Goal: Information Seeking & Learning: Learn about a topic

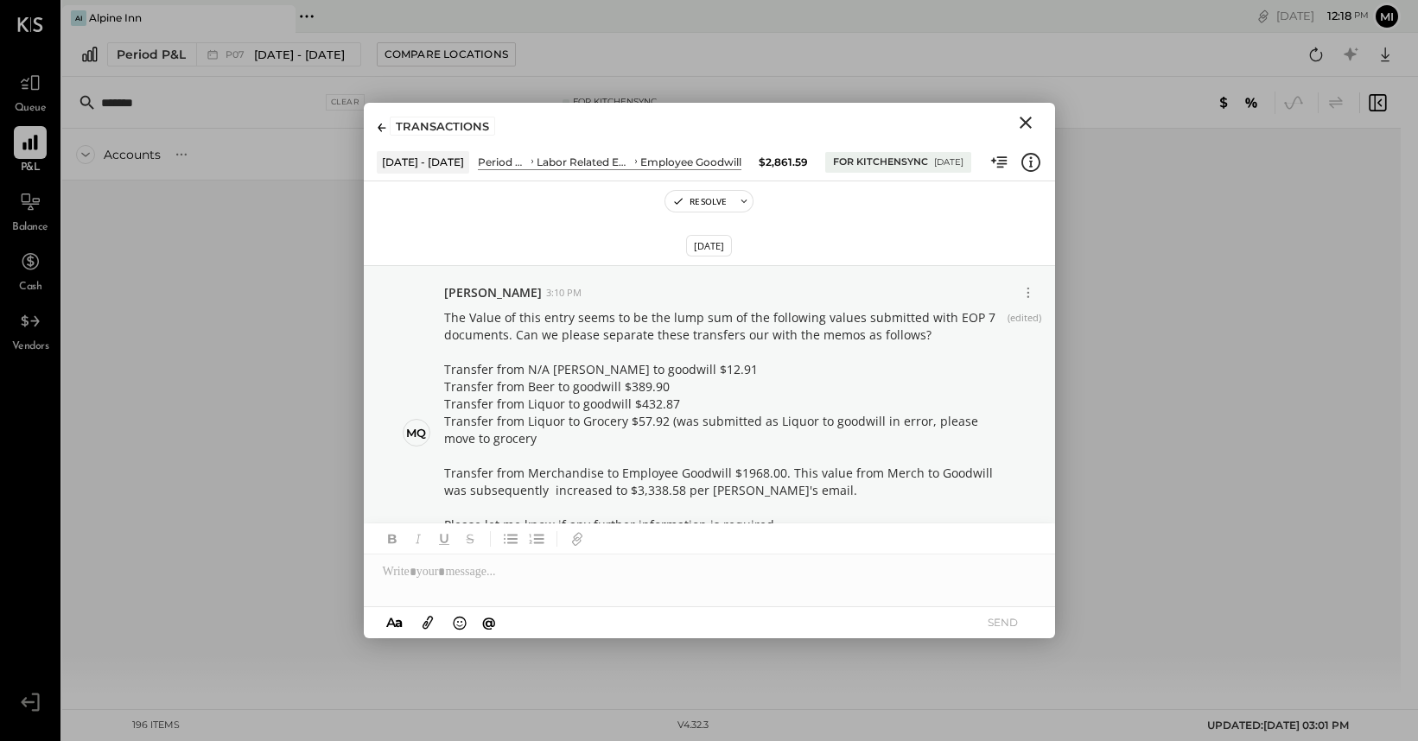
scroll to position [77, 0]
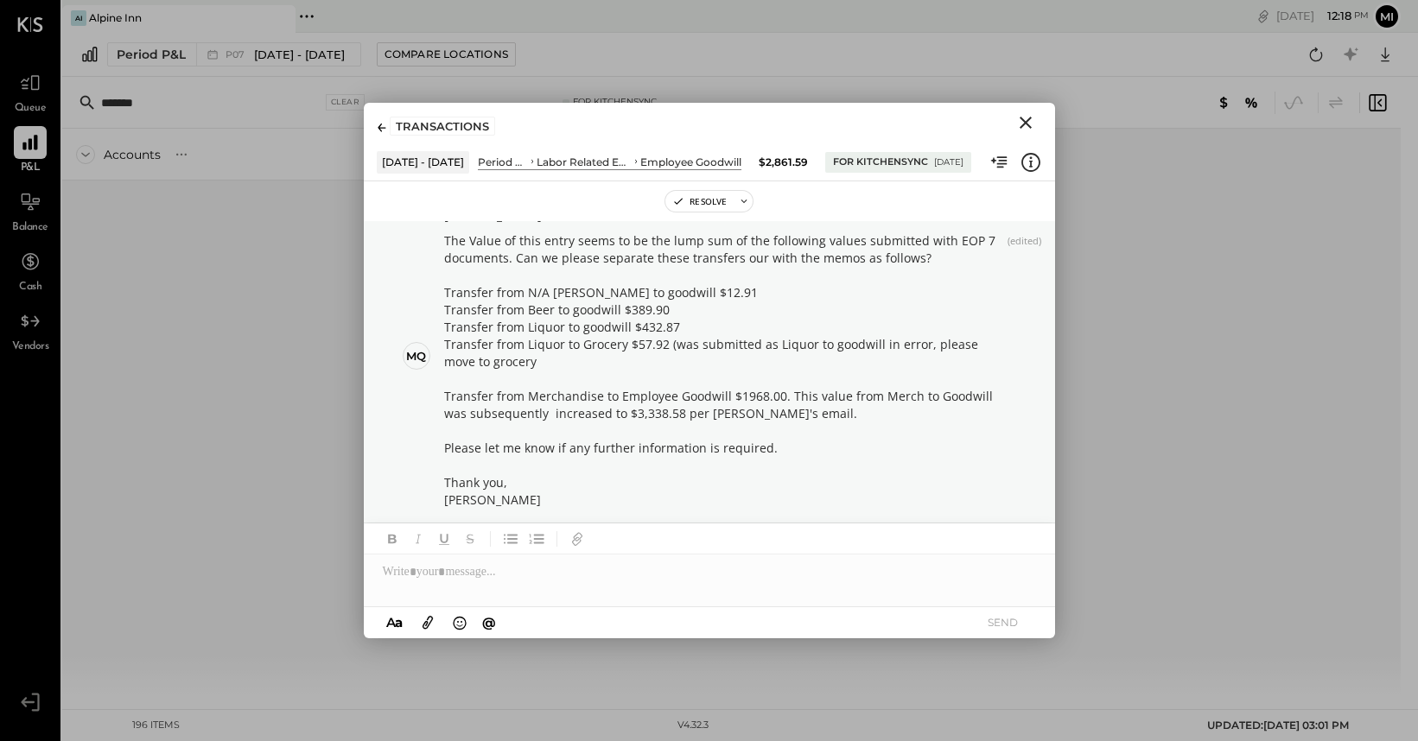
click at [221, 404] on div "Accounts S % GL Jun 30 - Aug 3, 2025 $ % Jun 2 - 29, 2025 $ % May 5 - Jun 1, 20…" at bounding box center [473, 414] width 822 height 570
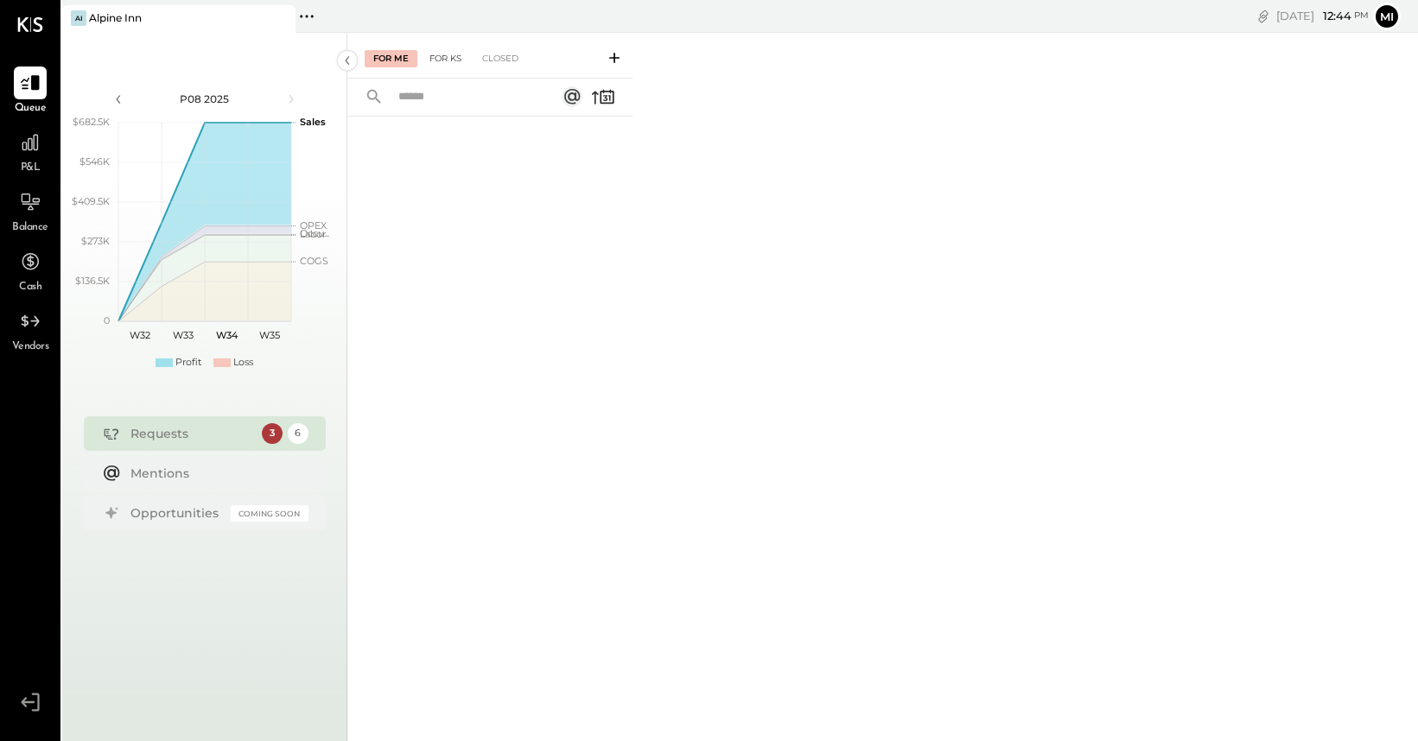
click at [449, 56] on div "For KS" at bounding box center [445, 58] width 49 height 17
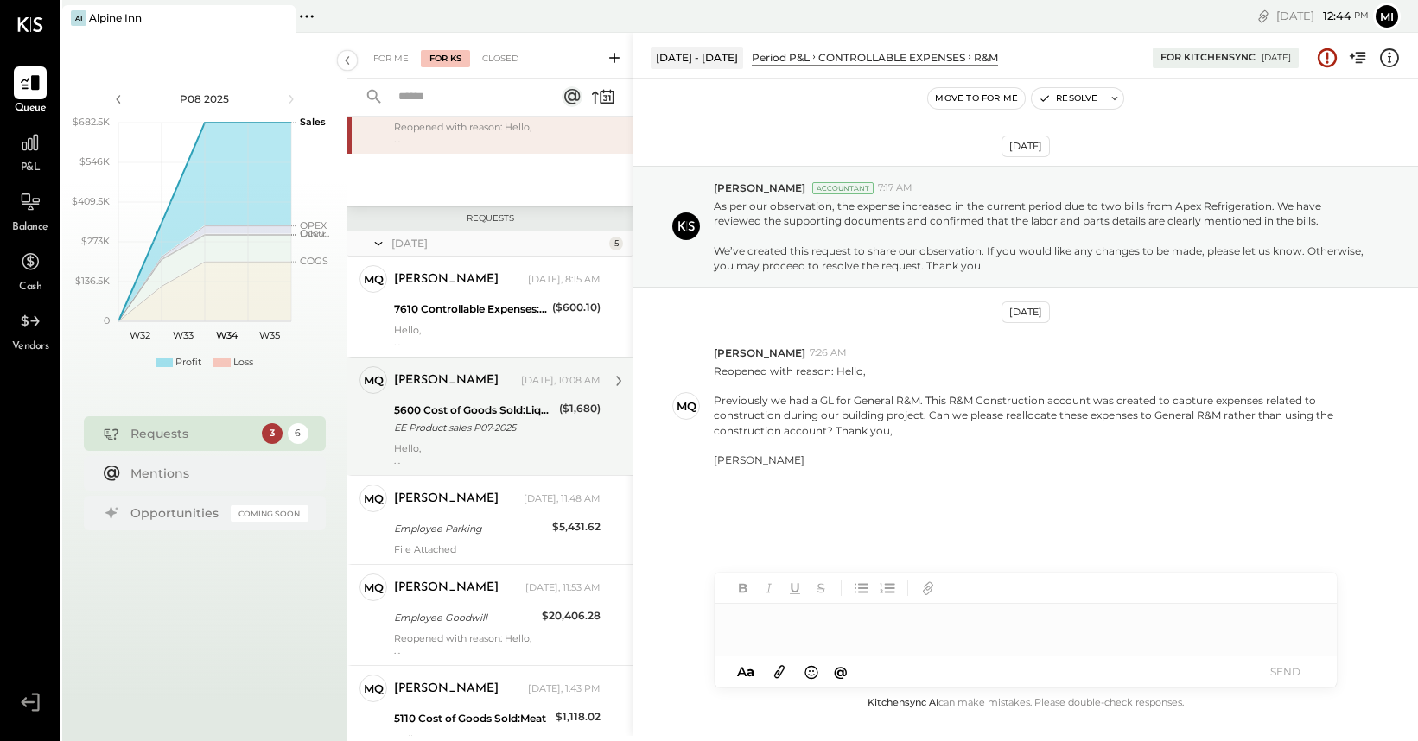
scroll to position [189, 0]
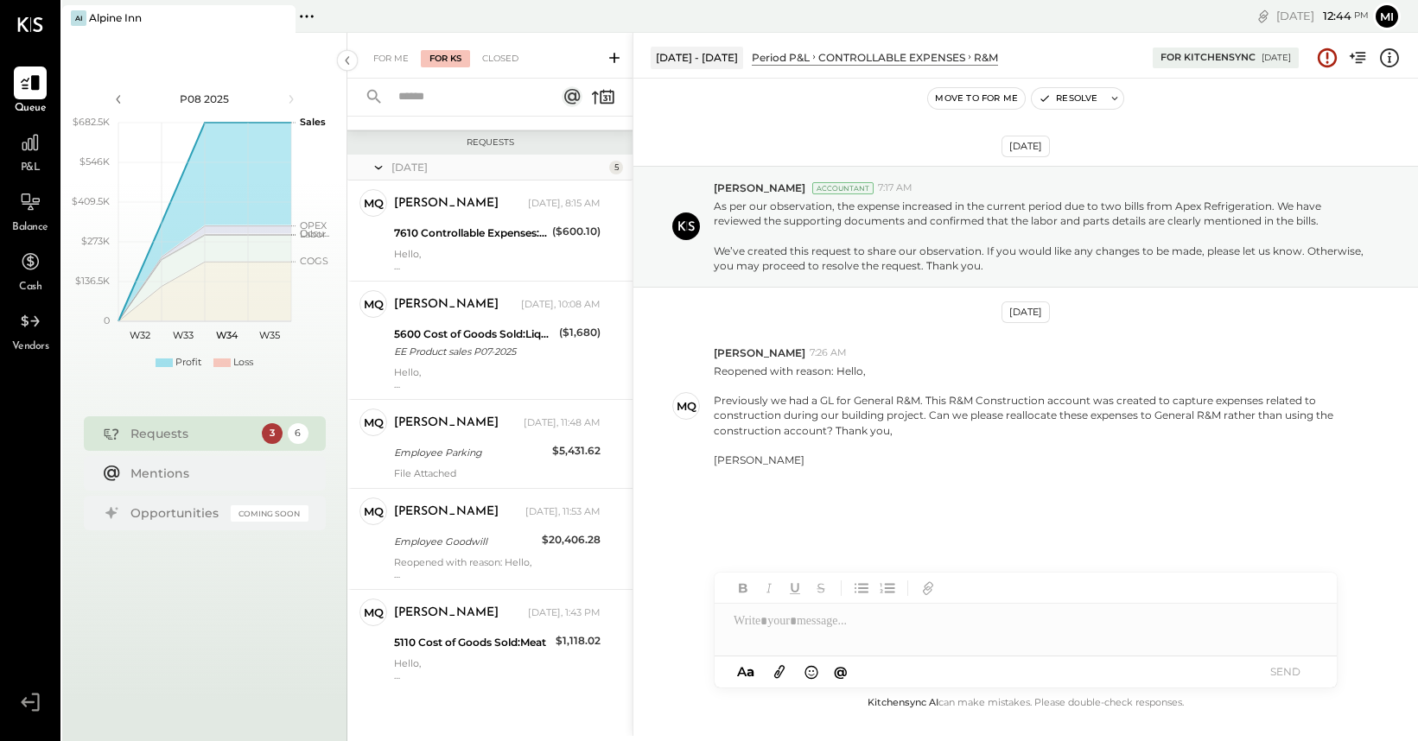
click at [33, 162] on span "P&L" at bounding box center [31, 169] width 20 height 16
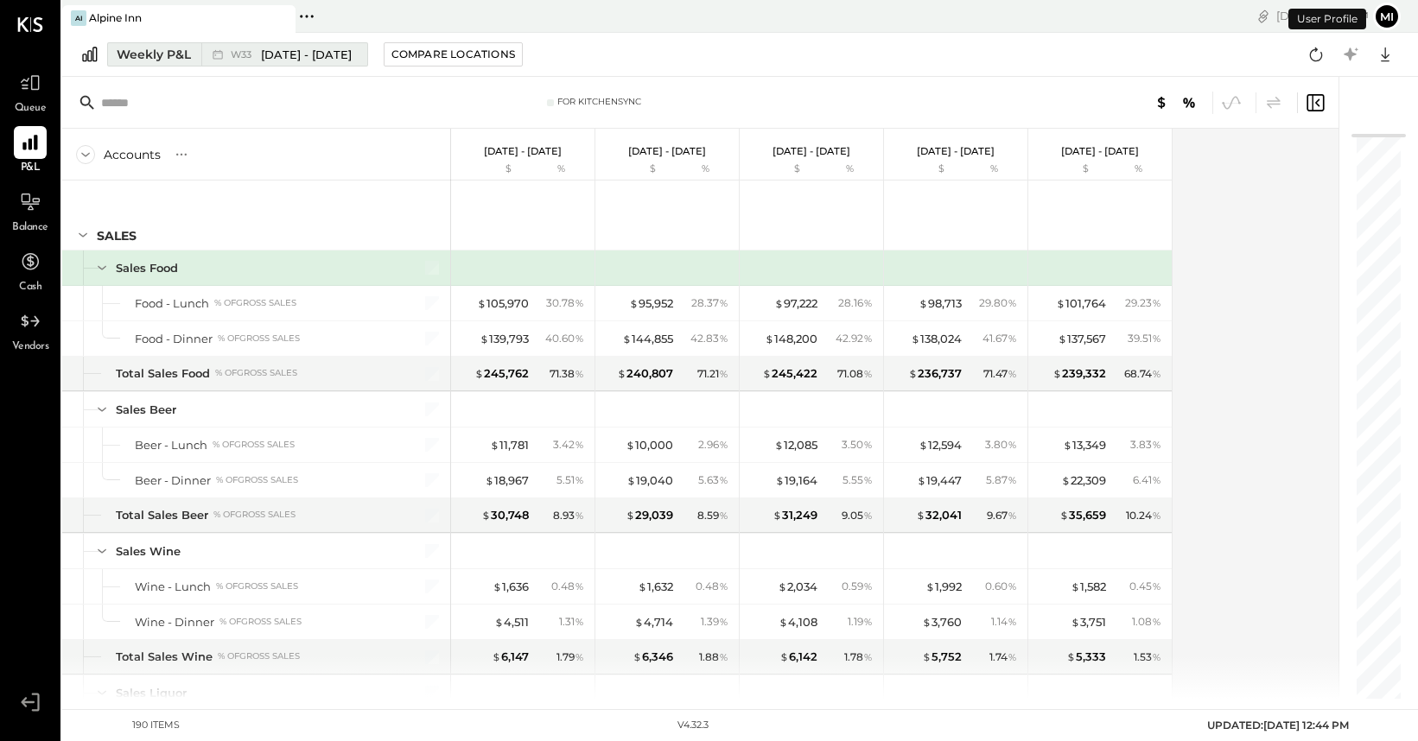
click at [146, 50] on div "Weekly P&L" at bounding box center [154, 54] width 74 height 17
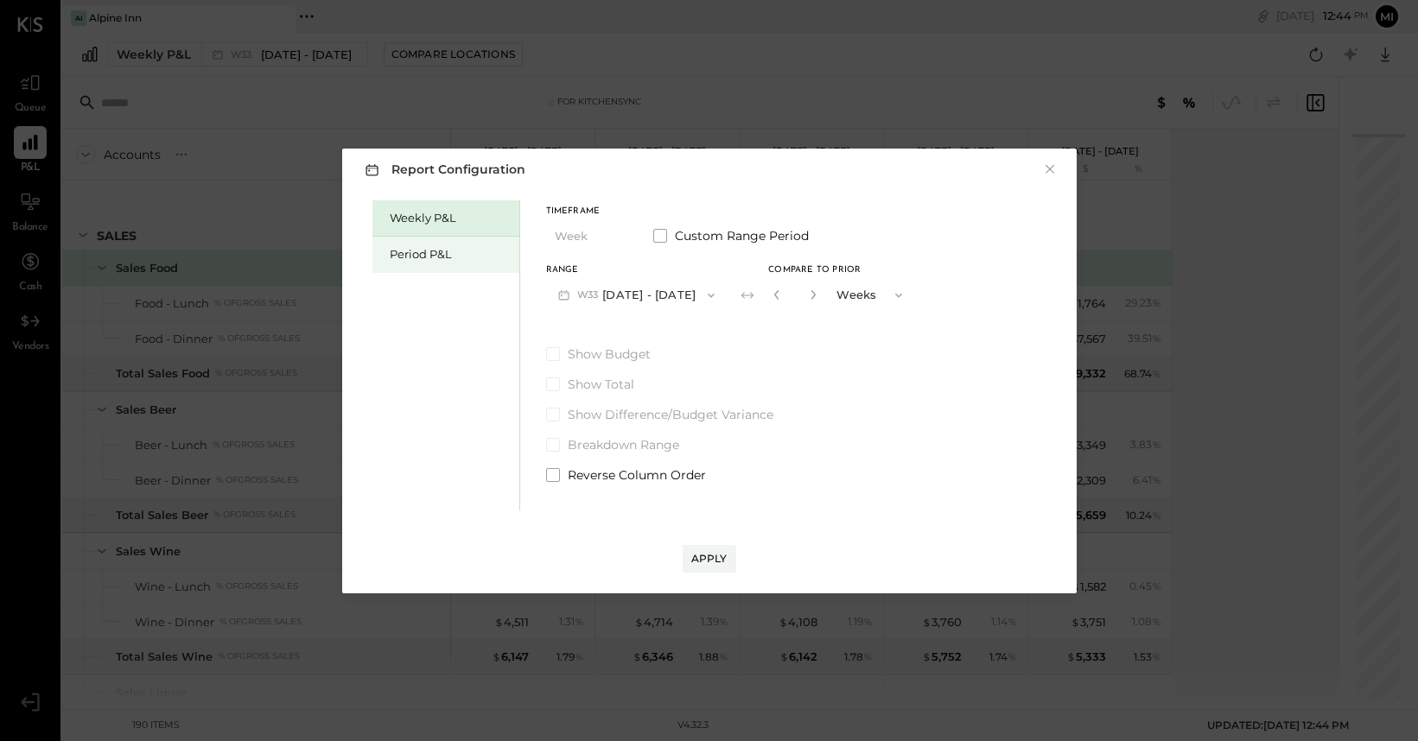
click at [448, 250] on div "Period P&L" at bounding box center [450, 254] width 121 height 16
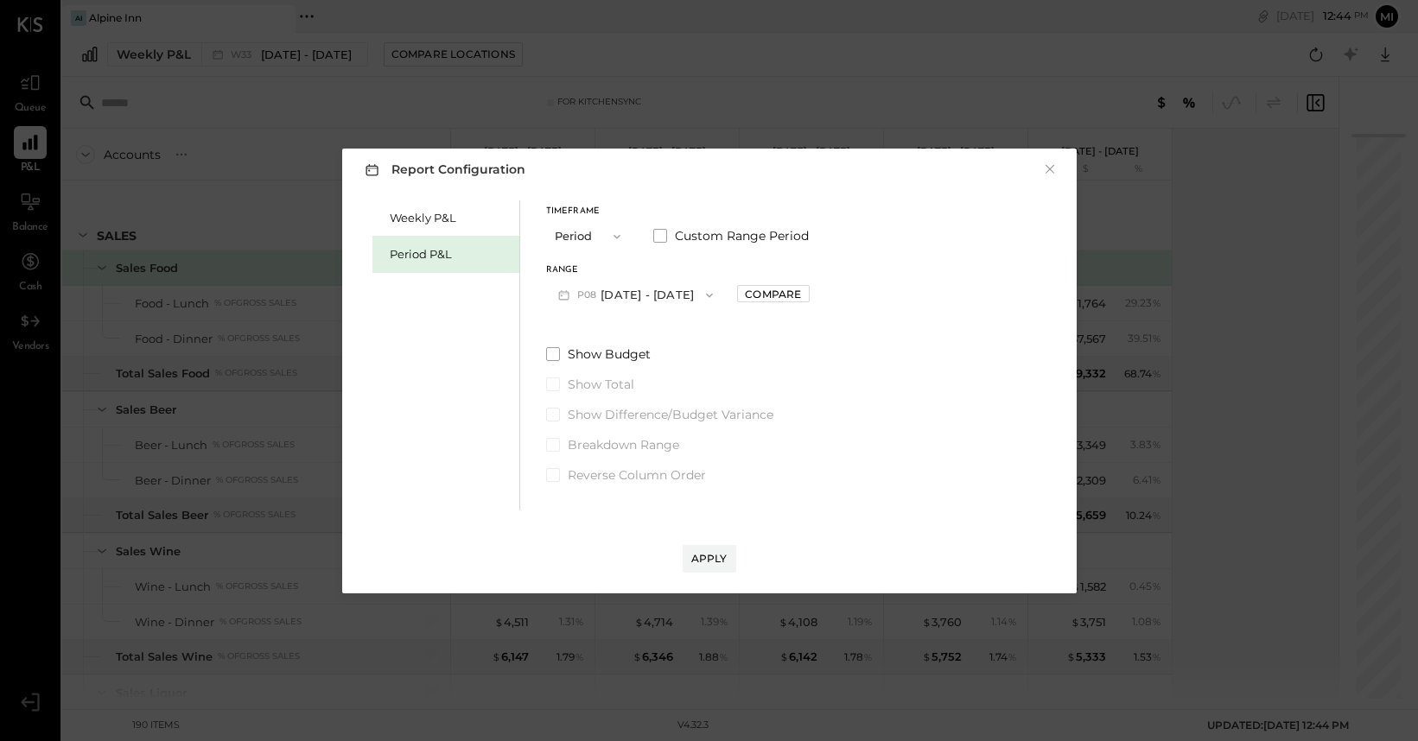
click at [709, 292] on icon "button" at bounding box center [710, 296] width 14 height 14
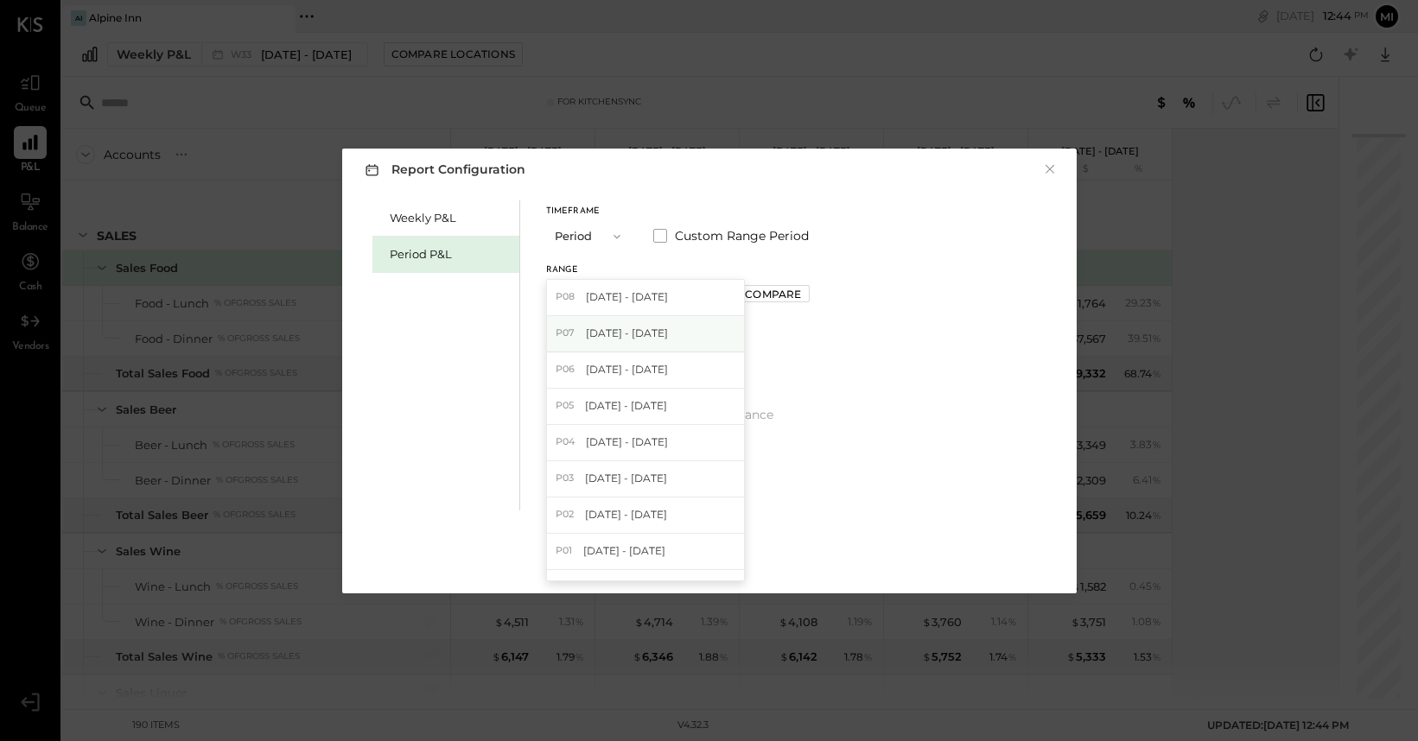
click at [652, 339] on span "[DATE] - [DATE]" at bounding box center [627, 333] width 82 height 15
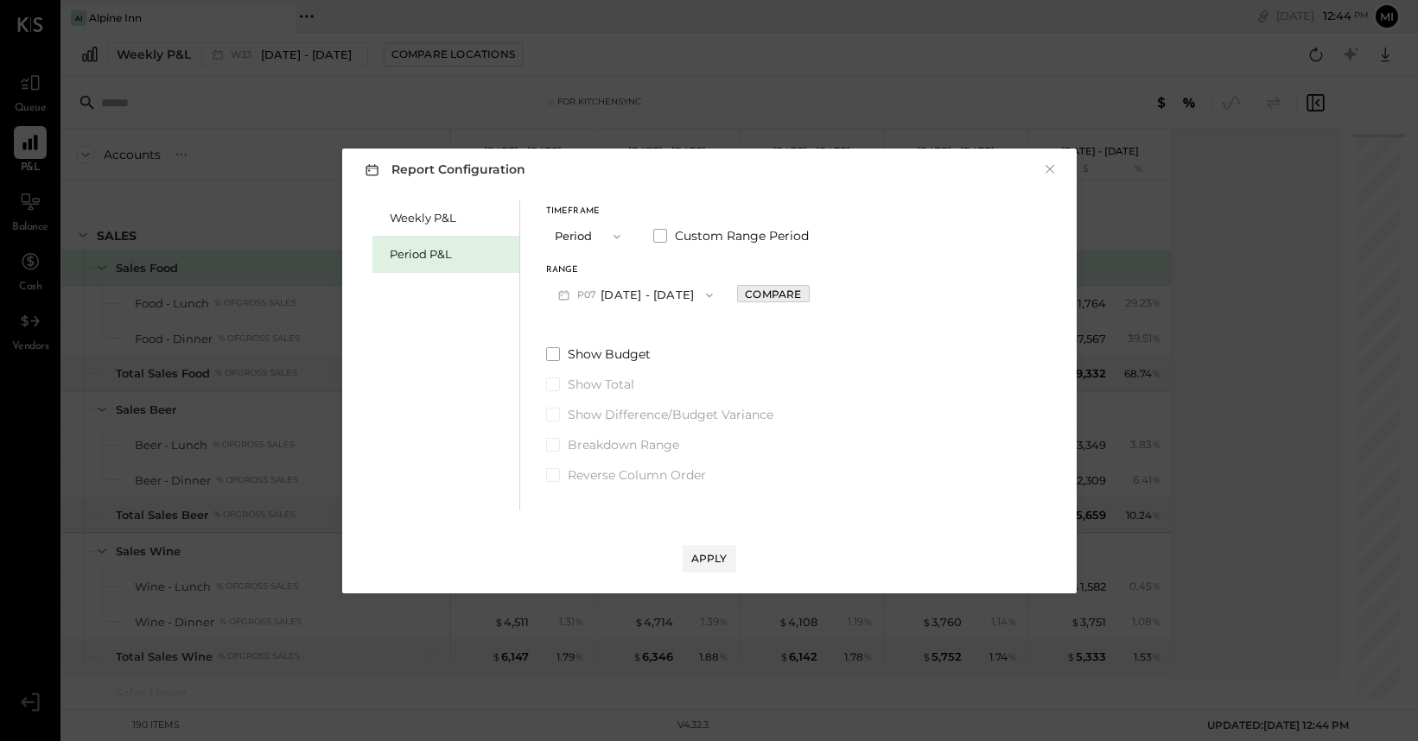
click at [801, 296] on div "Compare" at bounding box center [773, 294] width 56 height 15
click at [817, 296] on icon "button" at bounding box center [811, 295] width 10 height 10
type input "*"
click at [714, 554] on div "Apply" at bounding box center [709, 558] width 36 height 15
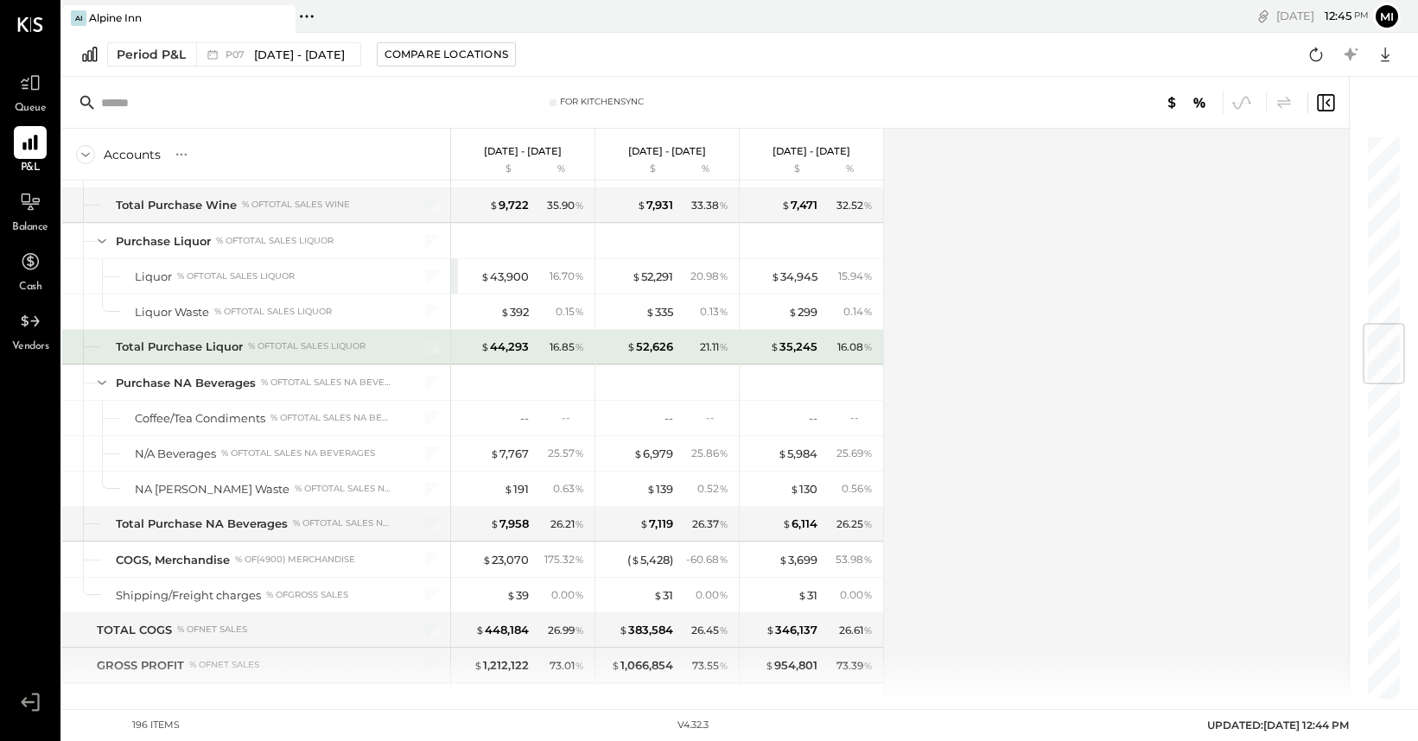
scroll to position [1588, 0]
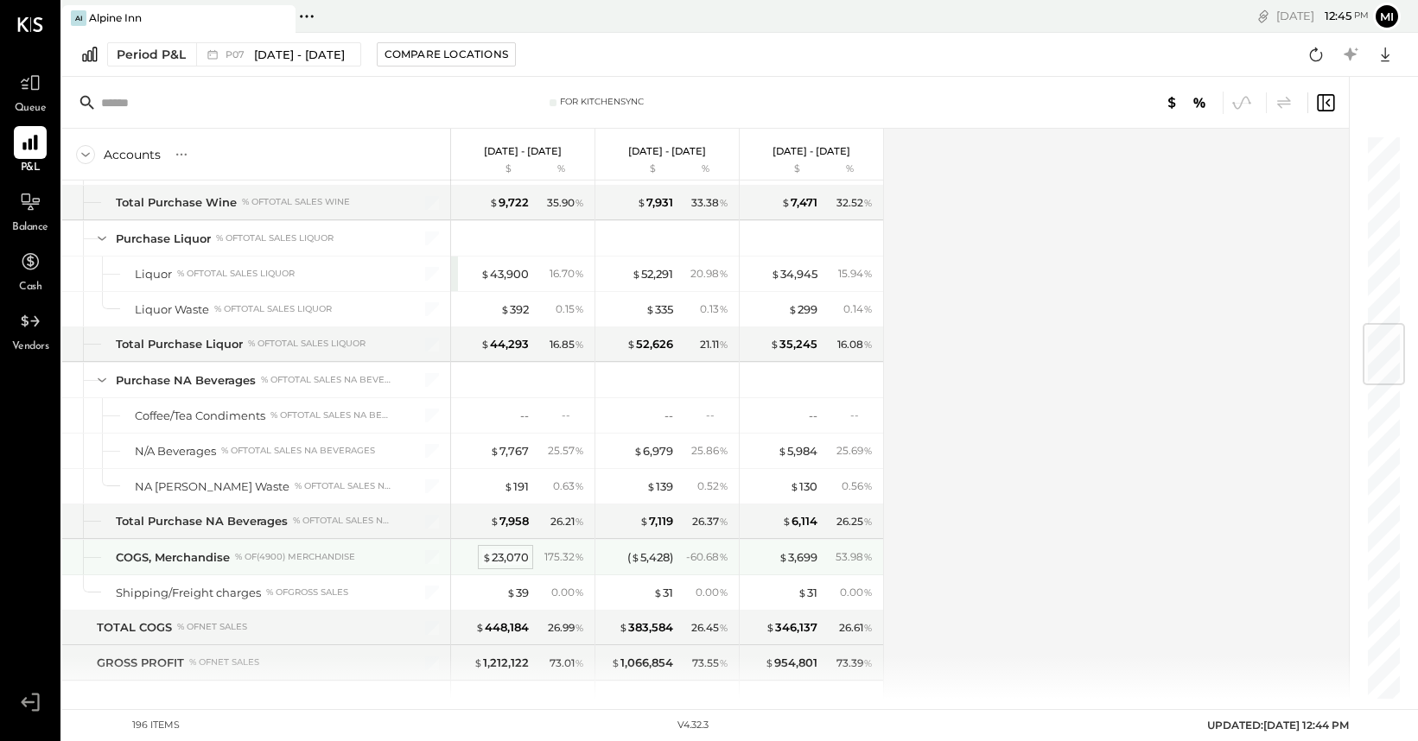
click at [503, 555] on div "$ 23,070" at bounding box center [505, 558] width 47 height 16
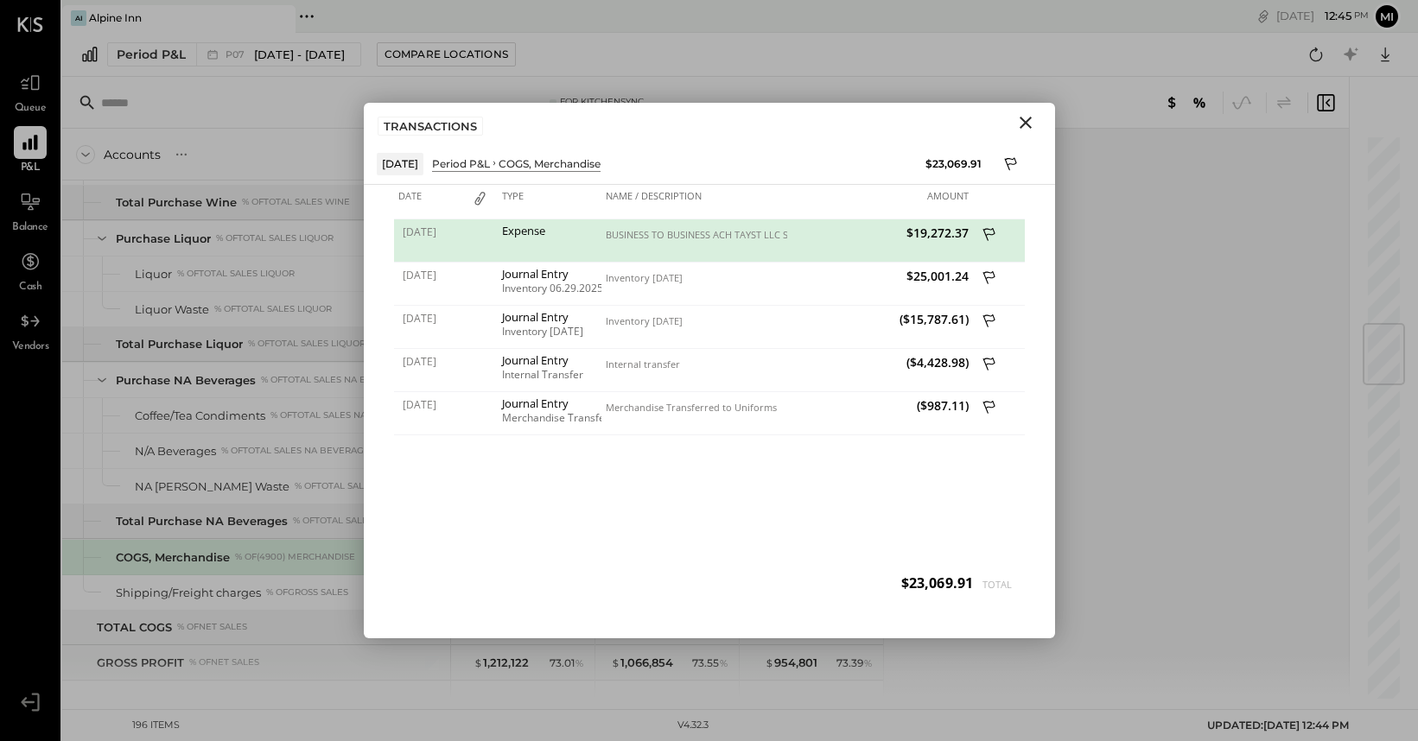
click at [1028, 125] on icon "Close" at bounding box center [1026, 123] width 12 height 12
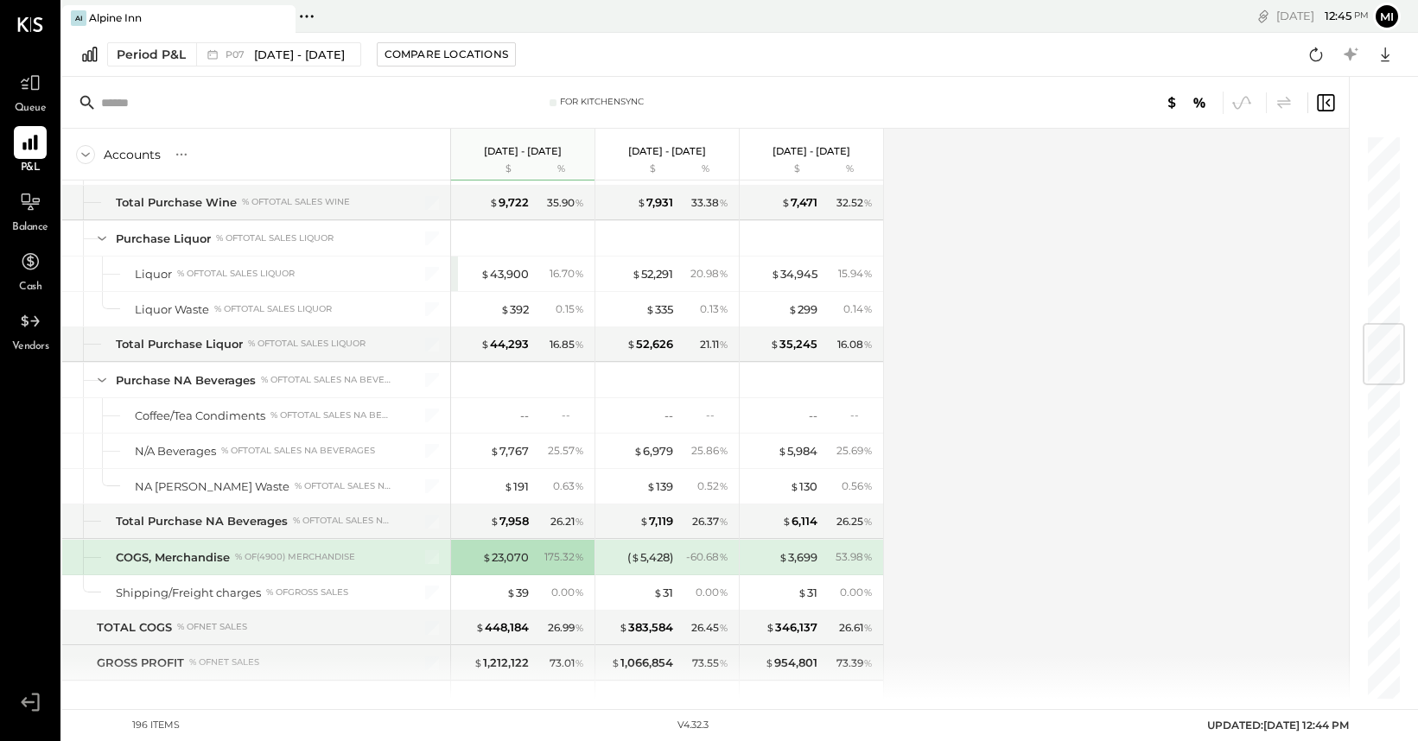
click at [162, 108] on input "text" at bounding box center [237, 102] width 272 height 31
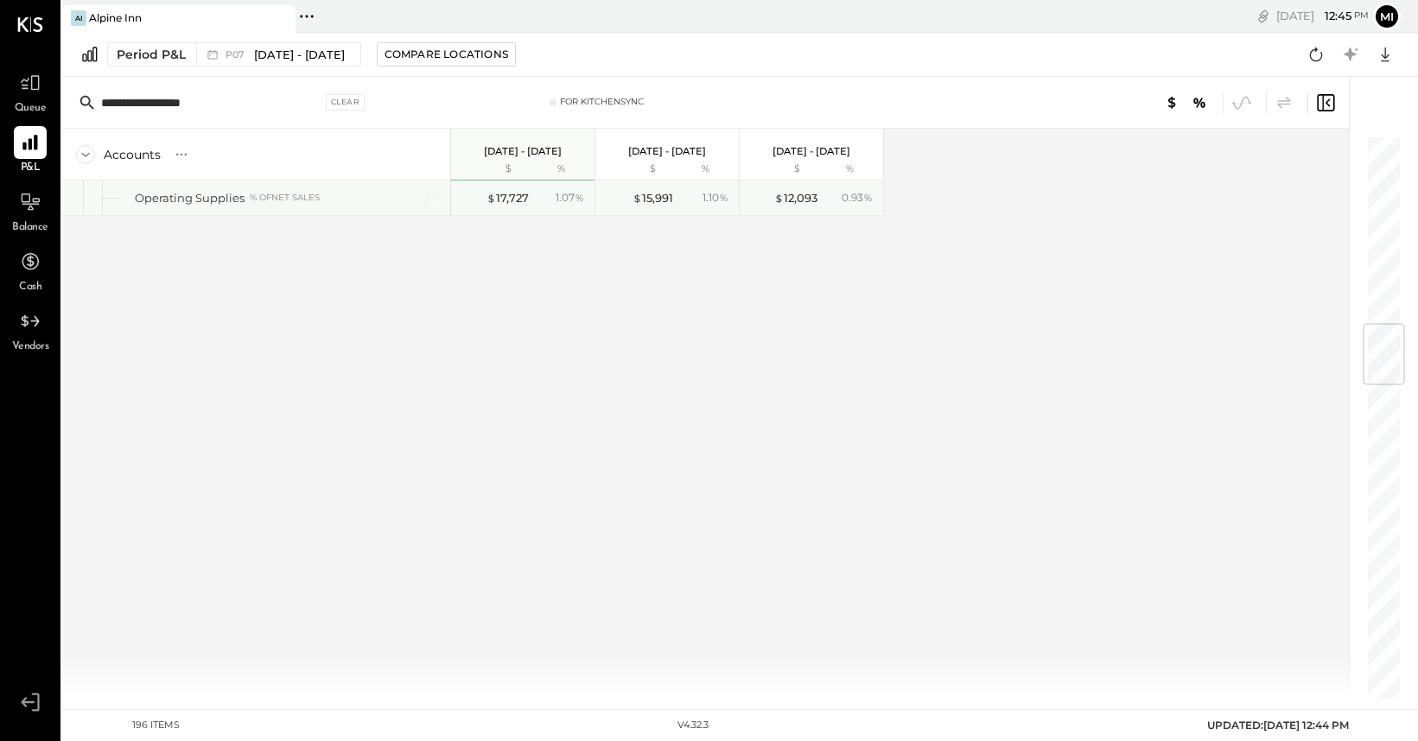
click at [516, 207] on div "$ 17,727 1.07 %" at bounding box center [525, 198] width 130 height 35
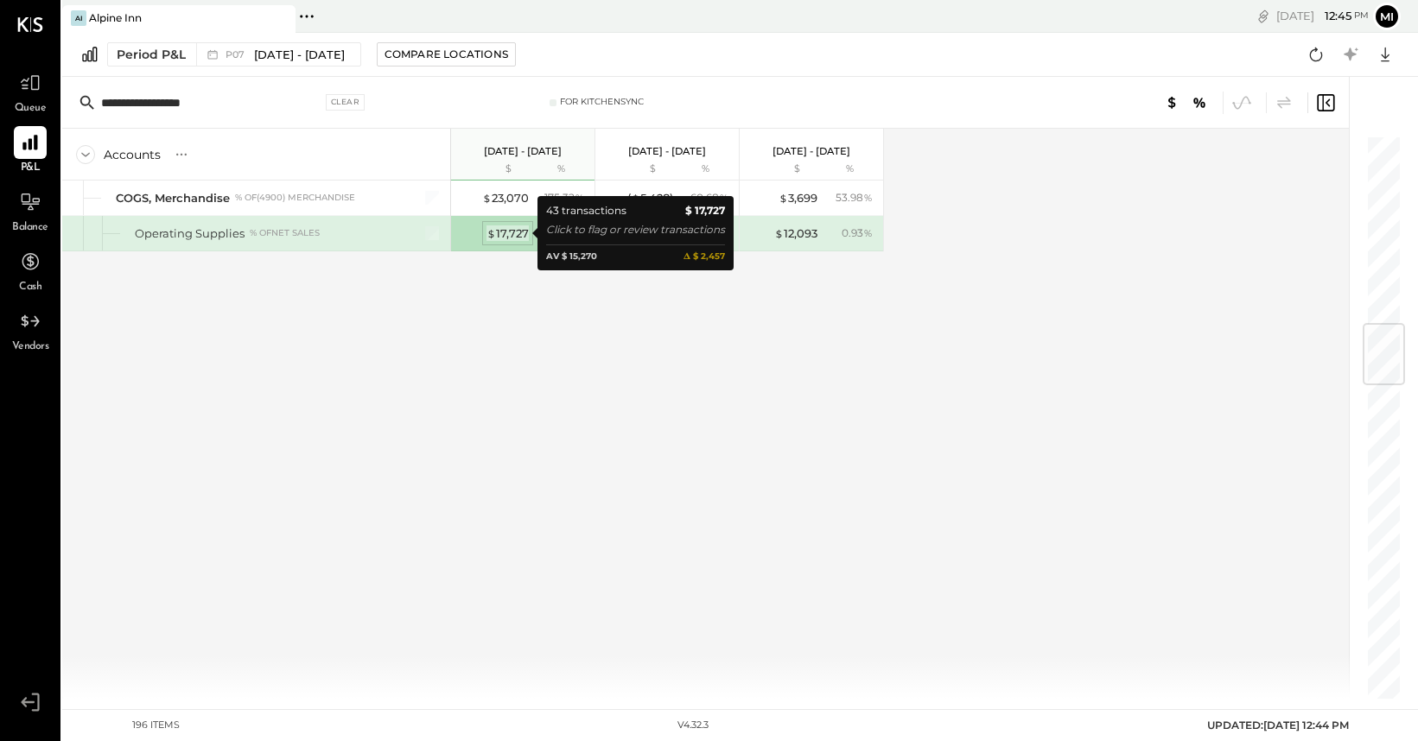
click at [510, 232] on div "$ 17,727" at bounding box center [508, 234] width 42 height 16
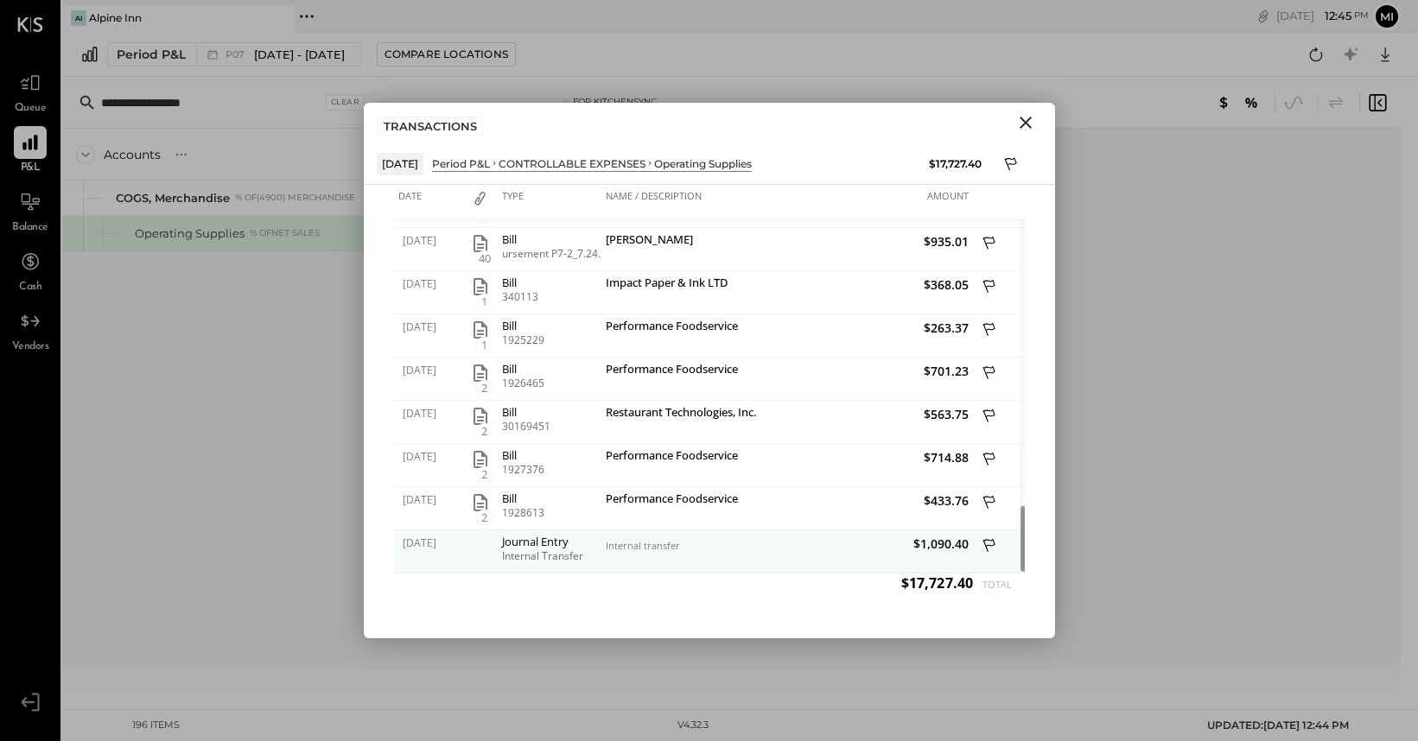
click at [549, 557] on div "Internal Transfer" at bounding box center [549, 557] width 95 height 12
click at [645, 554] on div "Internal transfer" at bounding box center [694, 552] width 186 height 43
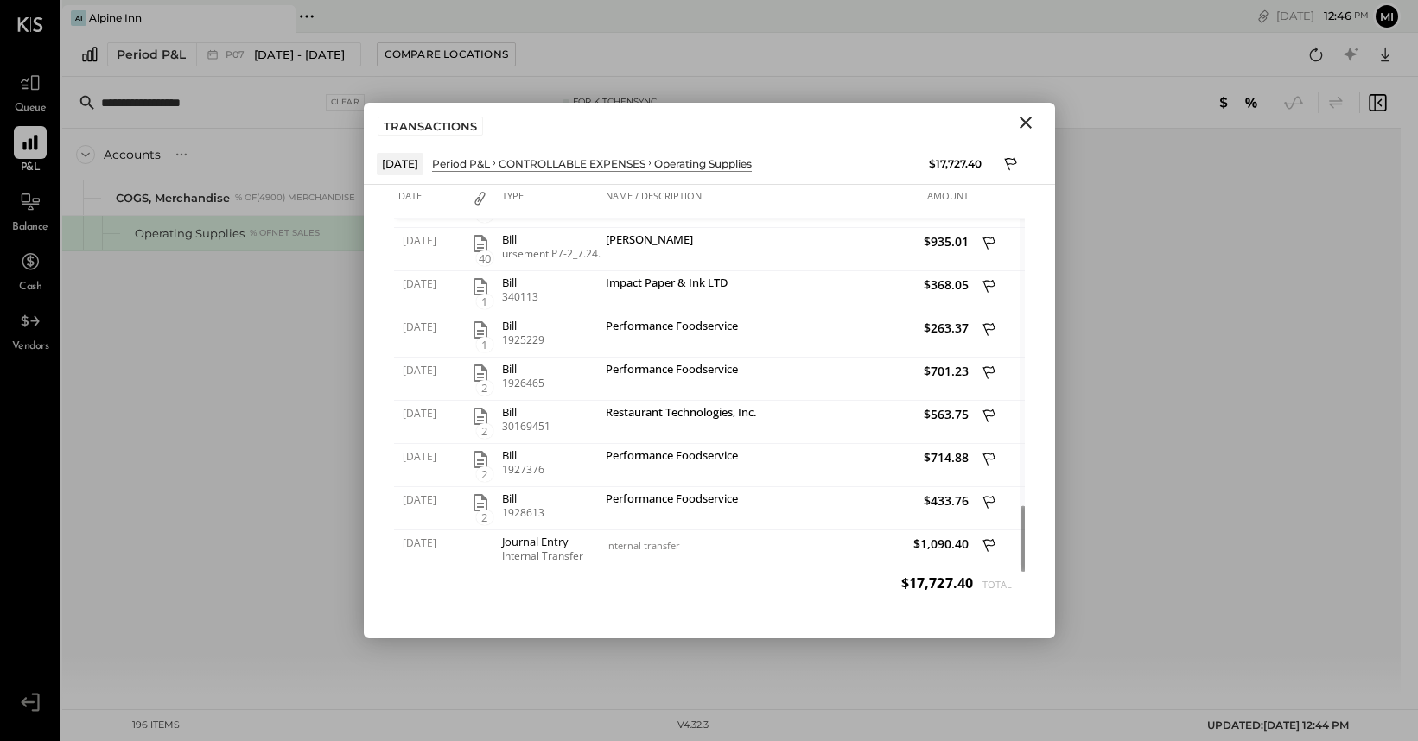
click at [1021, 126] on icon "Close" at bounding box center [1026, 123] width 12 height 12
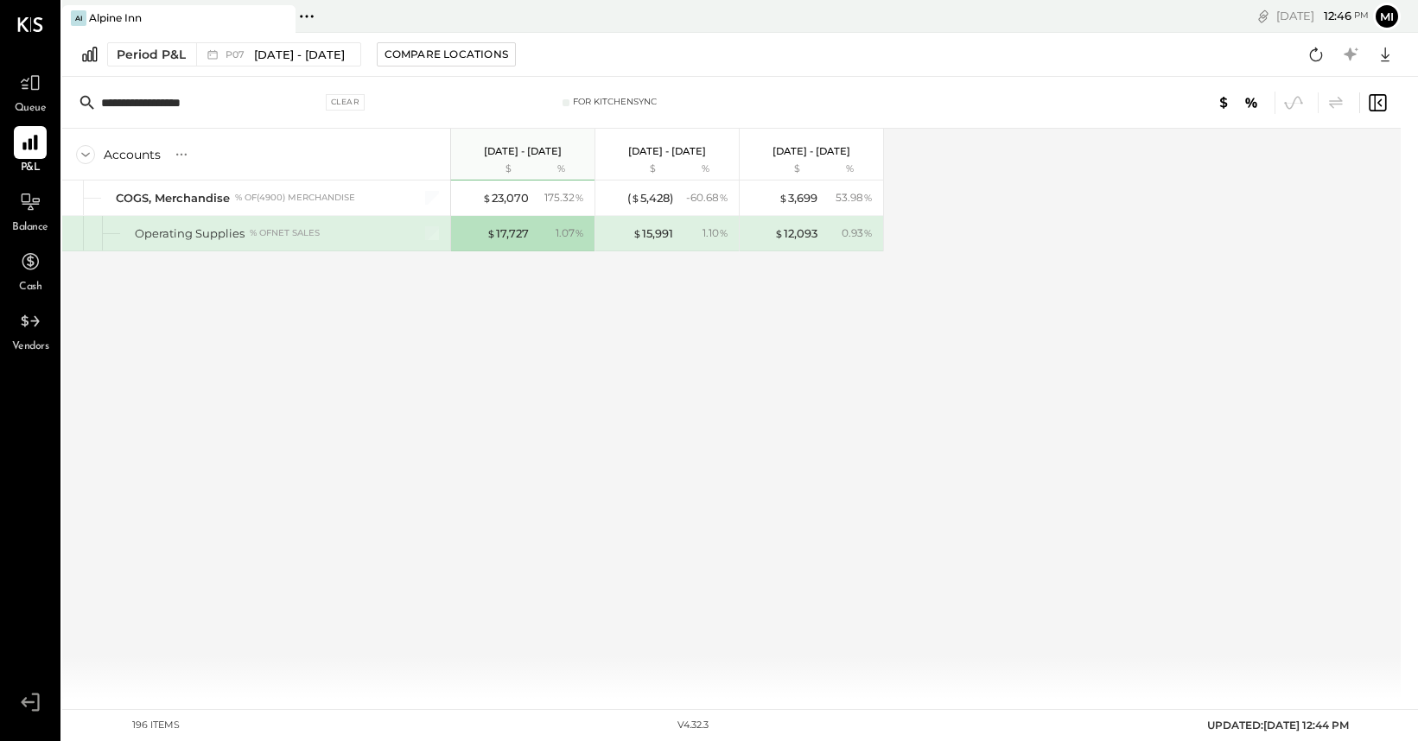
click at [213, 106] on input "**********" at bounding box center [211, 102] width 220 height 31
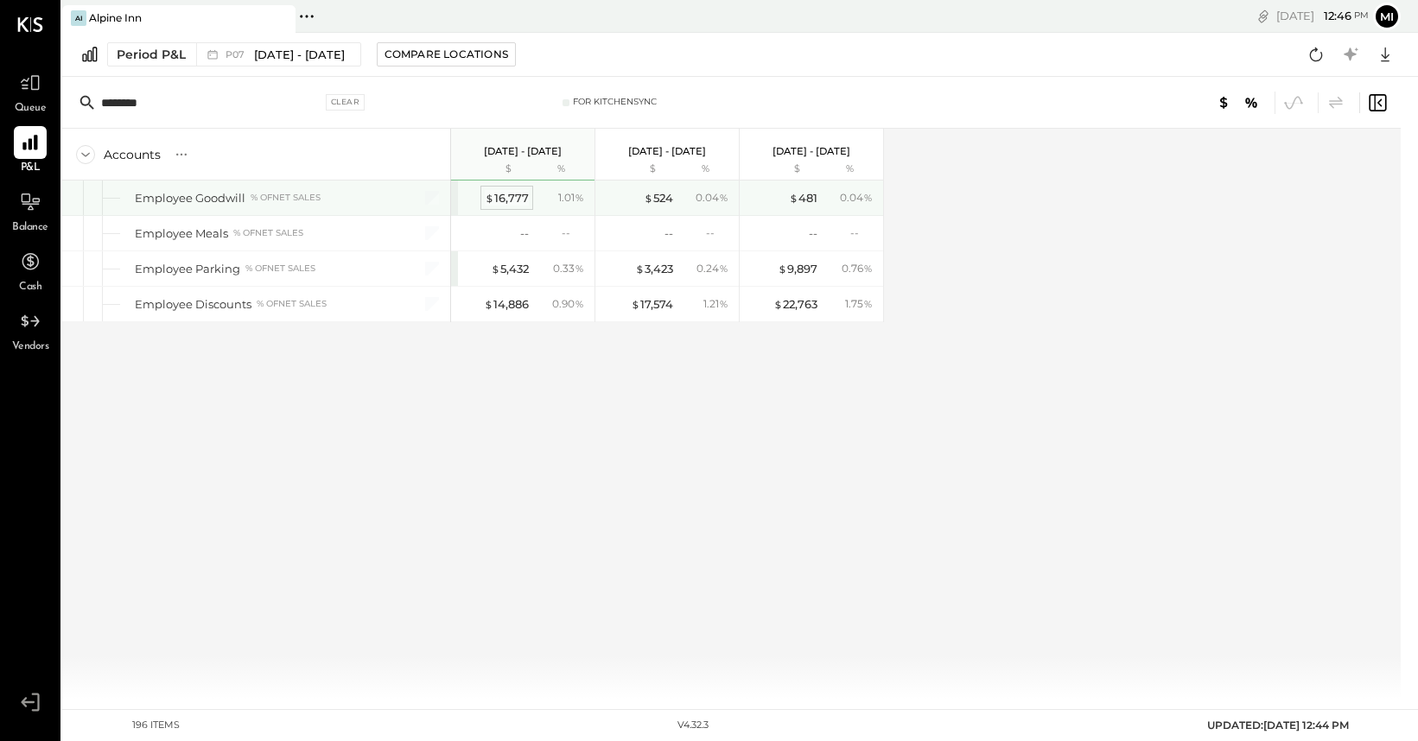
type input "********"
click at [514, 195] on div "$ 16,777" at bounding box center [507, 198] width 44 height 16
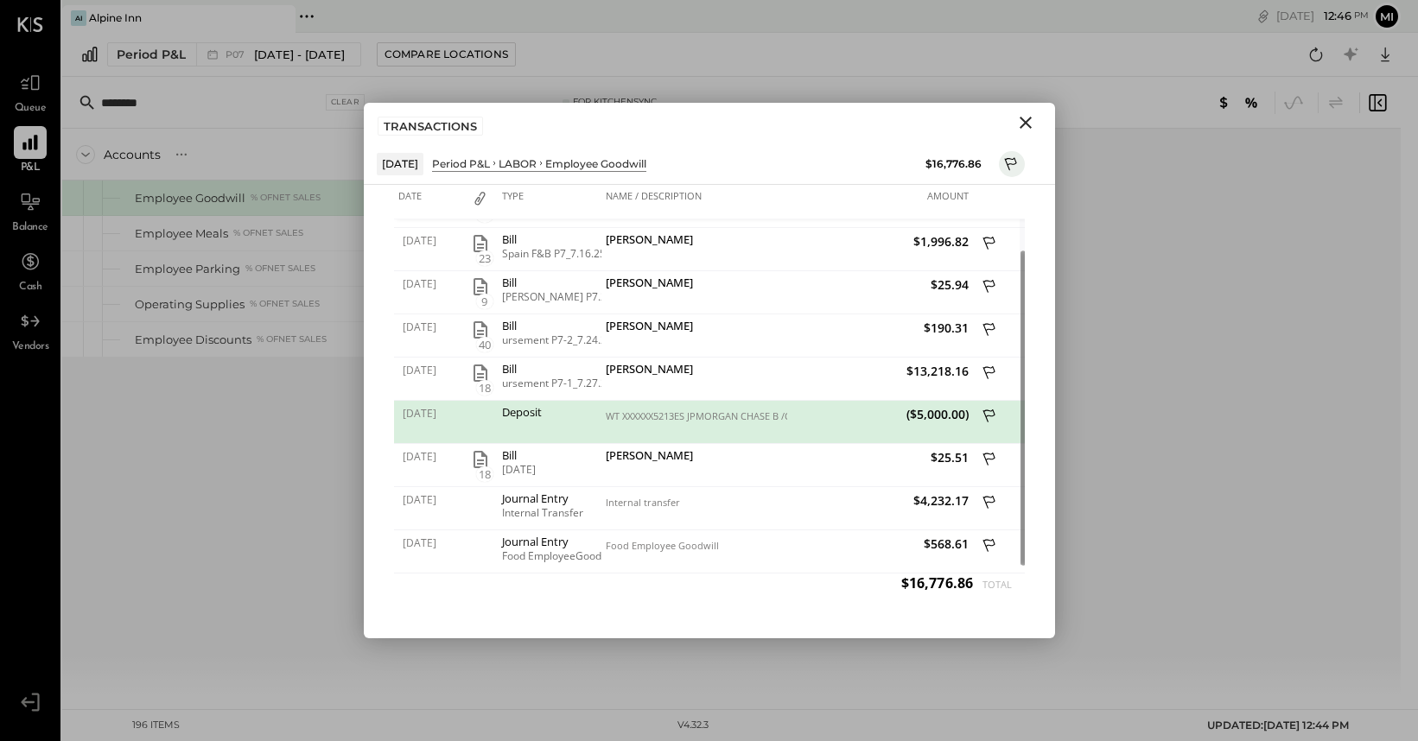
click at [1032, 116] on icon "Close" at bounding box center [1025, 122] width 21 height 21
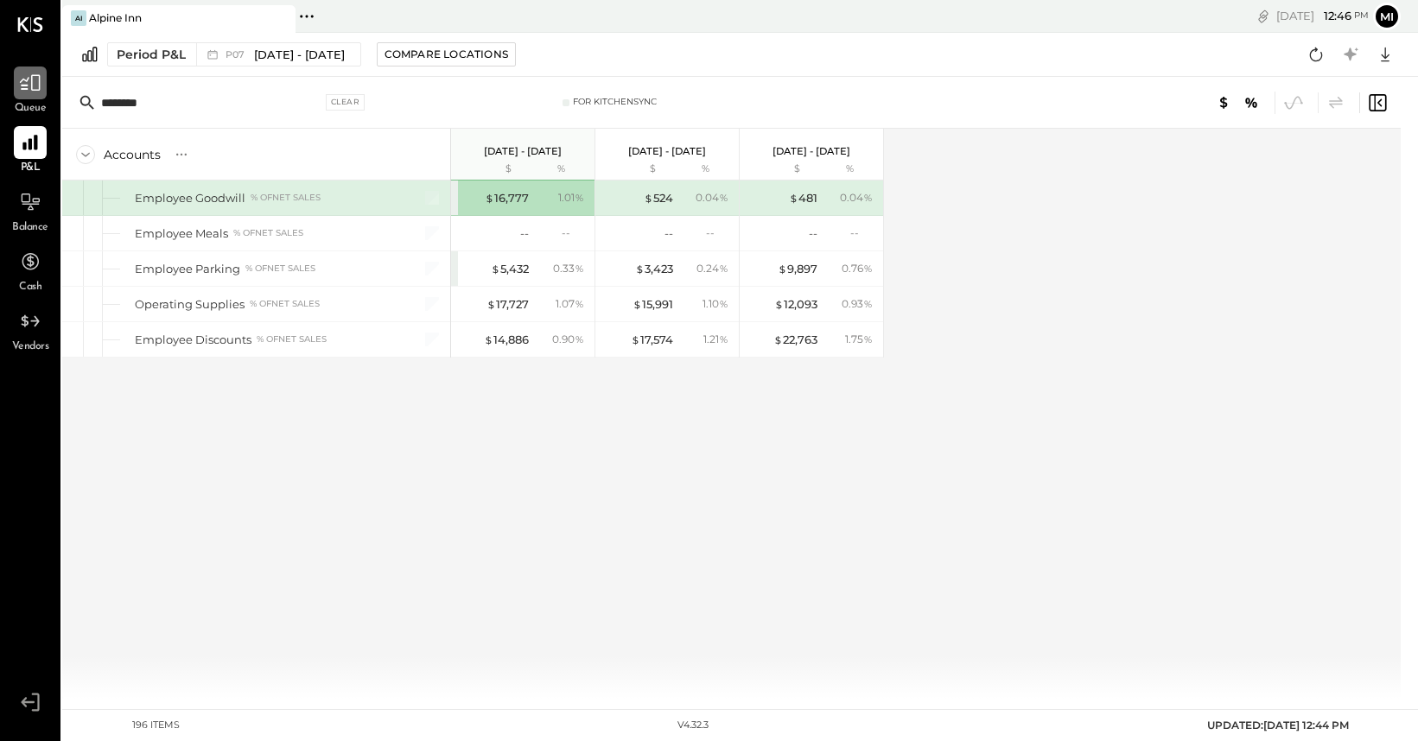
click at [32, 86] on icon at bounding box center [30, 83] width 22 height 22
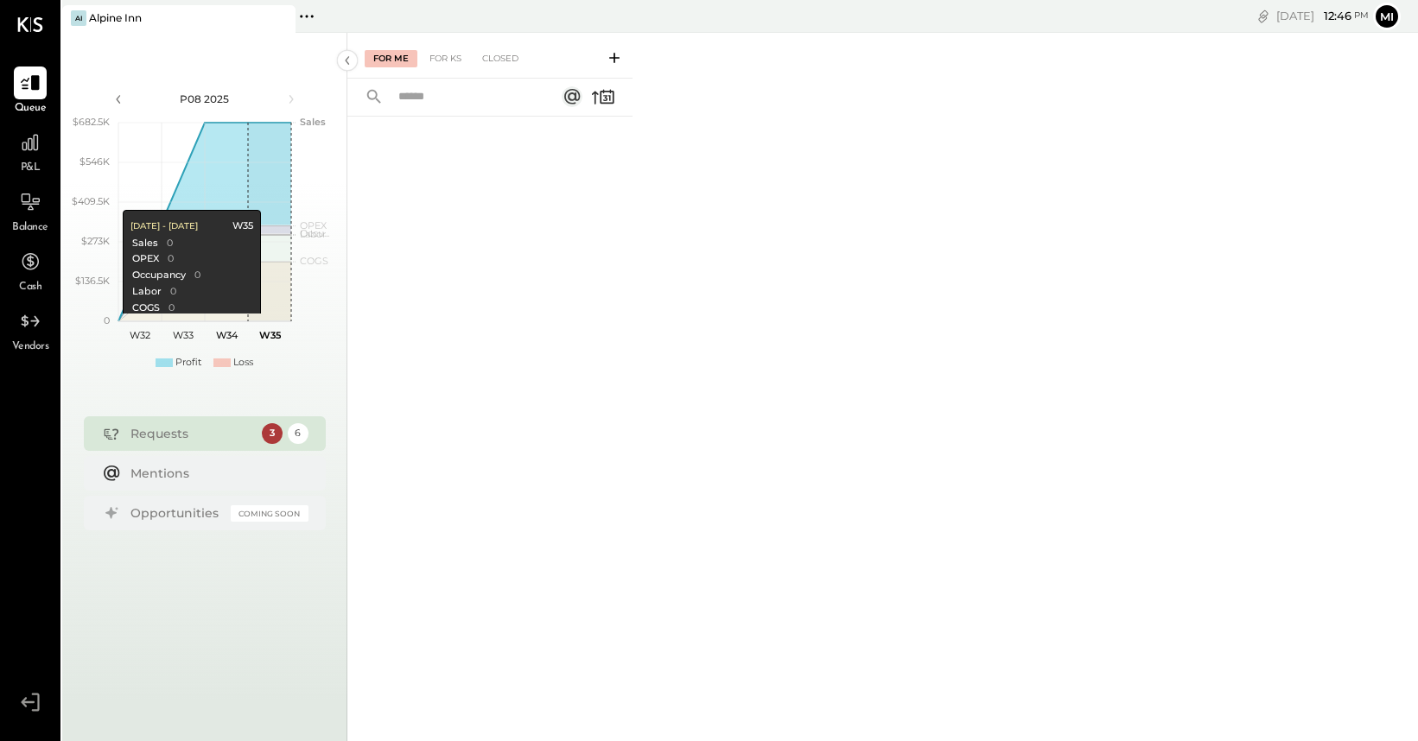
click at [252, 436] on div "Requests" at bounding box center [191, 433] width 123 height 17
click at [461, 54] on div "For KS" at bounding box center [445, 58] width 49 height 17
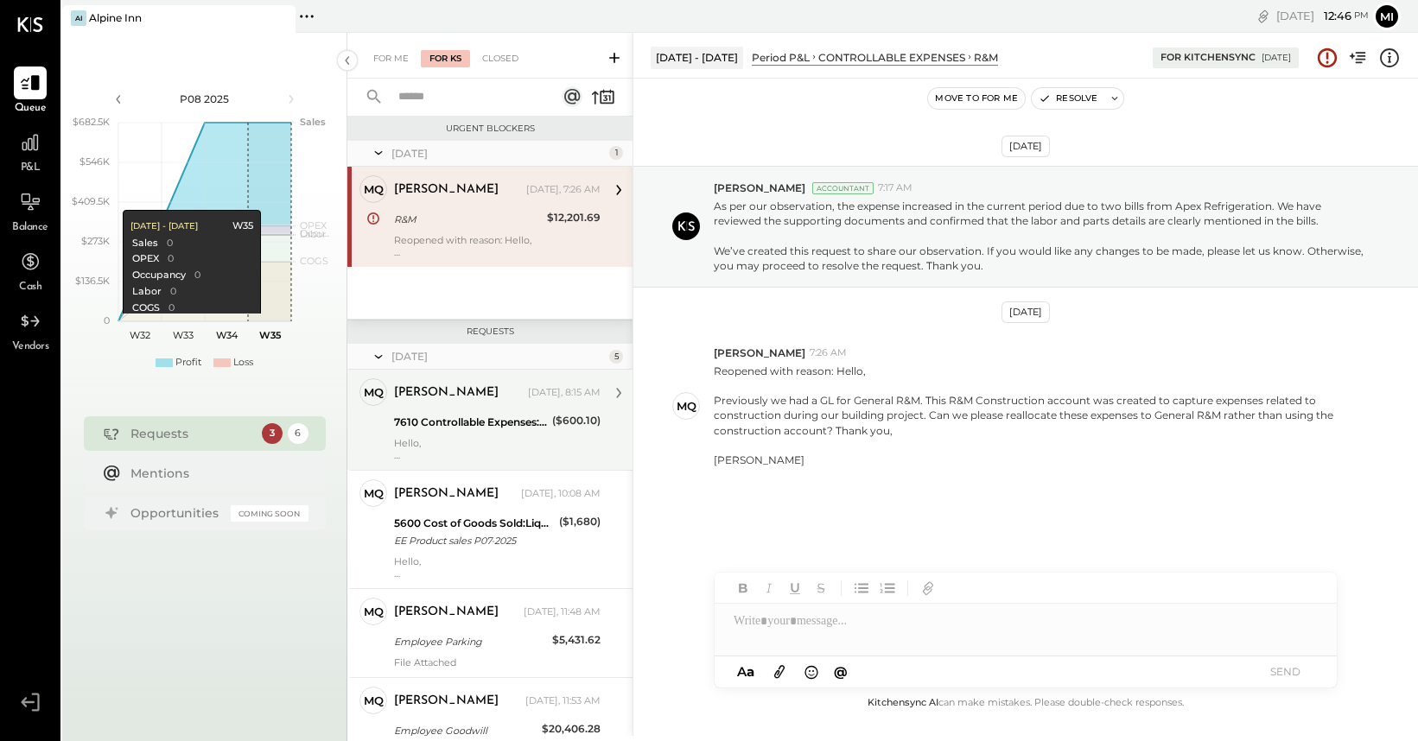
click at [484, 443] on div "Hello, Can you please clarify the origin of this entry? Each of the other entri…" at bounding box center [497, 449] width 207 height 24
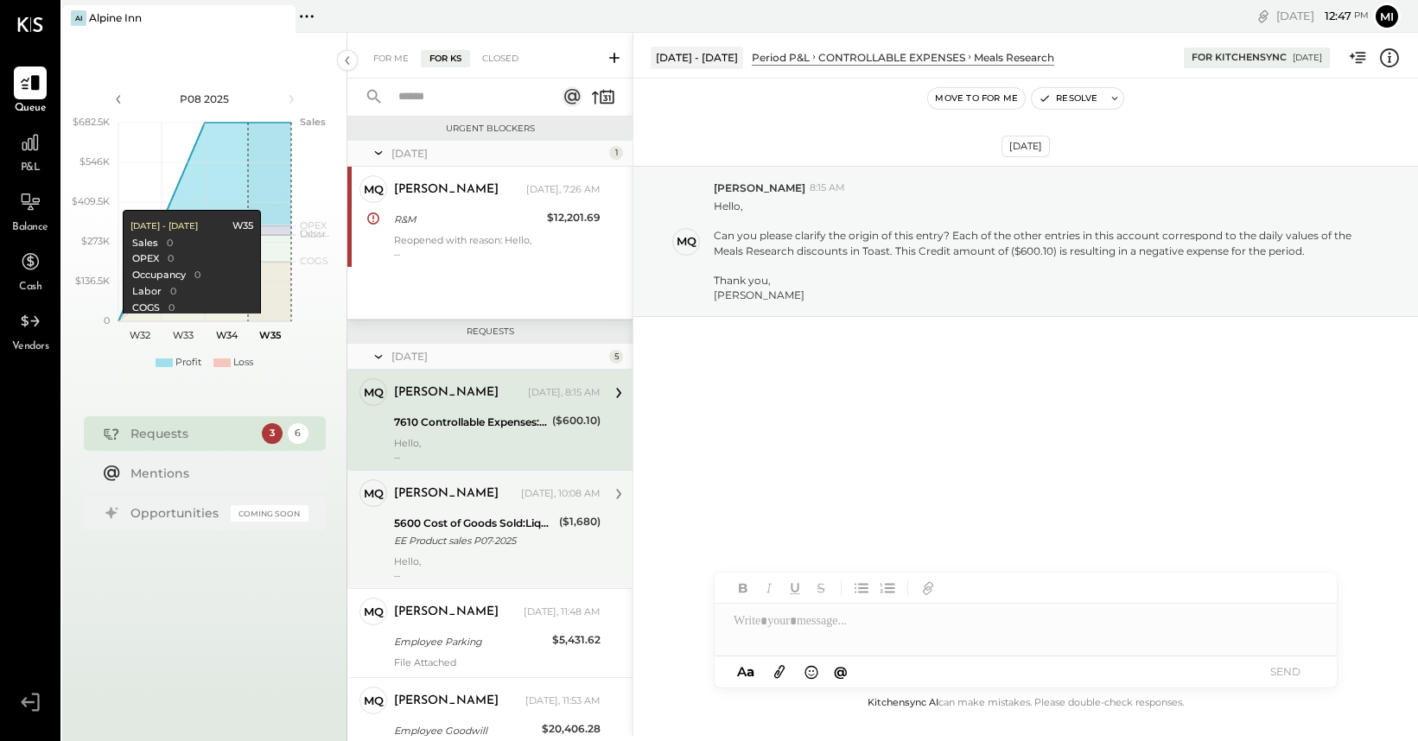
click at [486, 541] on div "EE Product sales P07-2025" at bounding box center [474, 540] width 160 height 17
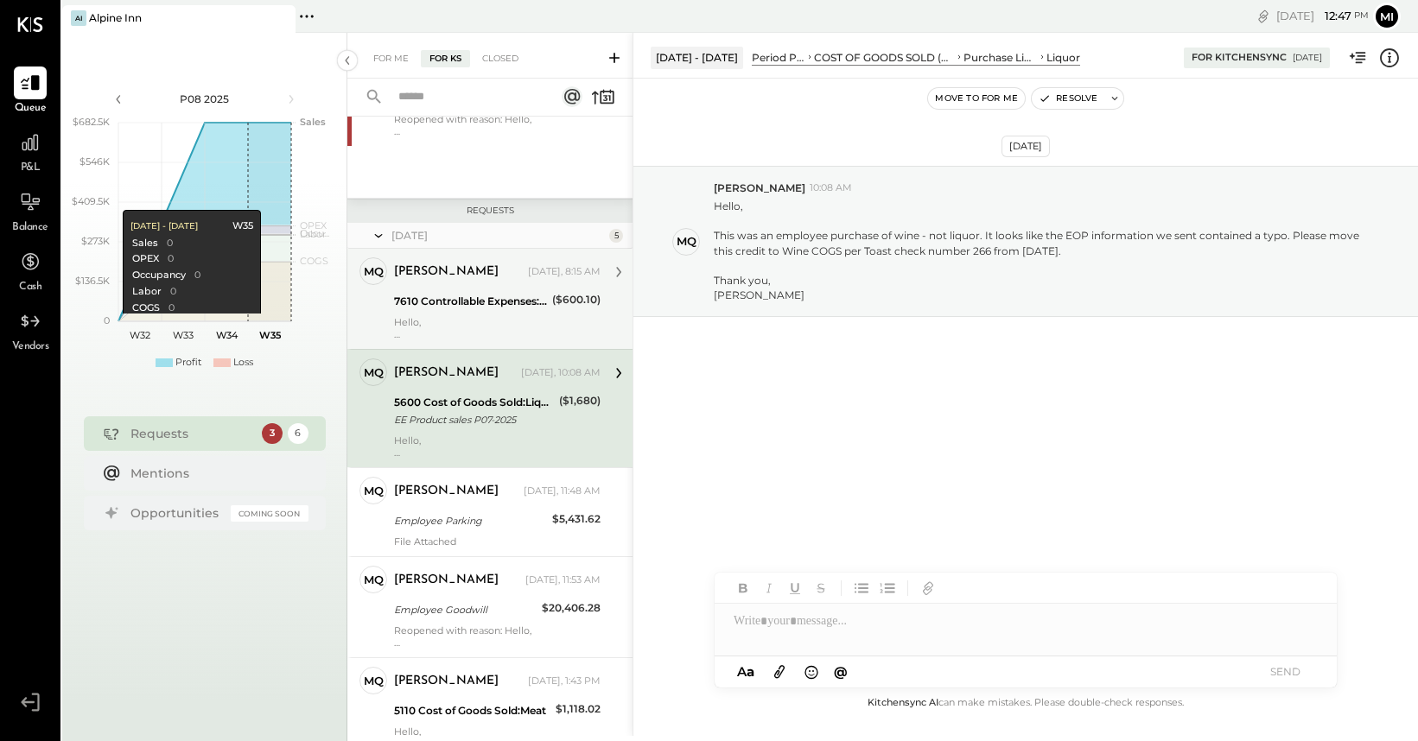
scroll to position [128, 0]
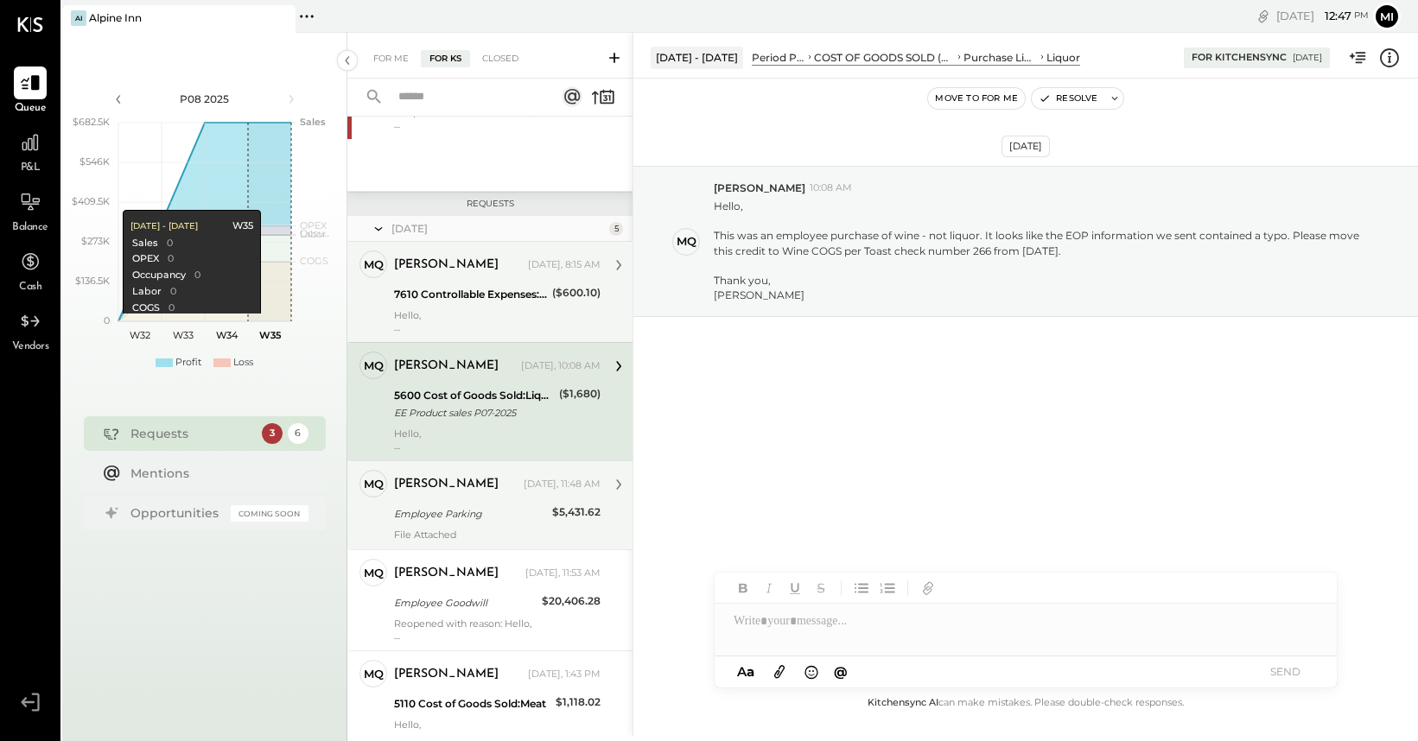
click at [485, 515] on div "Employee Parking" at bounding box center [470, 514] width 153 height 17
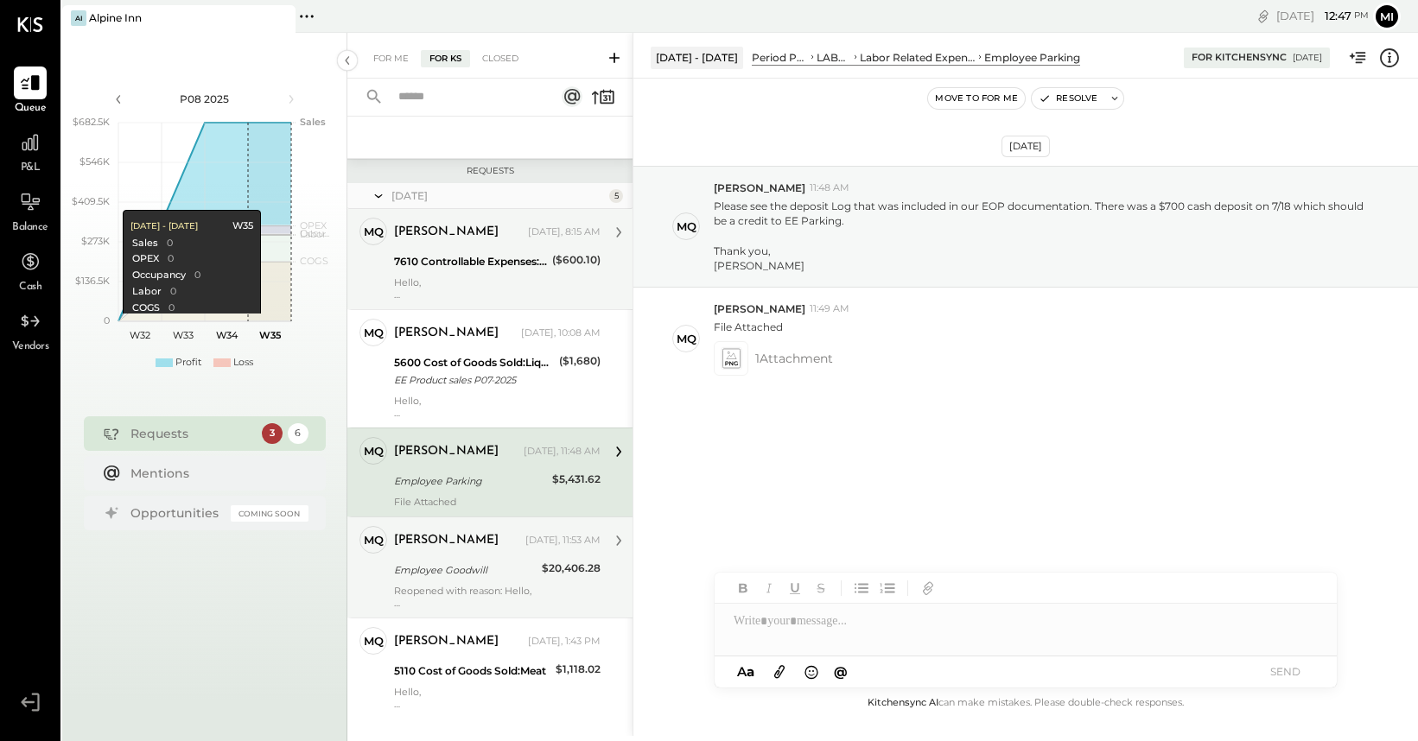
scroll to position [162, 0]
click at [491, 560] on div "Employee Goodwill" at bounding box center [465, 568] width 143 height 17
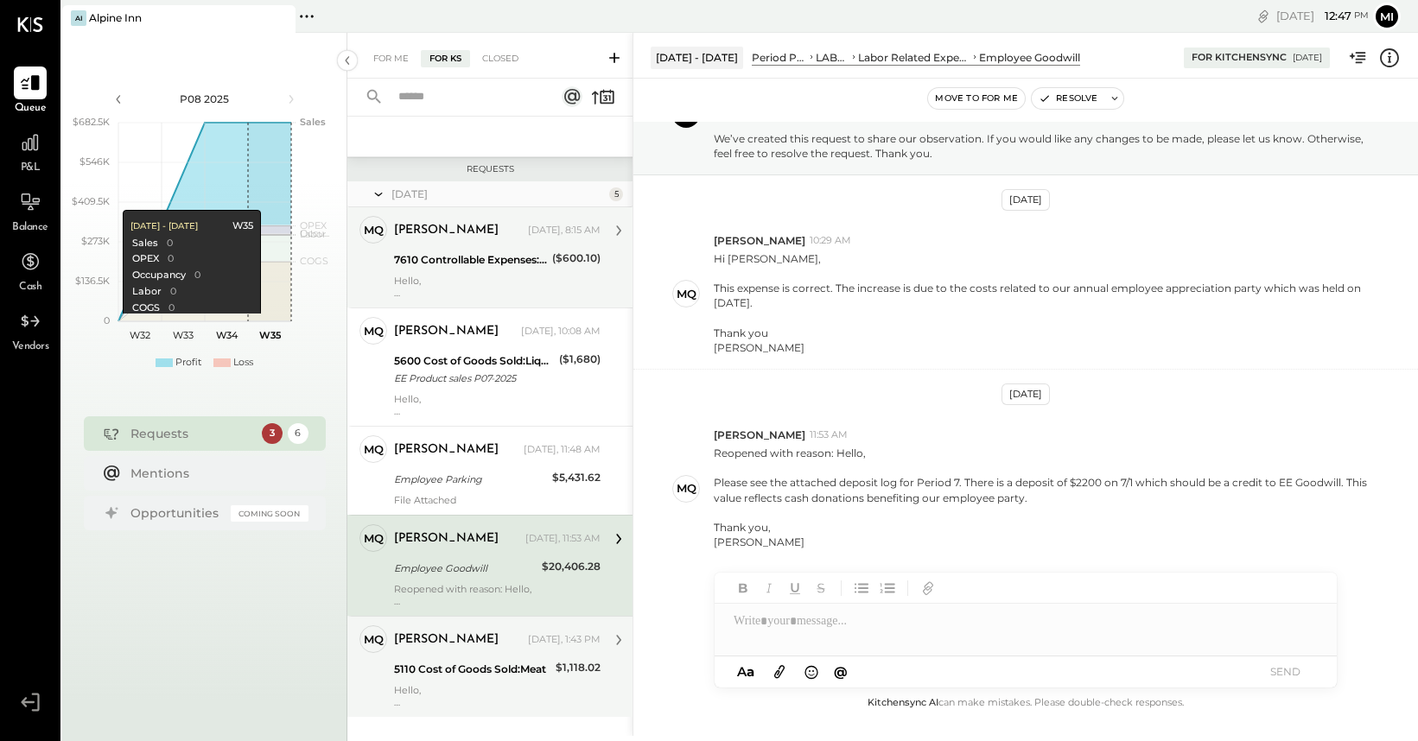
click at [517, 671] on div "5110 Cost of Goods Sold:Meat" at bounding box center [472, 669] width 156 height 17
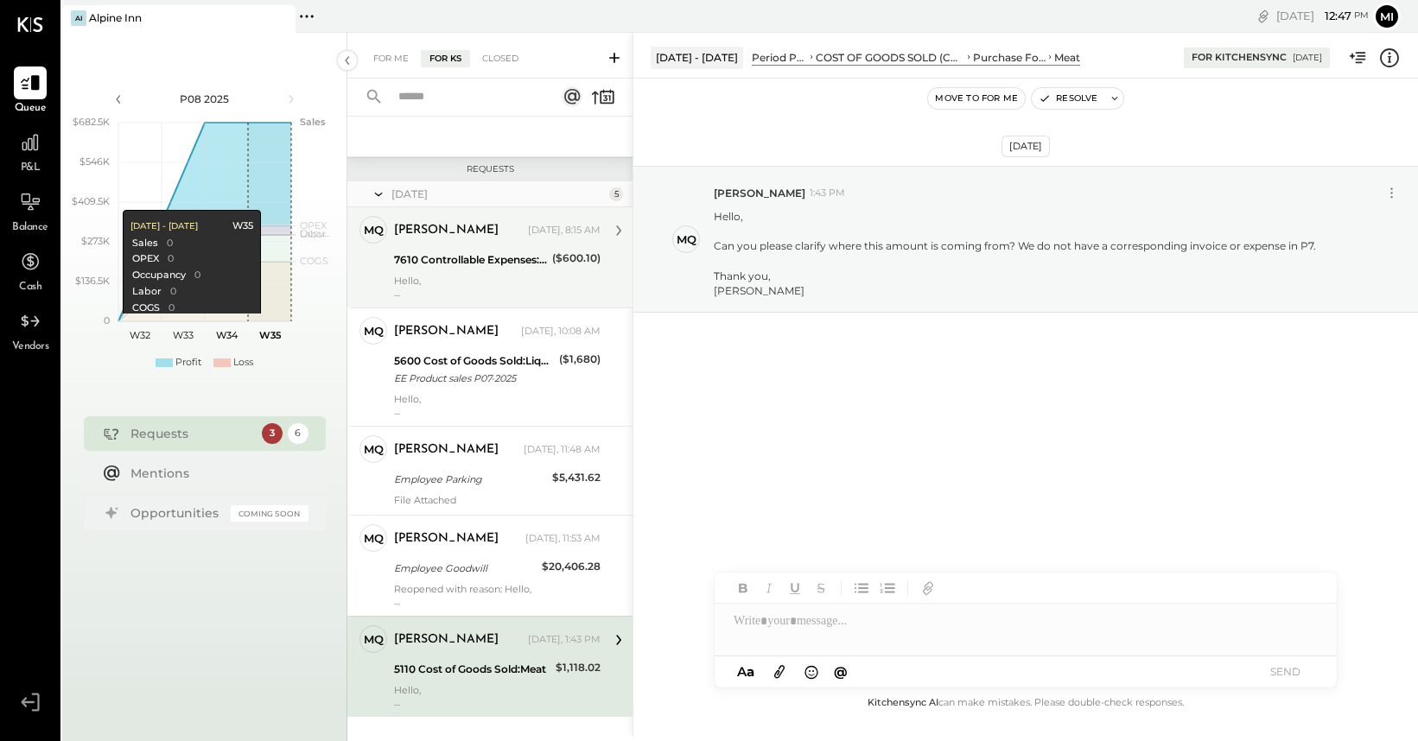
scroll to position [189, 0]
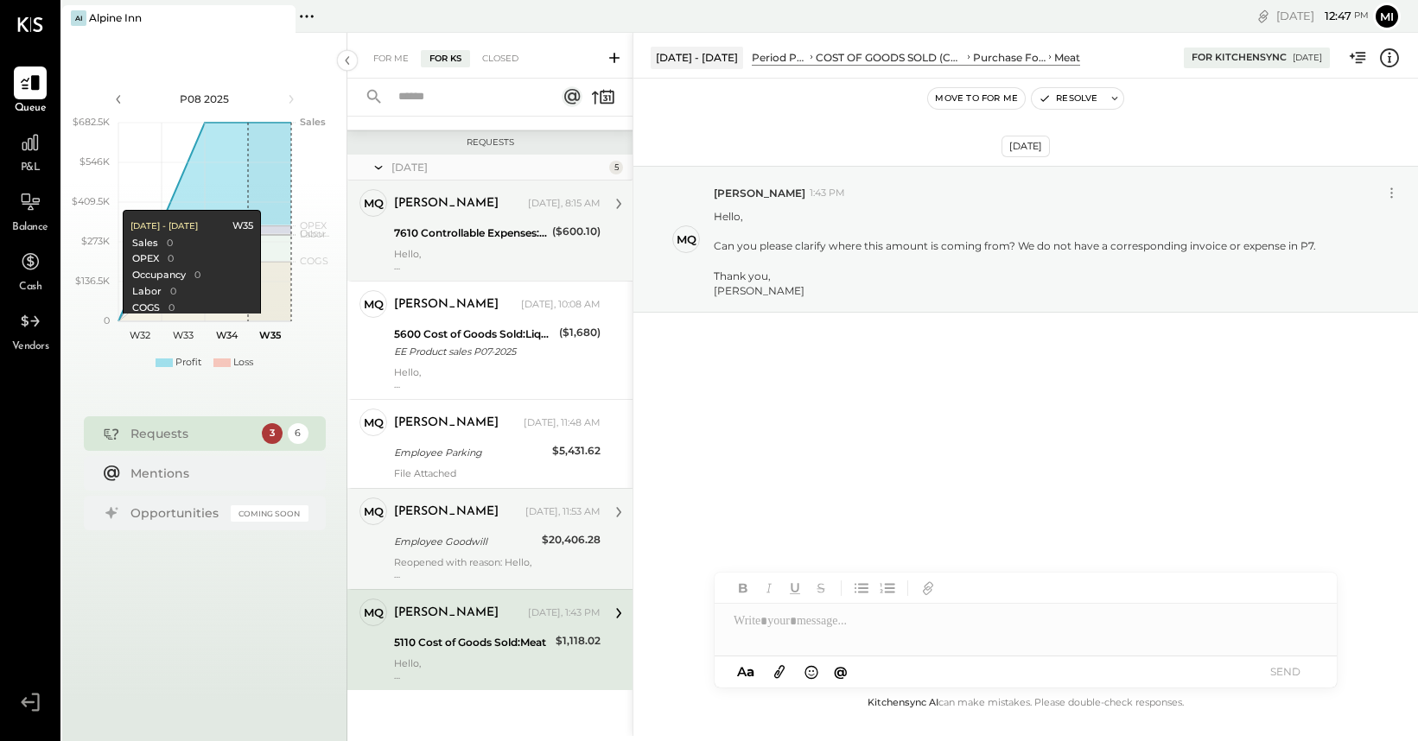
click at [488, 535] on div "Employee Goodwill" at bounding box center [465, 541] width 143 height 17
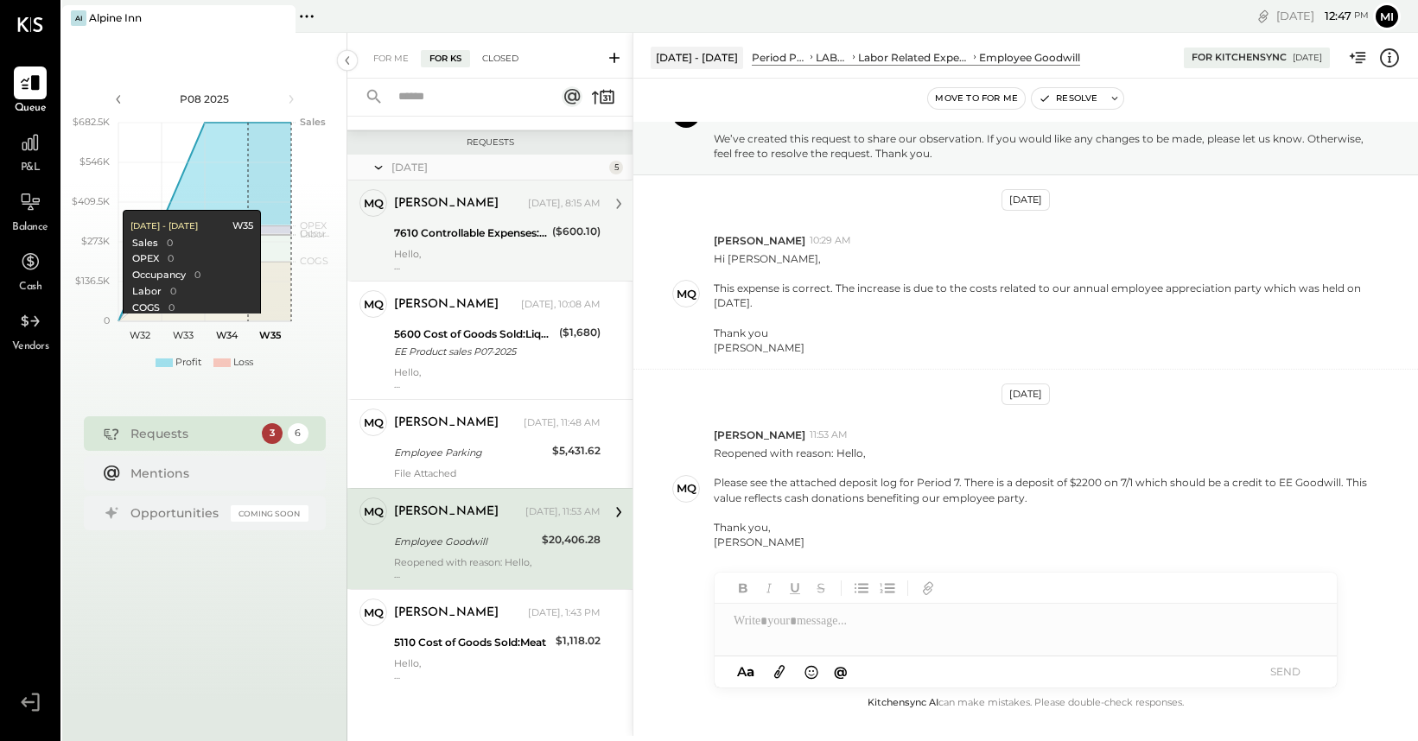
click at [493, 60] on div "Closed" at bounding box center [501, 58] width 54 height 17
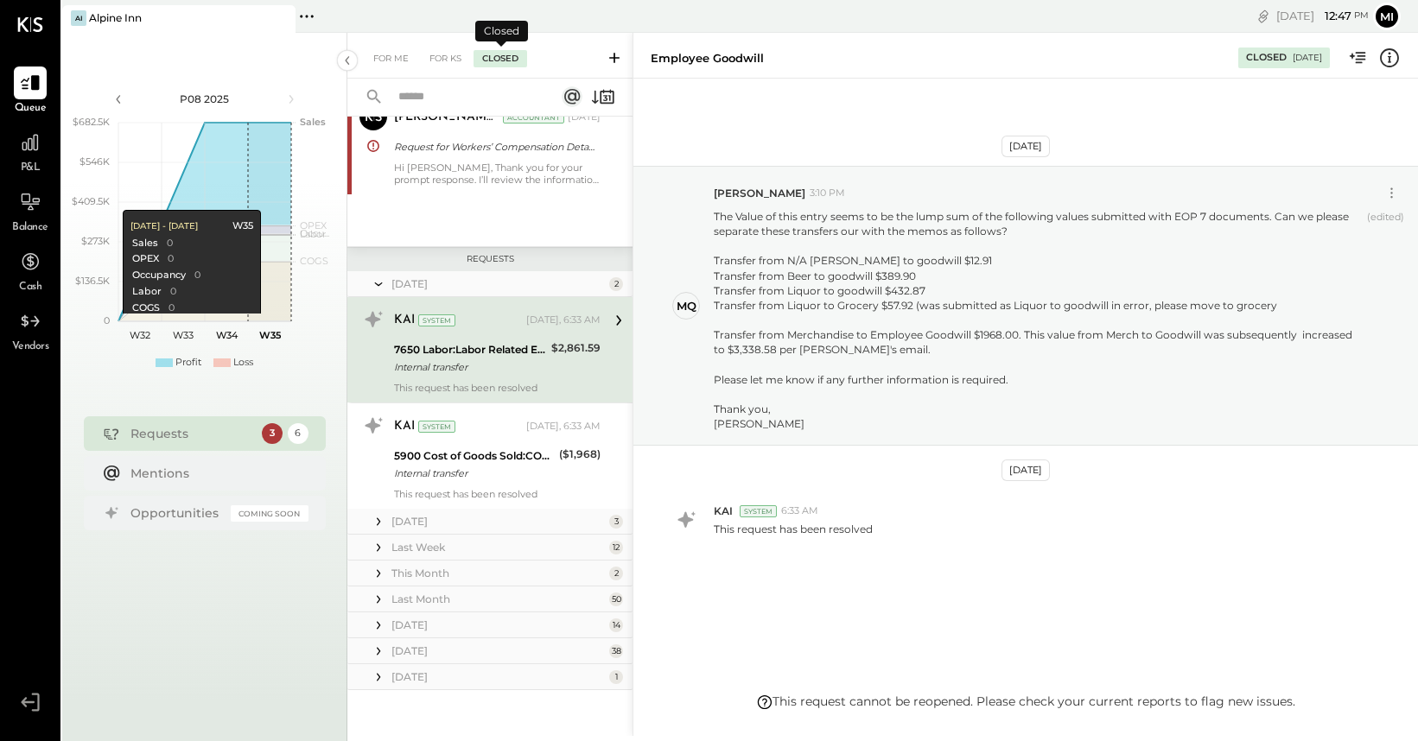
scroll to position [94, 0]
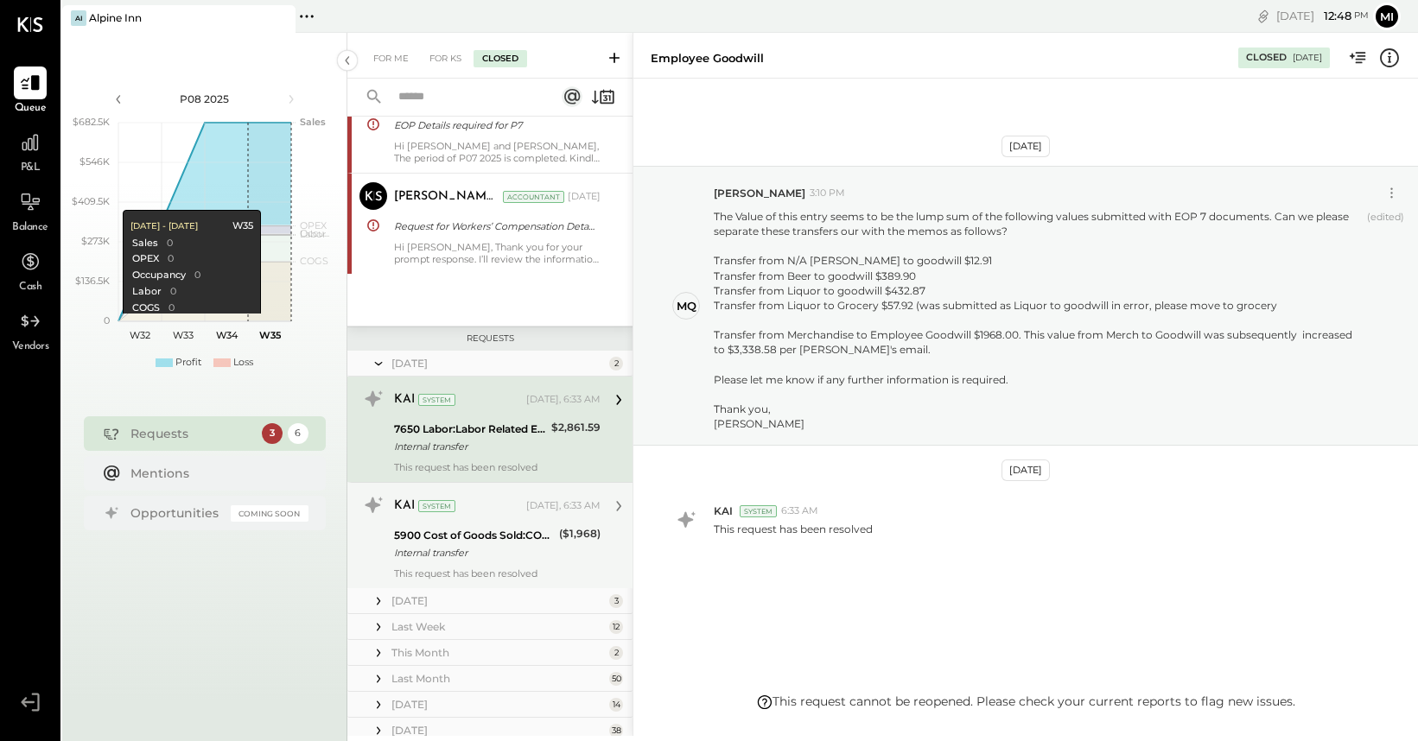
click at [449, 551] on div "Internal transfer" at bounding box center [474, 552] width 160 height 17
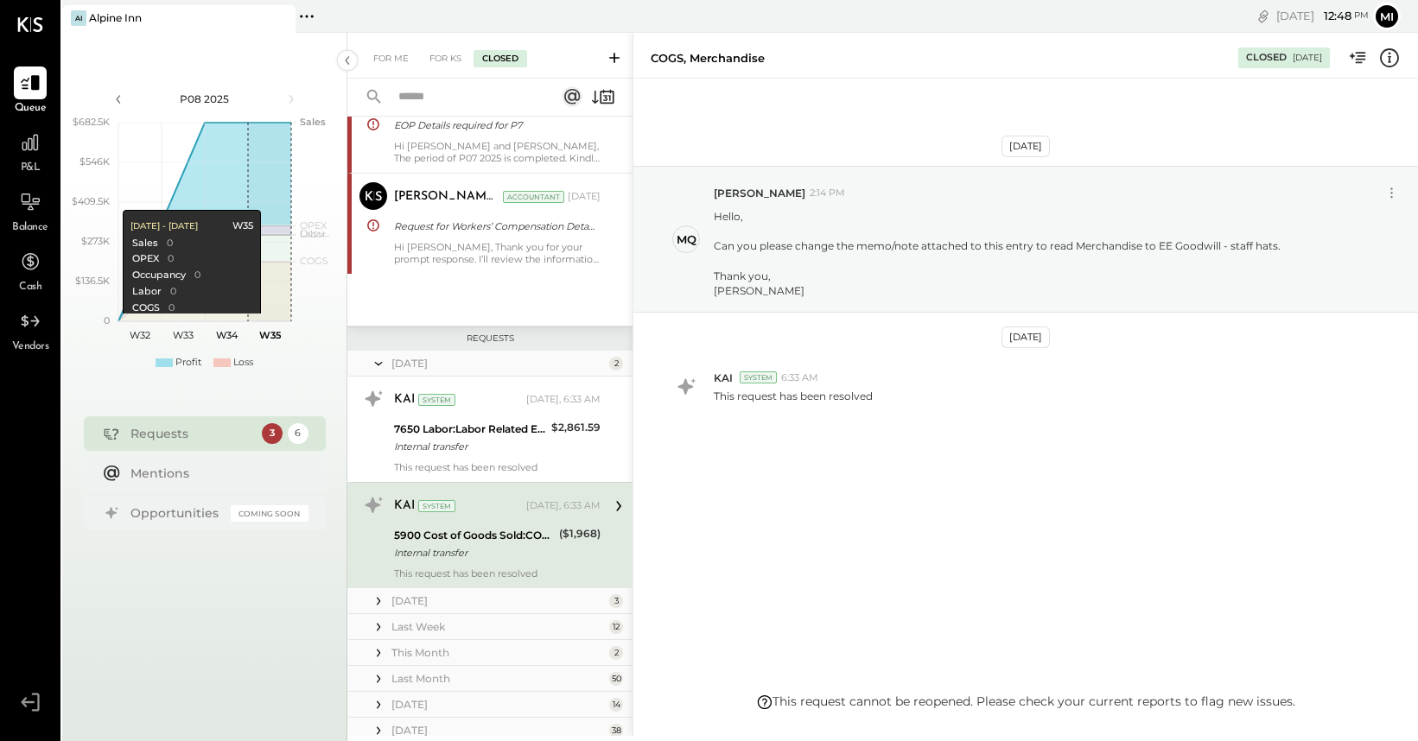
click at [378, 601] on icon at bounding box center [378, 601] width 3 height 8
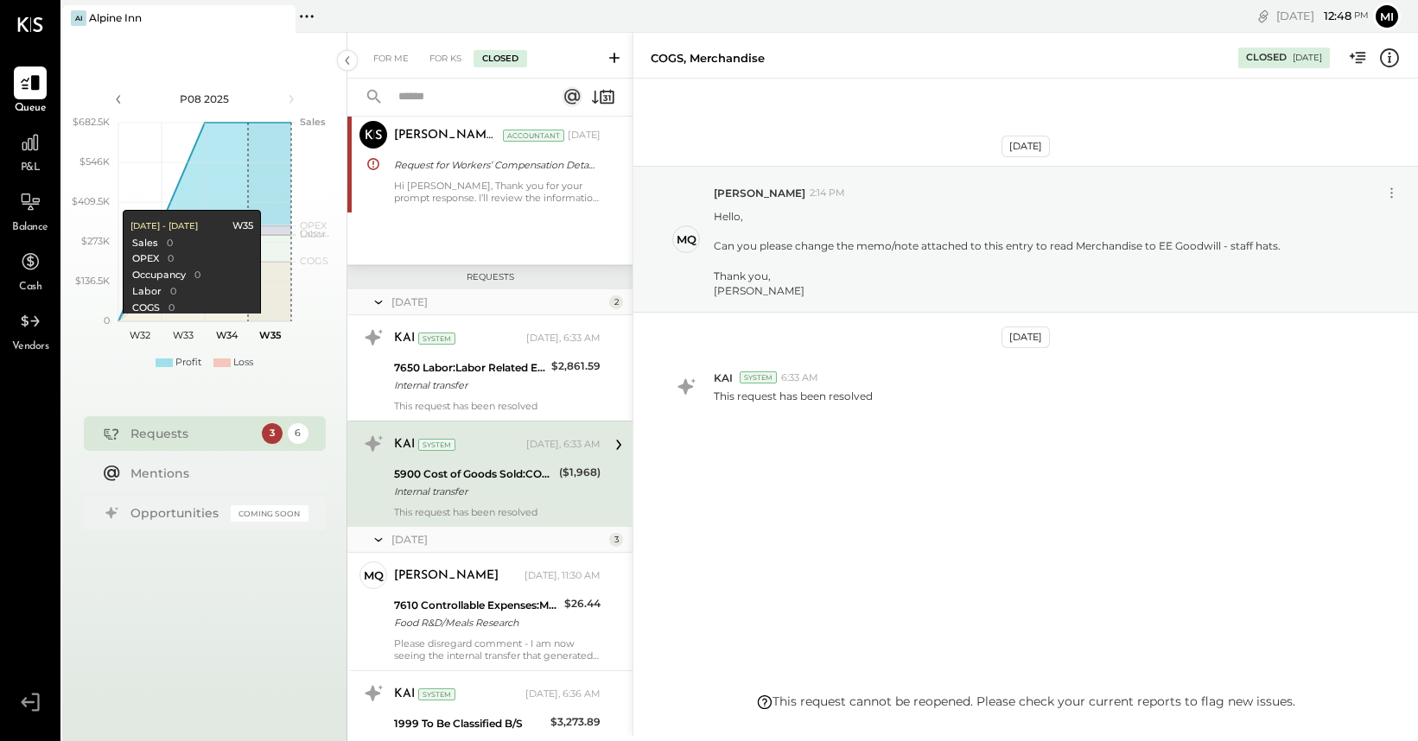
scroll to position [190, 0]
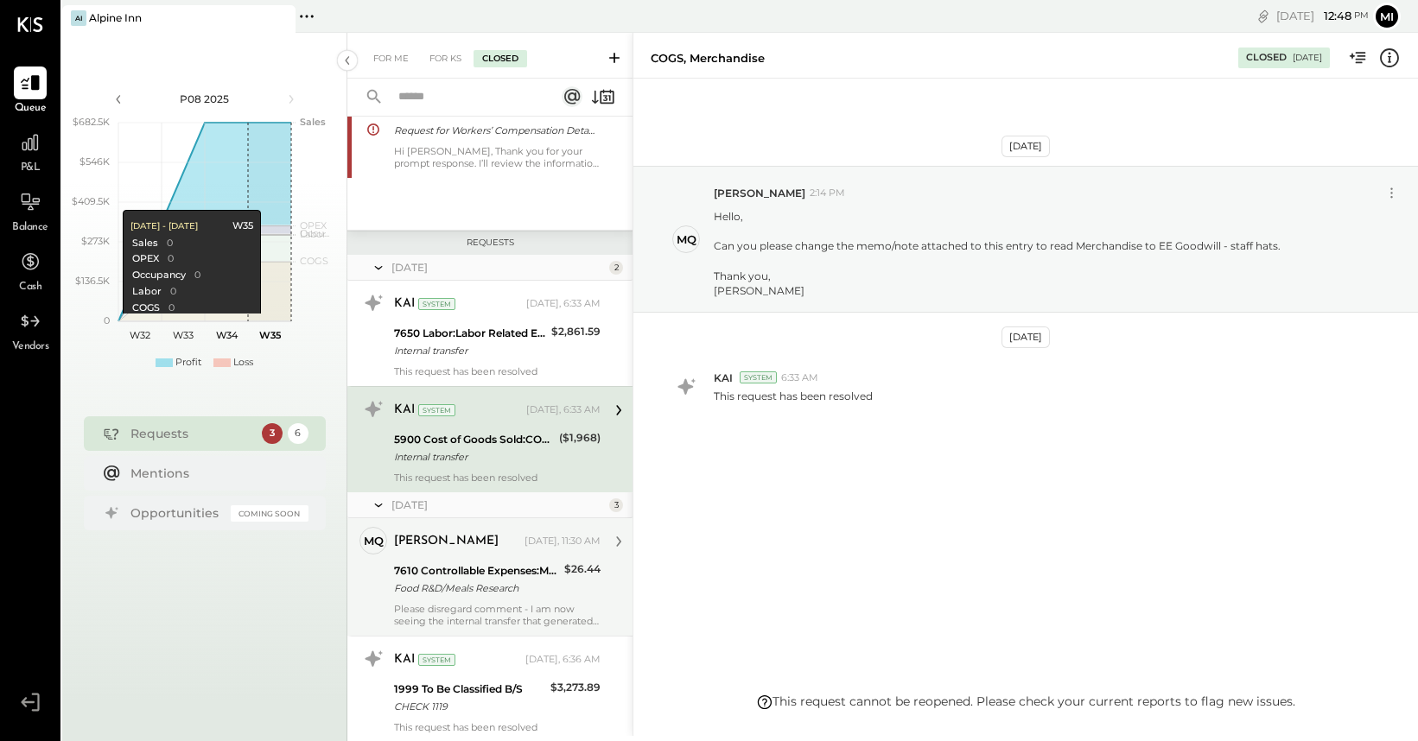
click at [468, 606] on div "Please disregard comment - I am now seeing the internal transfer that generated…" at bounding box center [497, 615] width 207 height 24
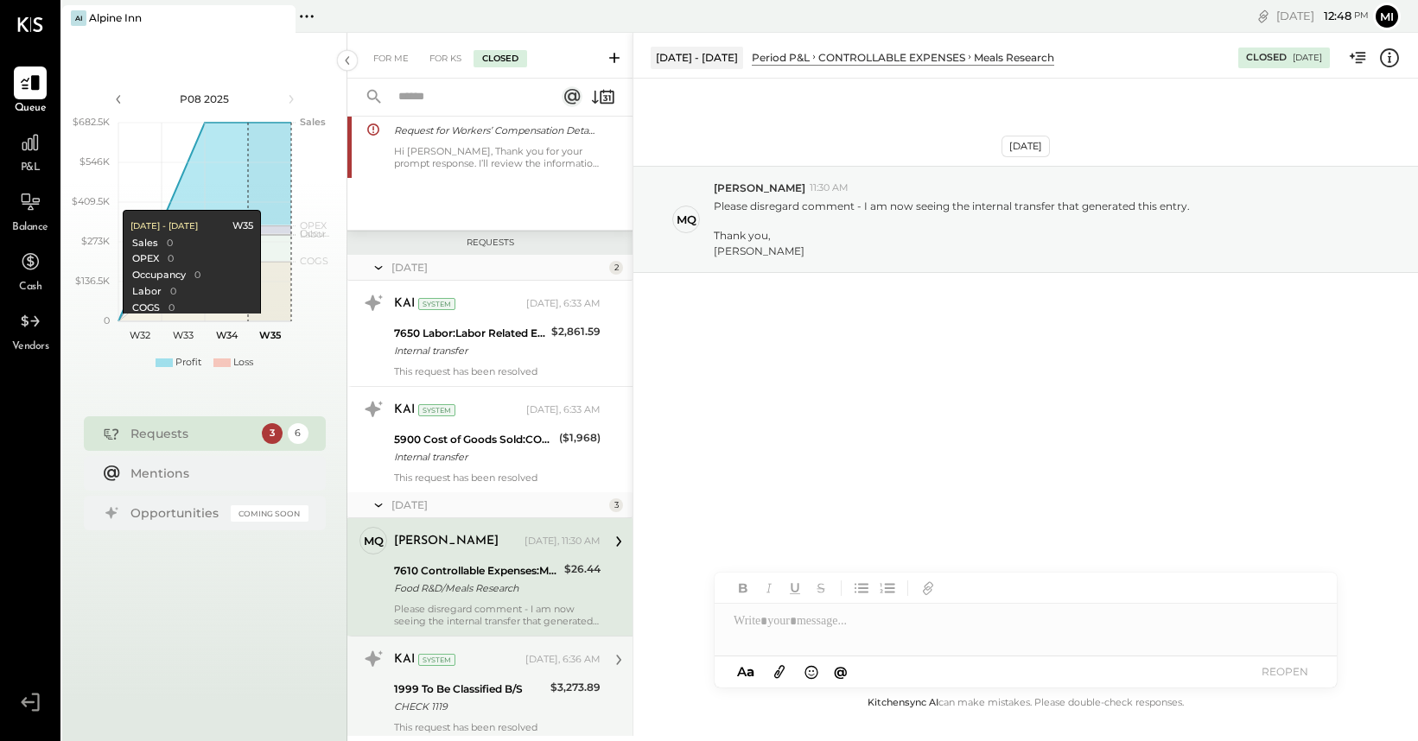
click at [472, 674] on div "KAI System [DATE], 6:36 AM" at bounding box center [497, 660] width 207 height 29
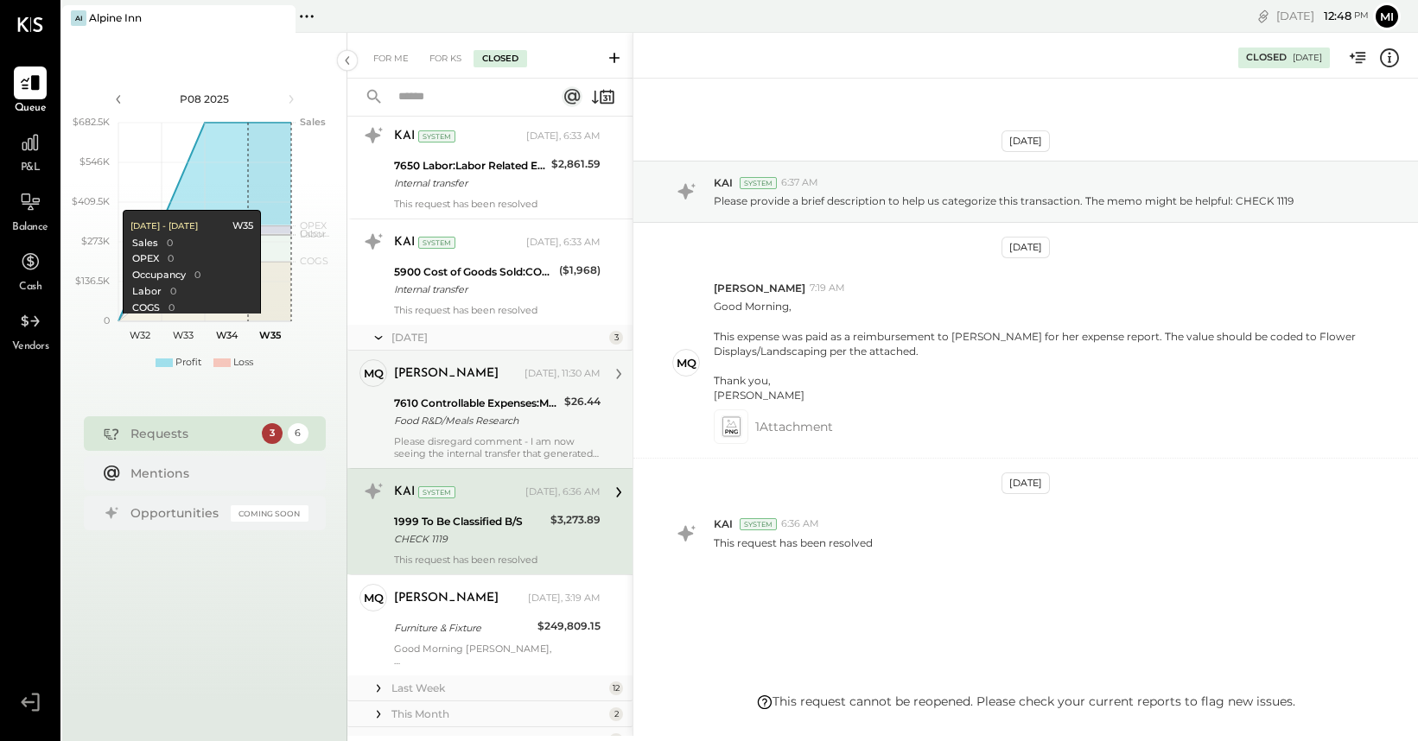
scroll to position [379, 0]
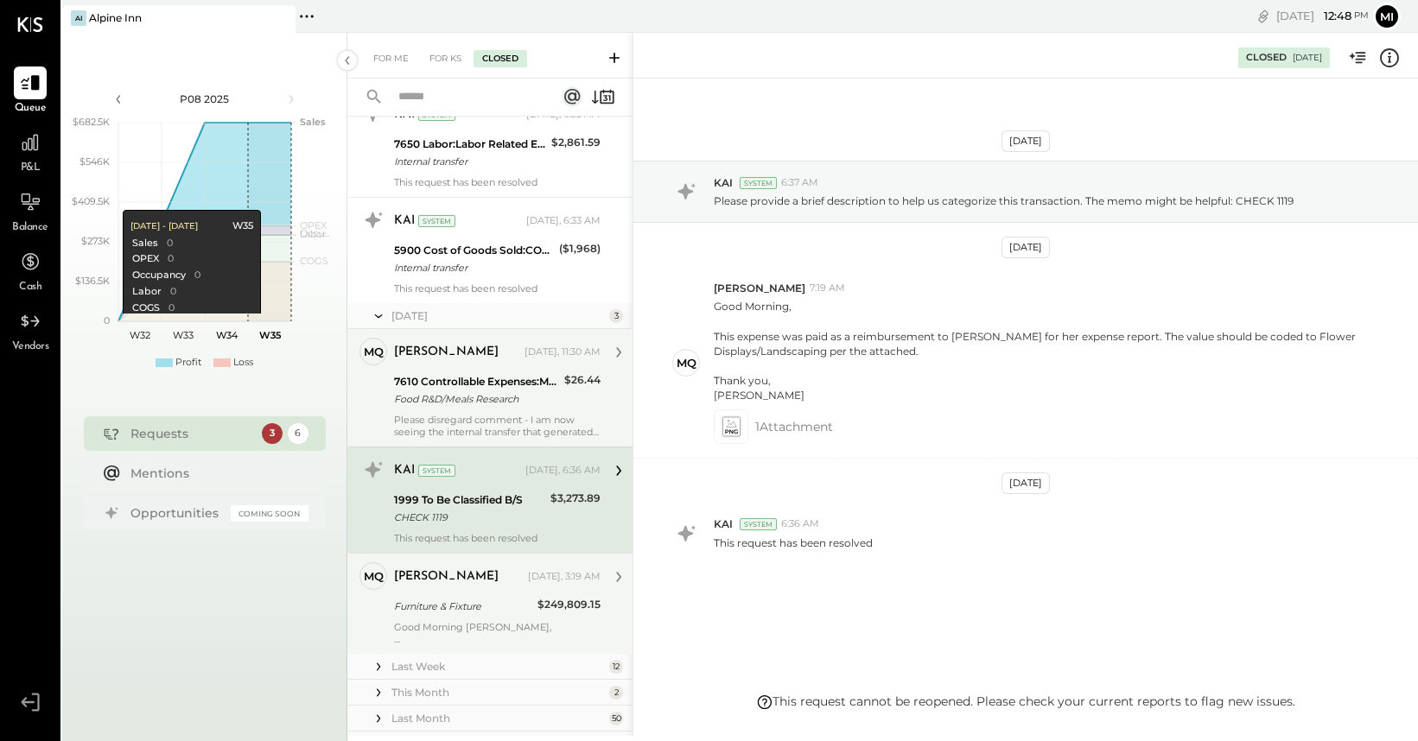
click at [499, 594] on div "[PERSON_NAME] [DATE], 3:19 AM Furniture & Fixture $249,809.15 Good Morning [PER…" at bounding box center [497, 604] width 207 height 83
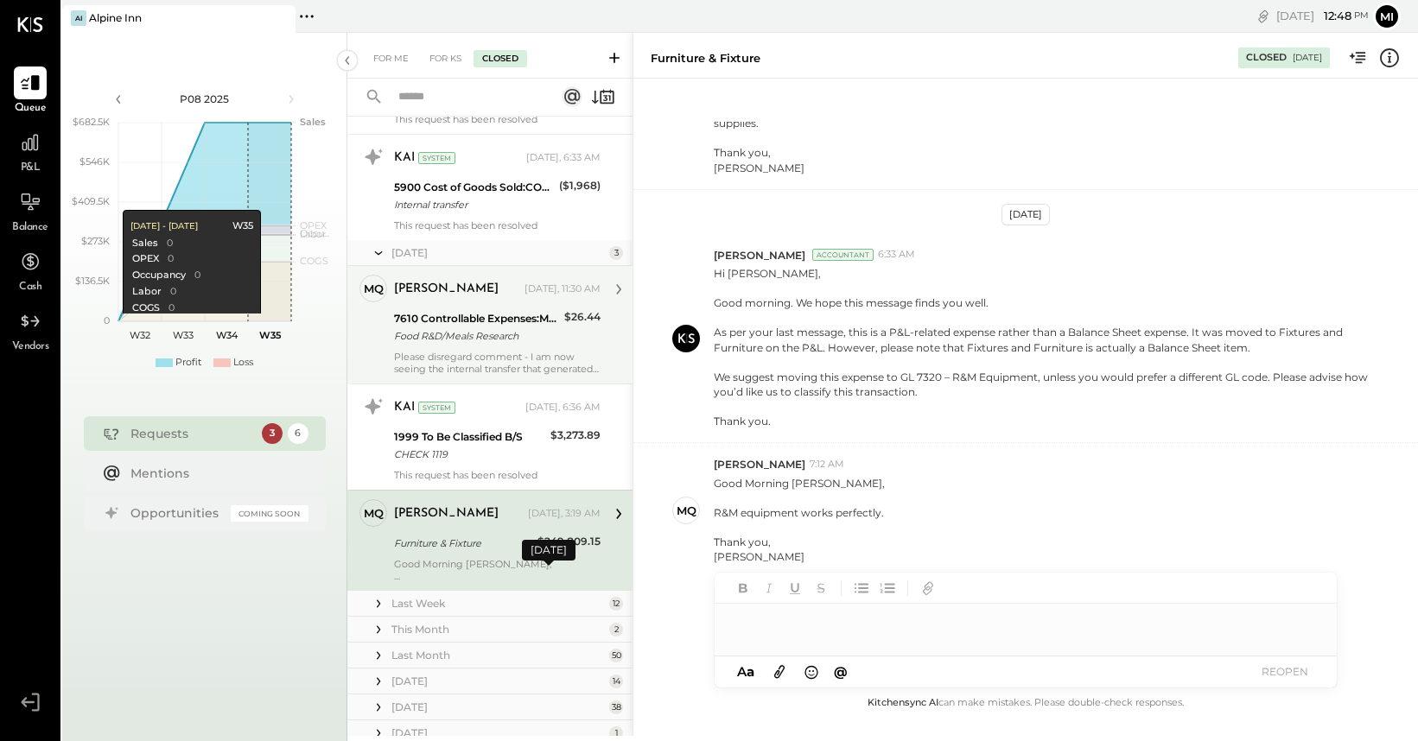
scroll to position [459, 0]
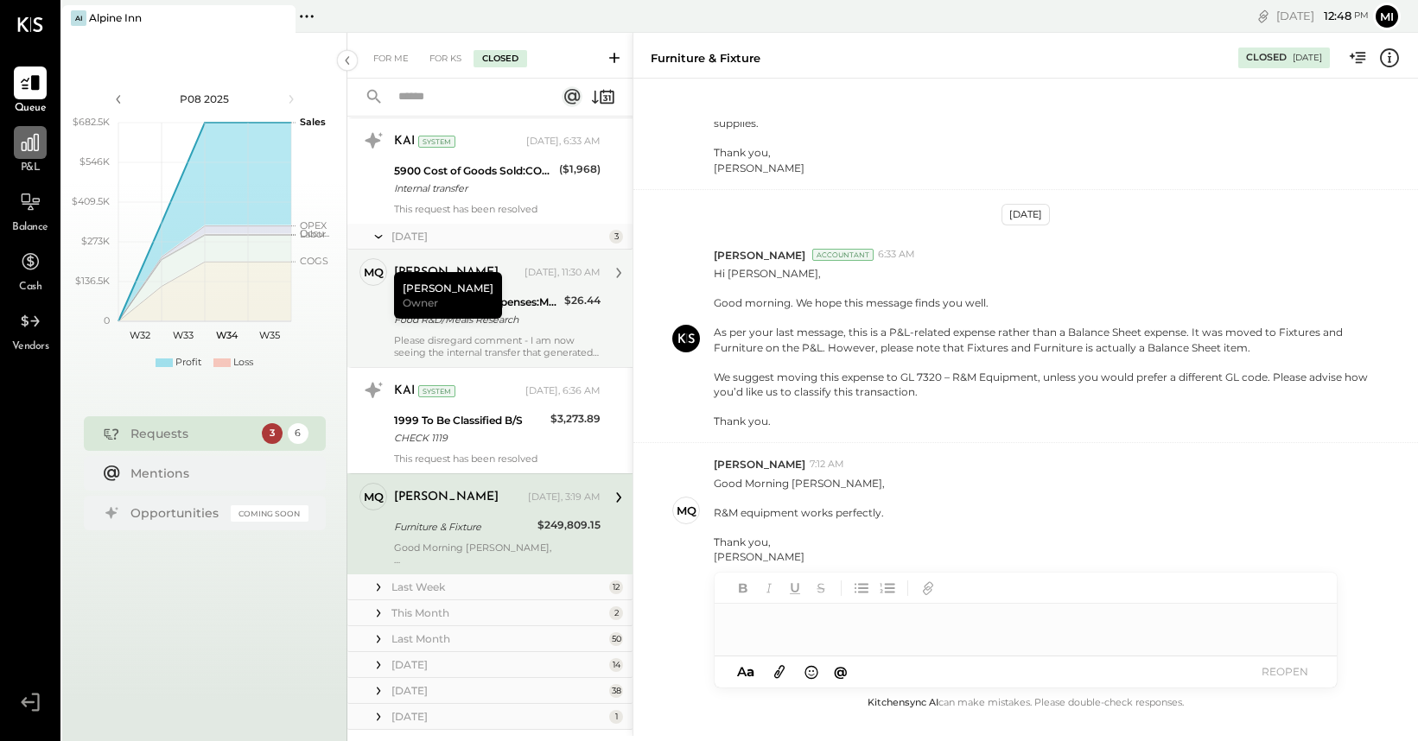
click at [30, 143] on icon at bounding box center [30, 142] width 22 height 22
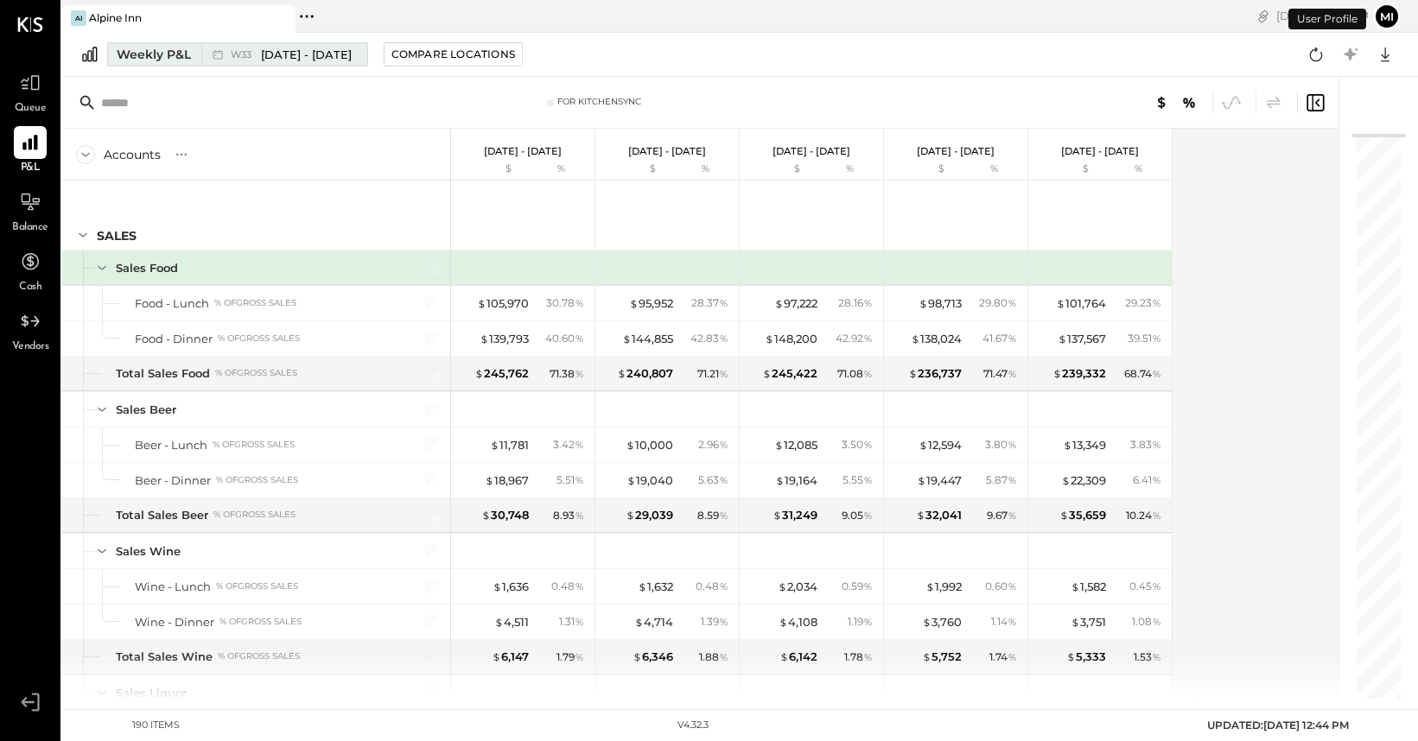
click at [178, 53] on div "Weekly P&L" at bounding box center [154, 54] width 74 height 17
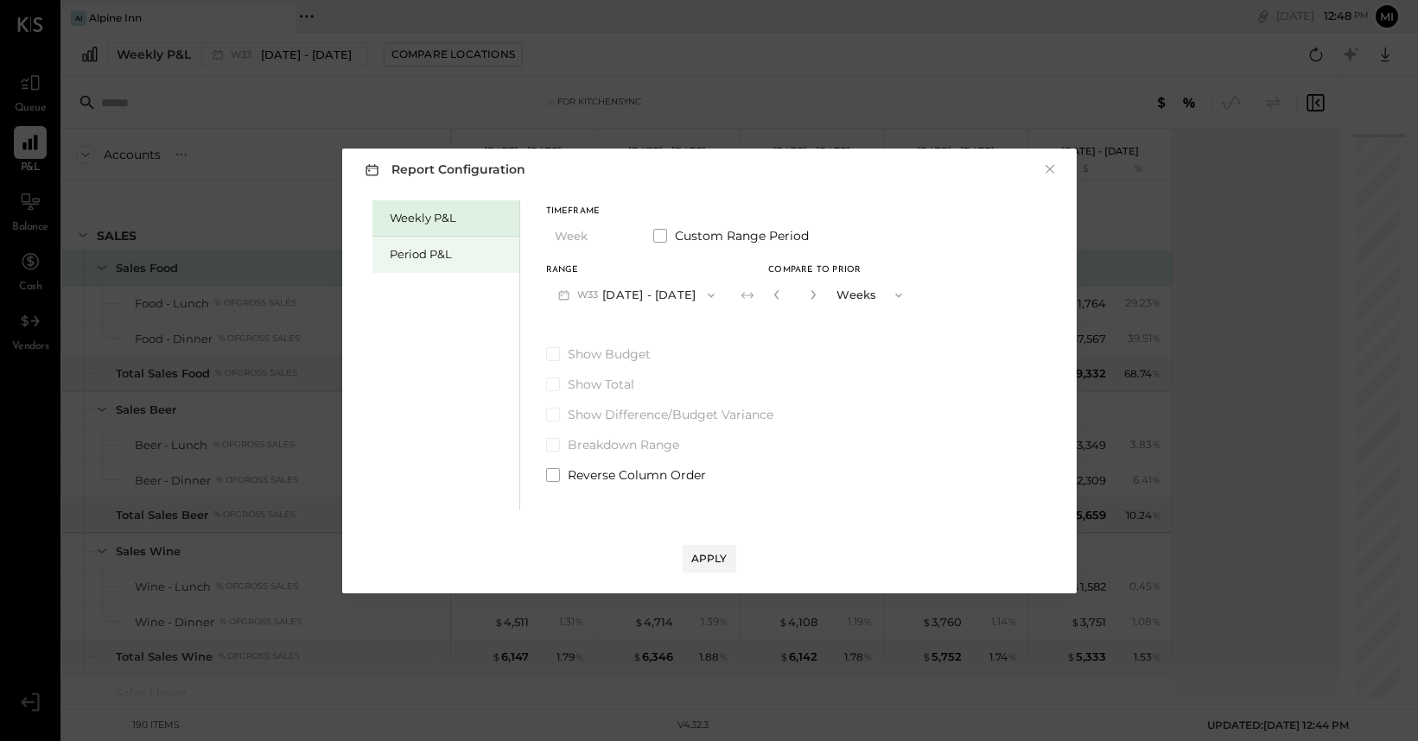
click at [410, 246] on div "Period P&L" at bounding box center [450, 254] width 121 height 16
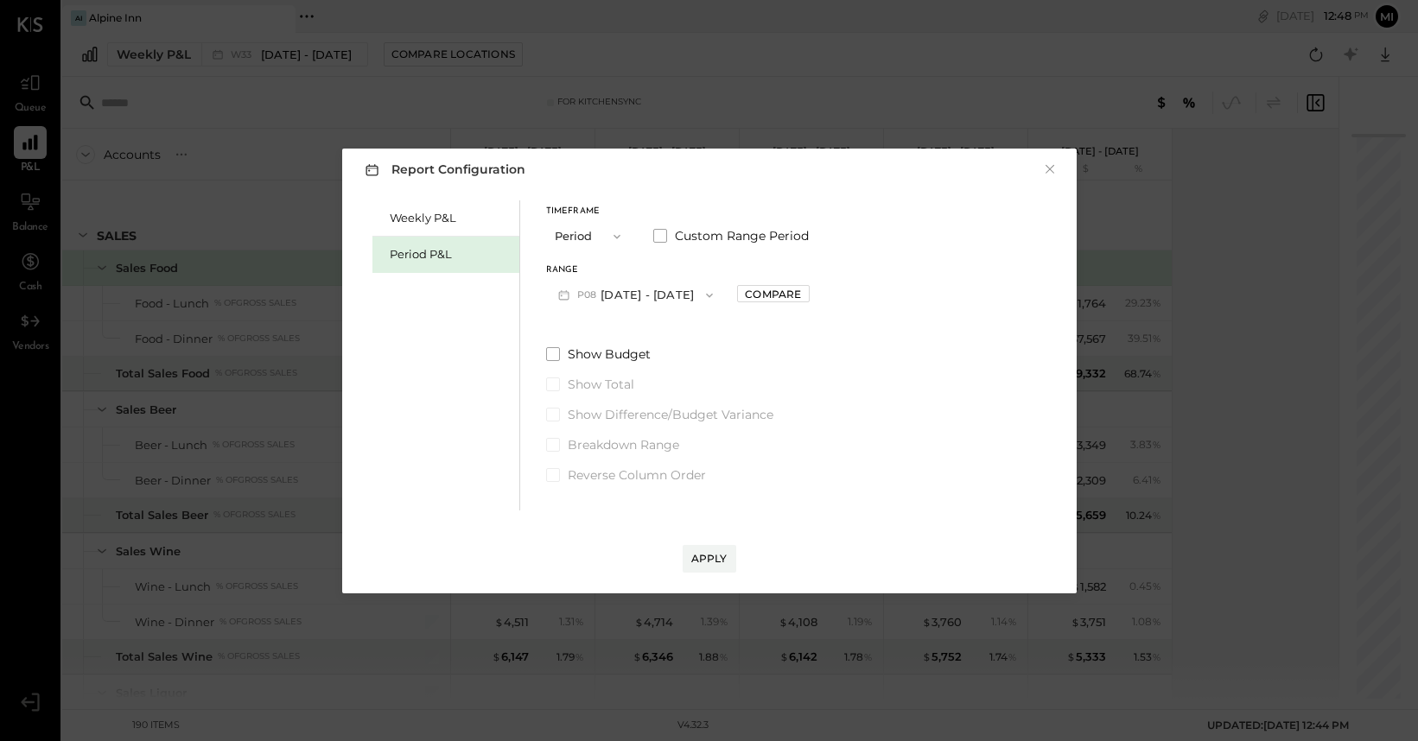
click at [710, 294] on icon "button" at bounding box center [709, 295] width 7 height 4
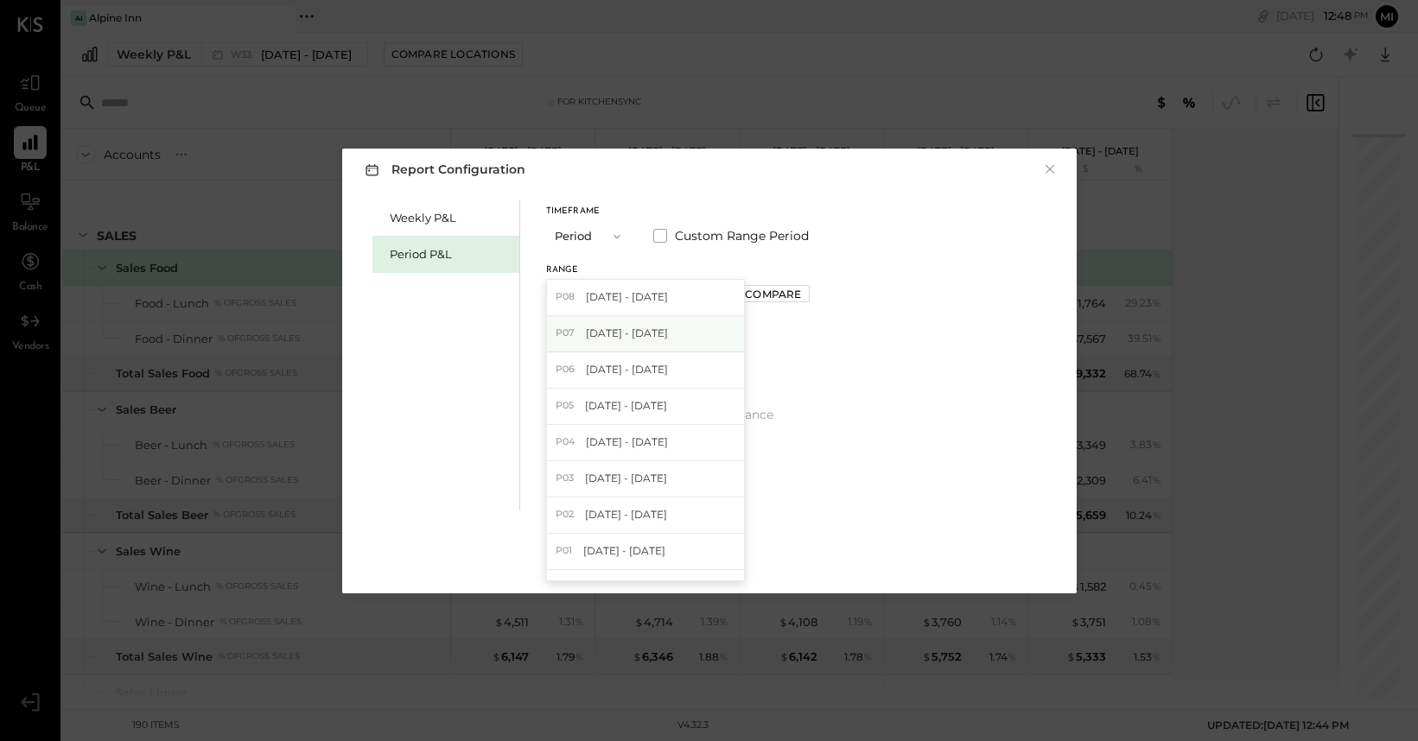
click at [692, 326] on div "P07 [DATE] - [DATE]" at bounding box center [645, 334] width 197 height 36
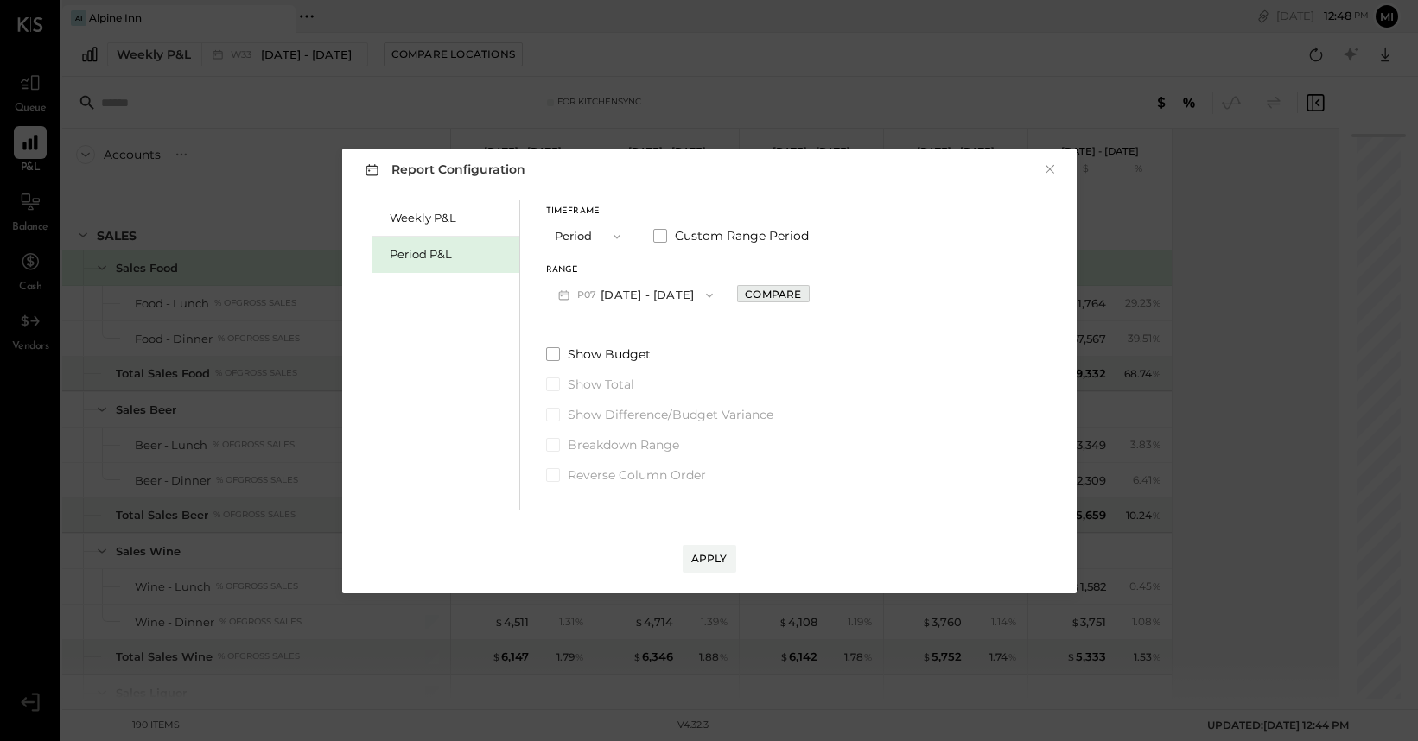
click at [801, 291] on div "Compare" at bounding box center [773, 294] width 56 height 15
click at [817, 293] on icon "button" at bounding box center [811, 295] width 10 height 10
type input "*"
click at [705, 561] on div "Apply" at bounding box center [709, 558] width 36 height 15
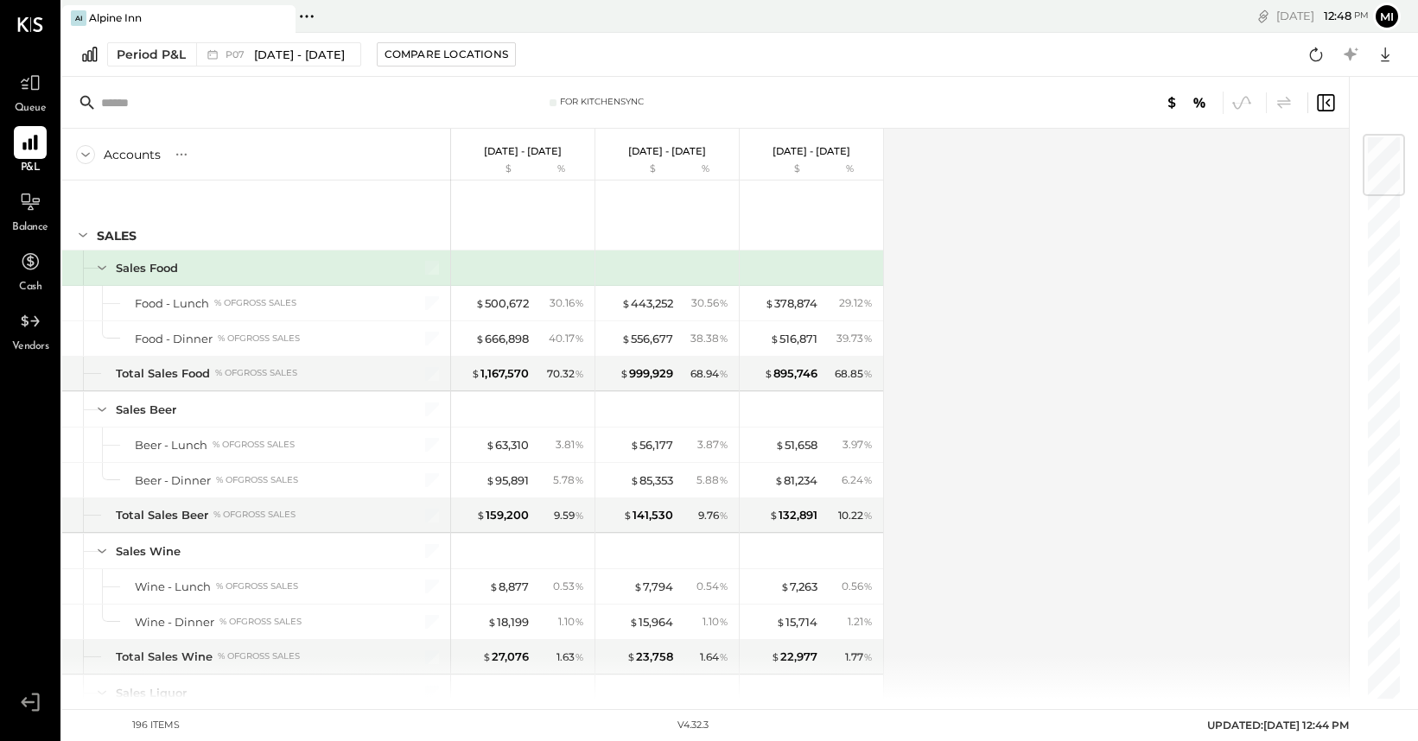
click at [159, 99] on input "text" at bounding box center [237, 102] width 272 height 31
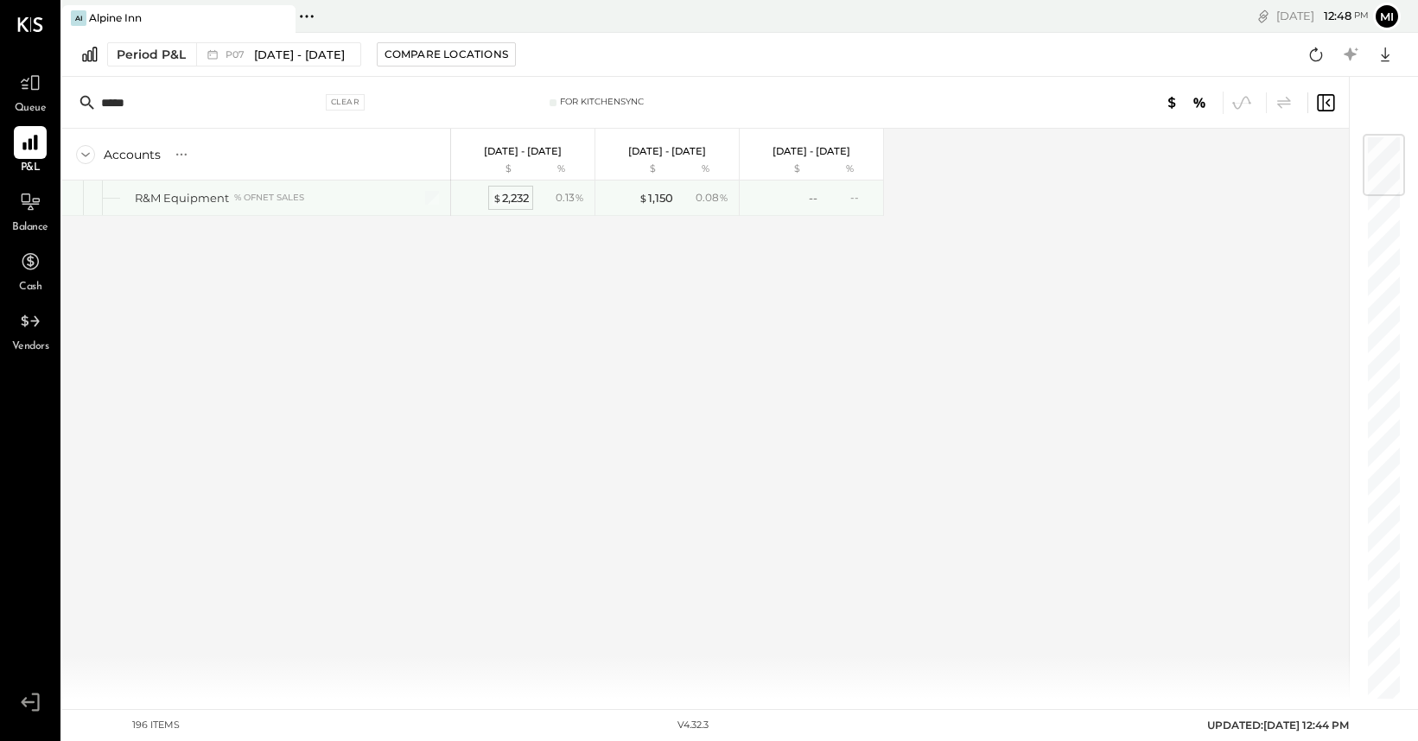
type input "*****"
click at [508, 198] on div "$ 2,232" at bounding box center [511, 198] width 36 height 16
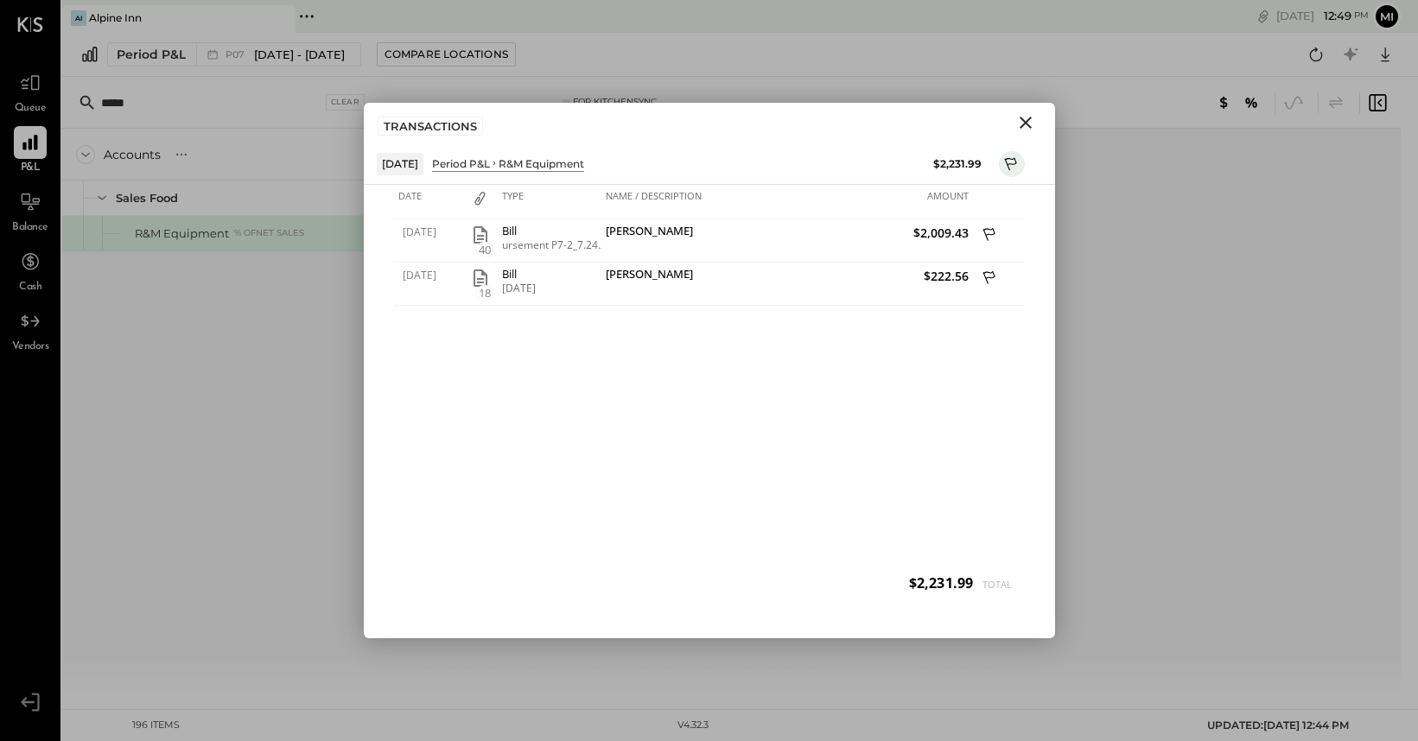
click at [1022, 127] on icon "Close" at bounding box center [1025, 122] width 21 height 21
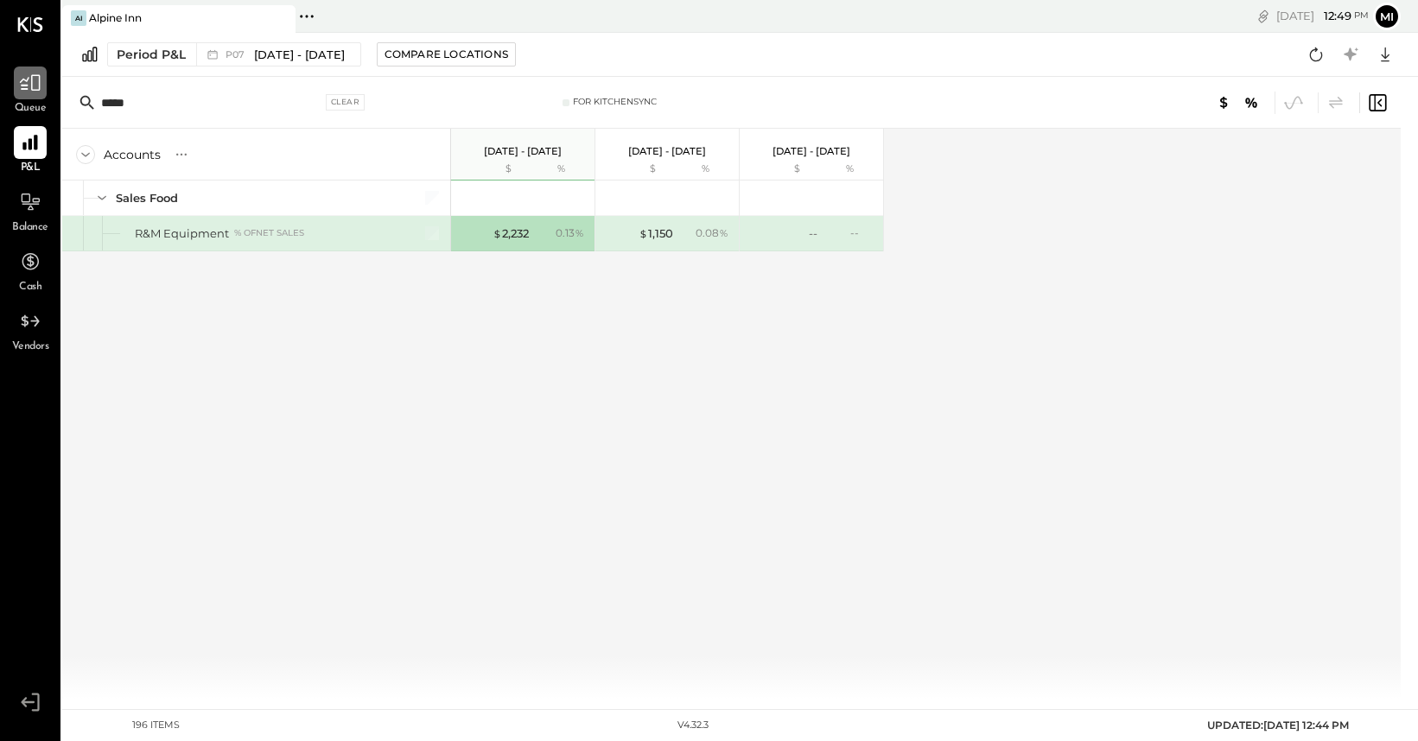
click at [40, 95] on div at bounding box center [30, 83] width 33 height 33
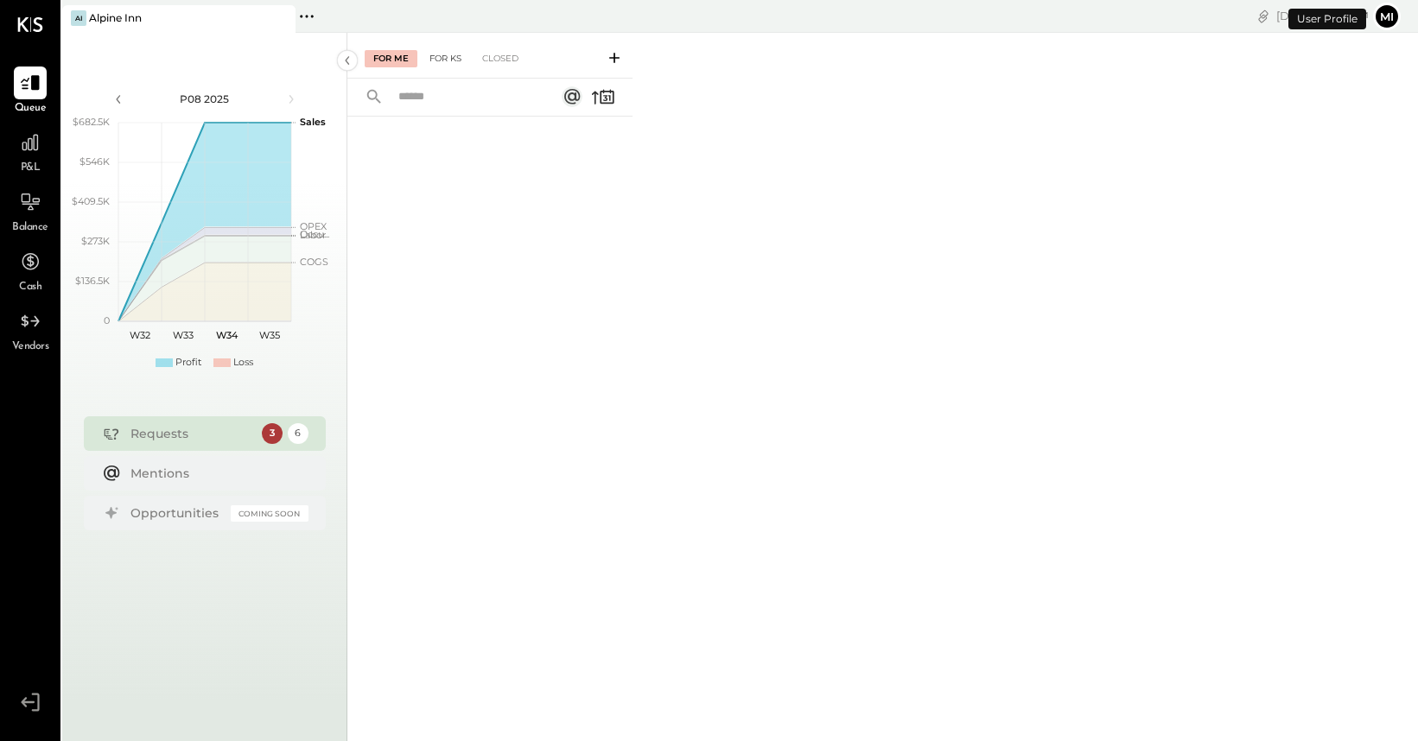
click at [444, 62] on div "For KS" at bounding box center [445, 58] width 49 height 17
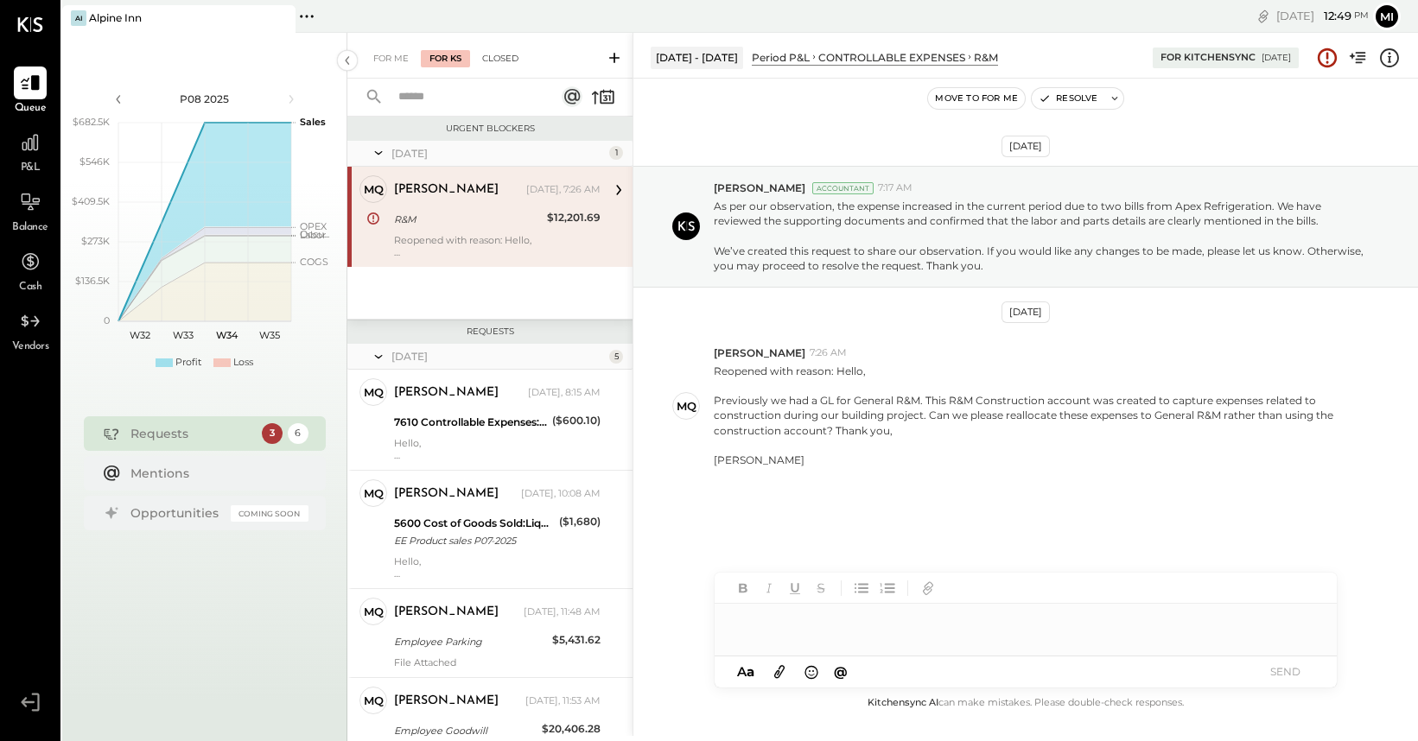
click at [501, 59] on div "Closed" at bounding box center [501, 58] width 54 height 17
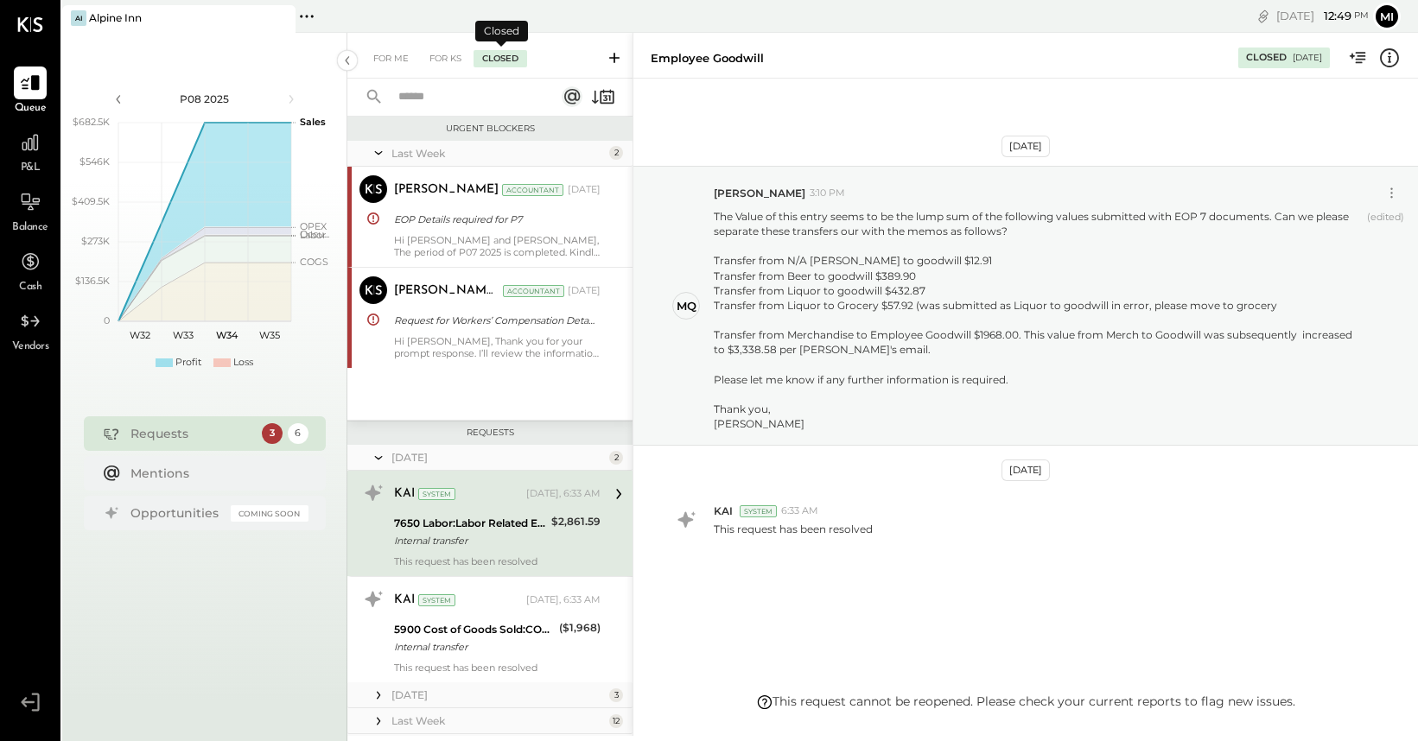
scroll to position [94, 0]
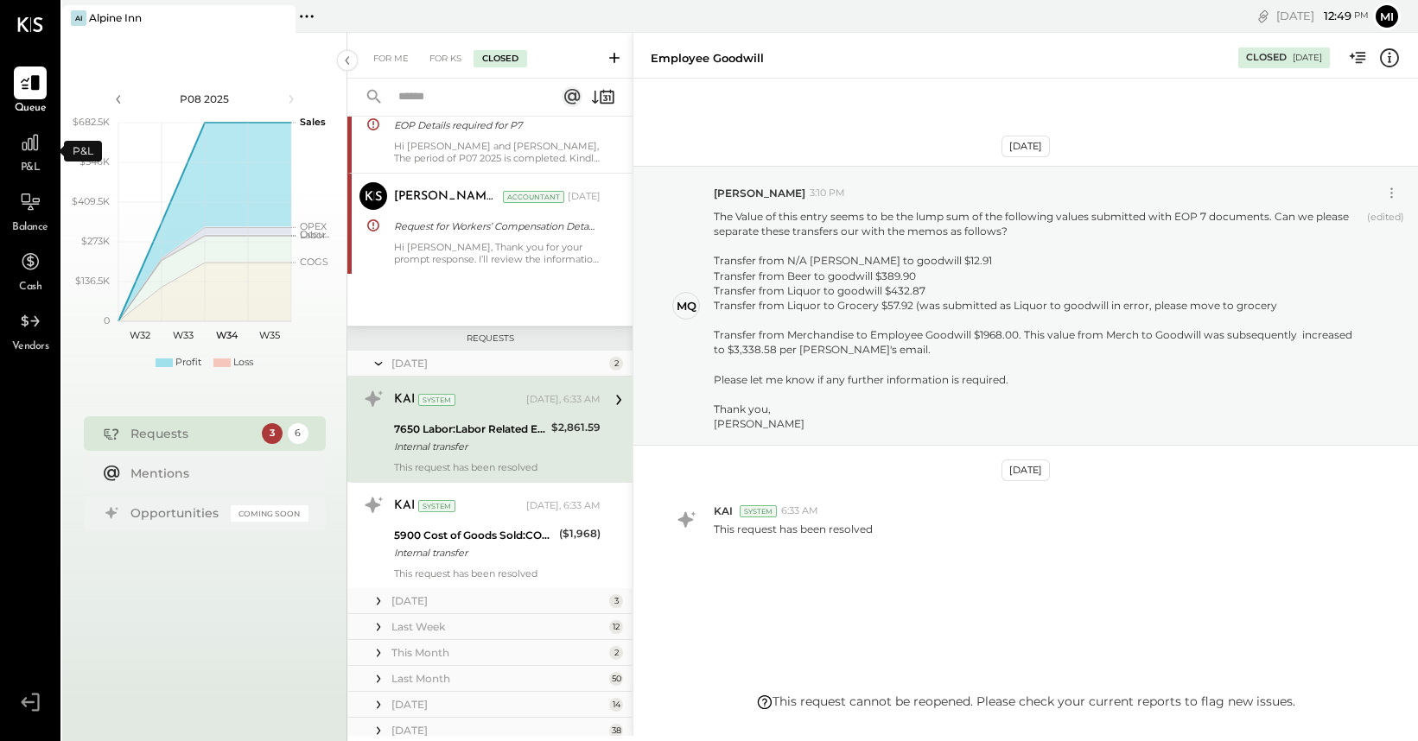
click at [28, 159] on div "P&L" at bounding box center [30, 151] width 33 height 50
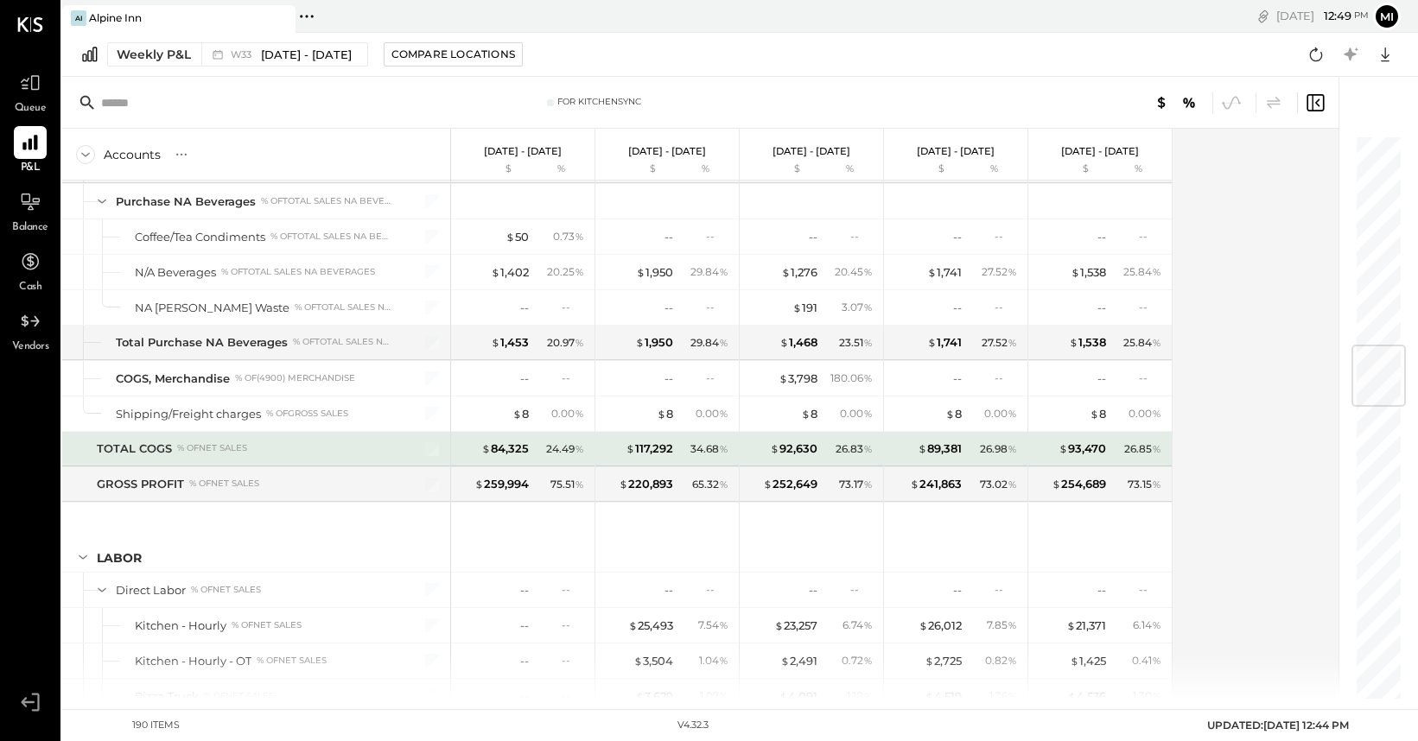
scroll to position [1770, 0]
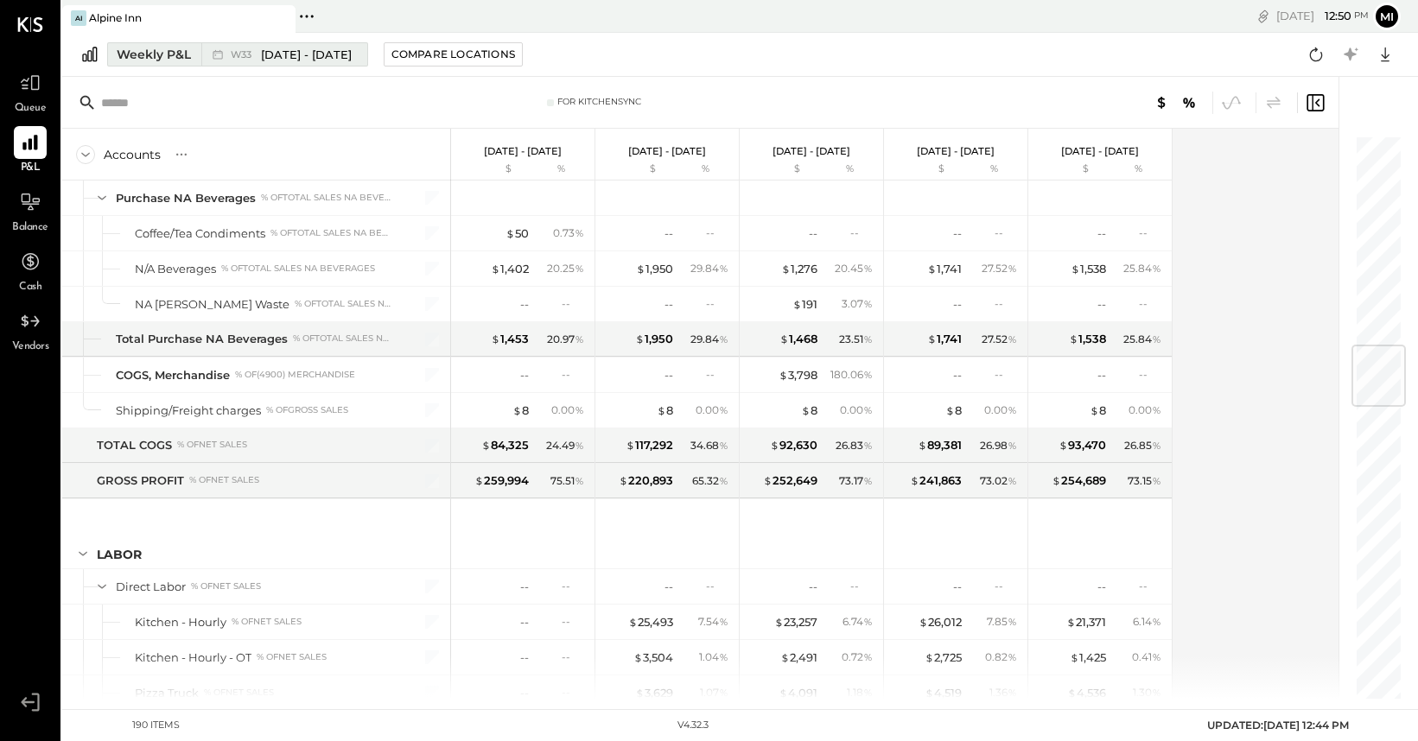
click at [147, 60] on div "Weekly P&L" at bounding box center [154, 54] width 74 height 17
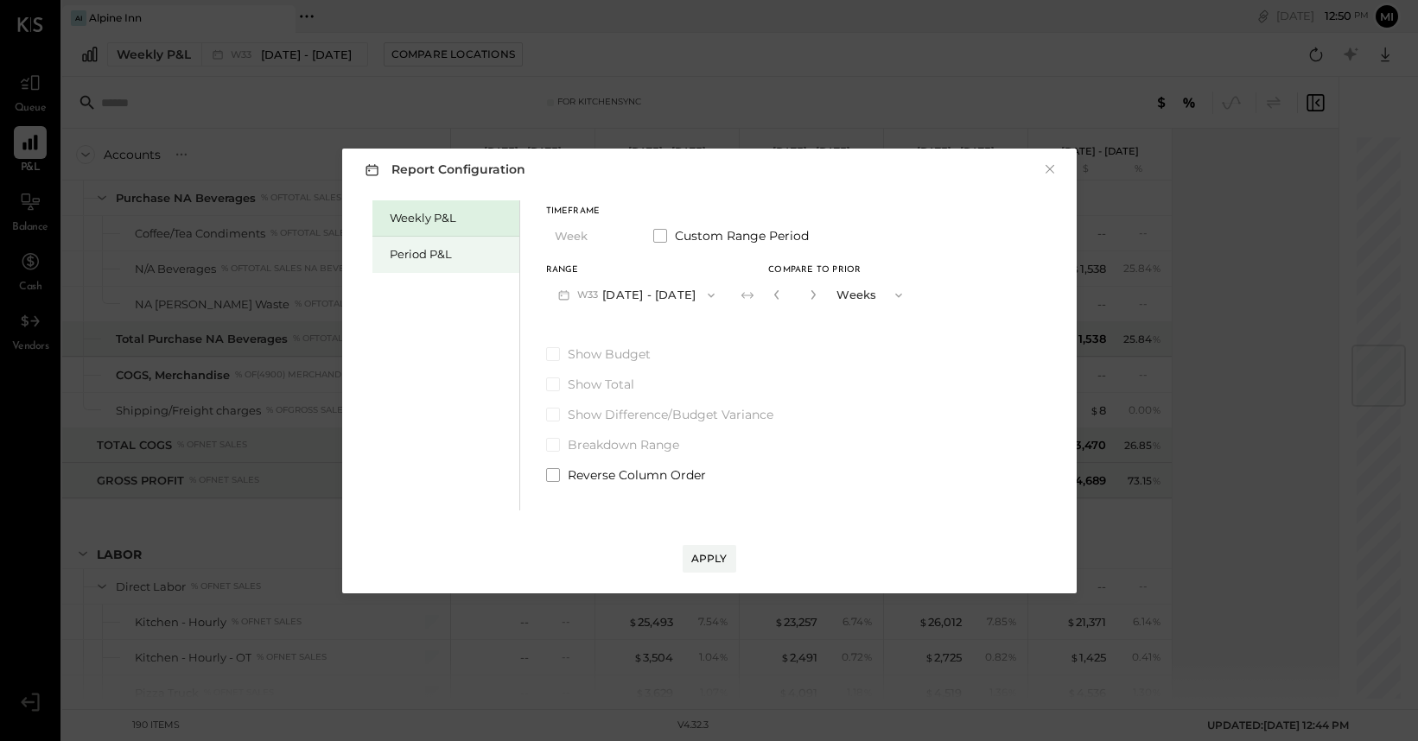
click at [420, 248] on div "Period P&L" at bounding box center [450, 254] width 121 height 16
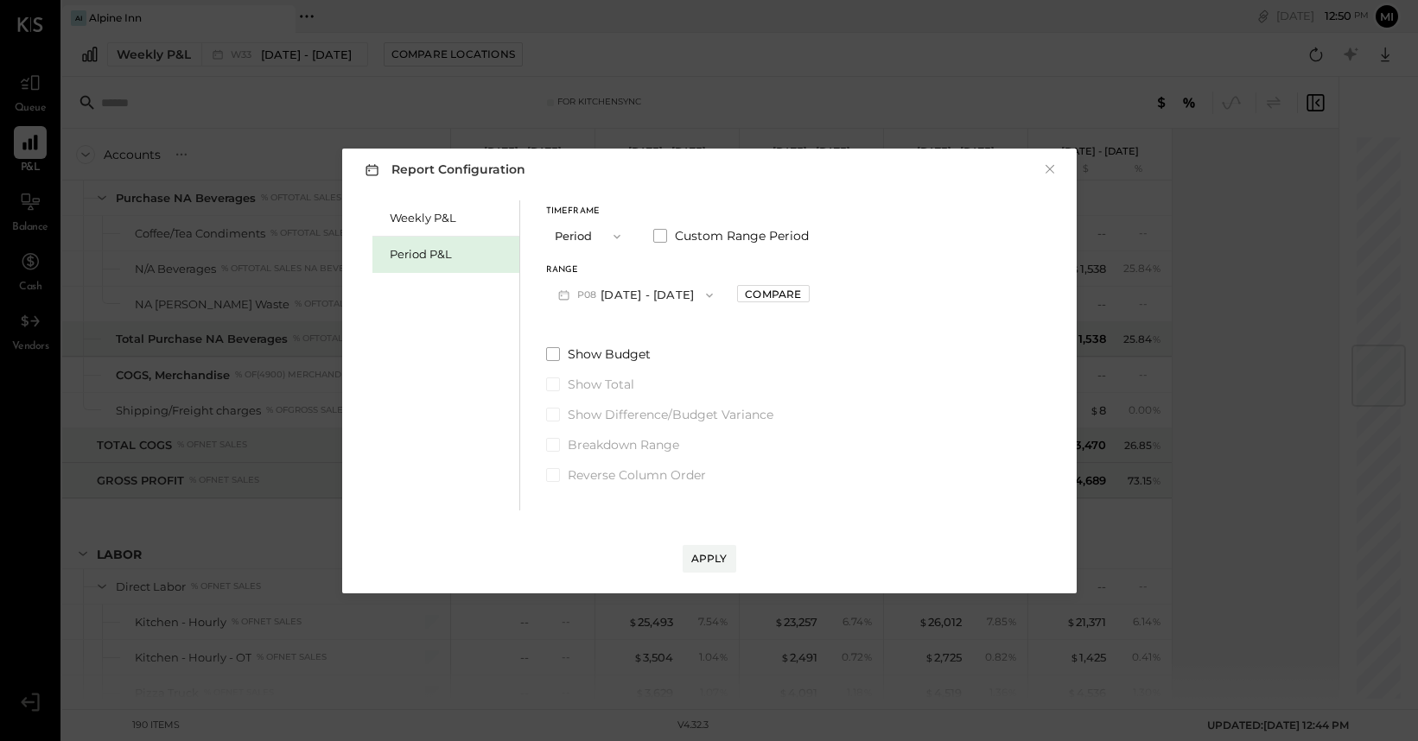
click at [703, 297] on icon "button" at bounding box center [710, 296] width 14 height 14
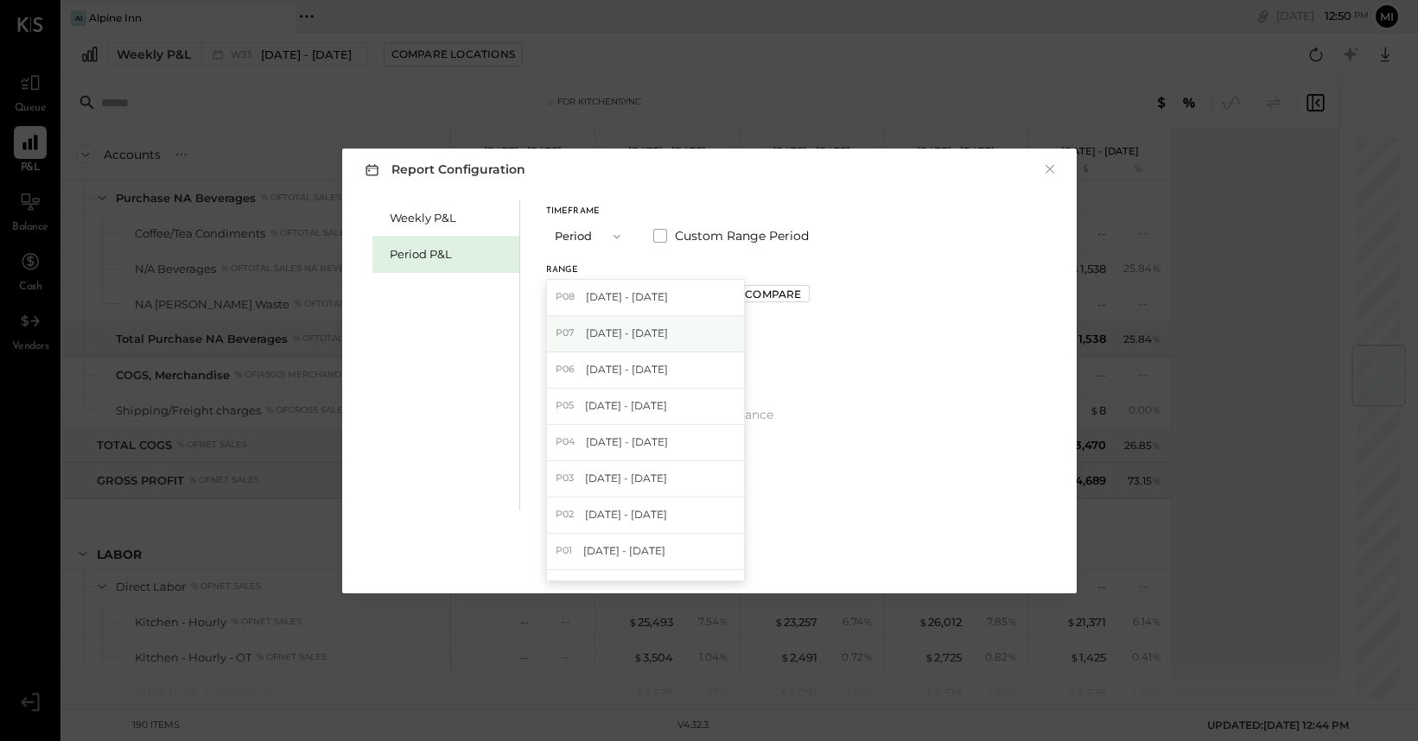
click at [668, 334] on span "[DATE] - [DATE]" at bounding box center [627, 333] width 82 height 15
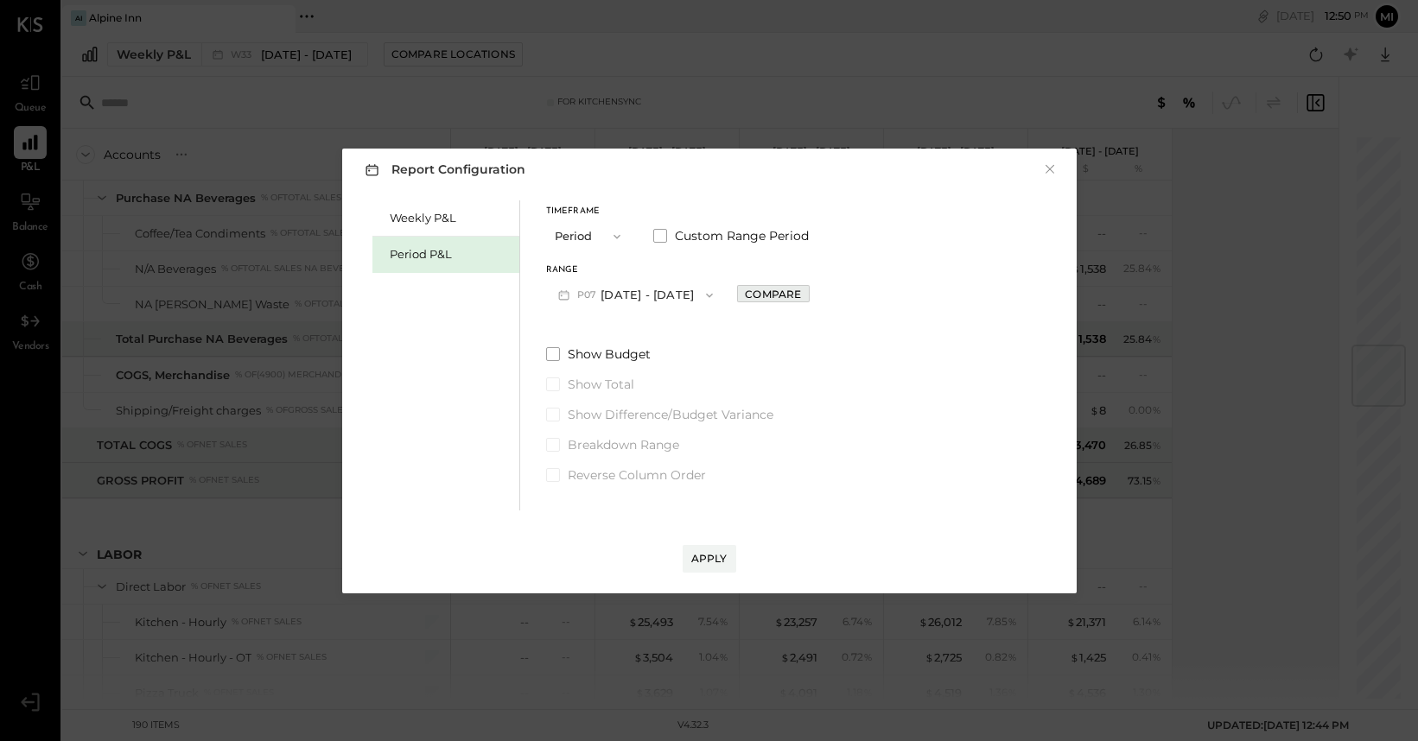
click at [801, 296] on div "Compare" at bounding box center [773, 294] width 56 height 15
click at [901, 296] on icon "button" at bounding box center [897, 295] width 7 height 4
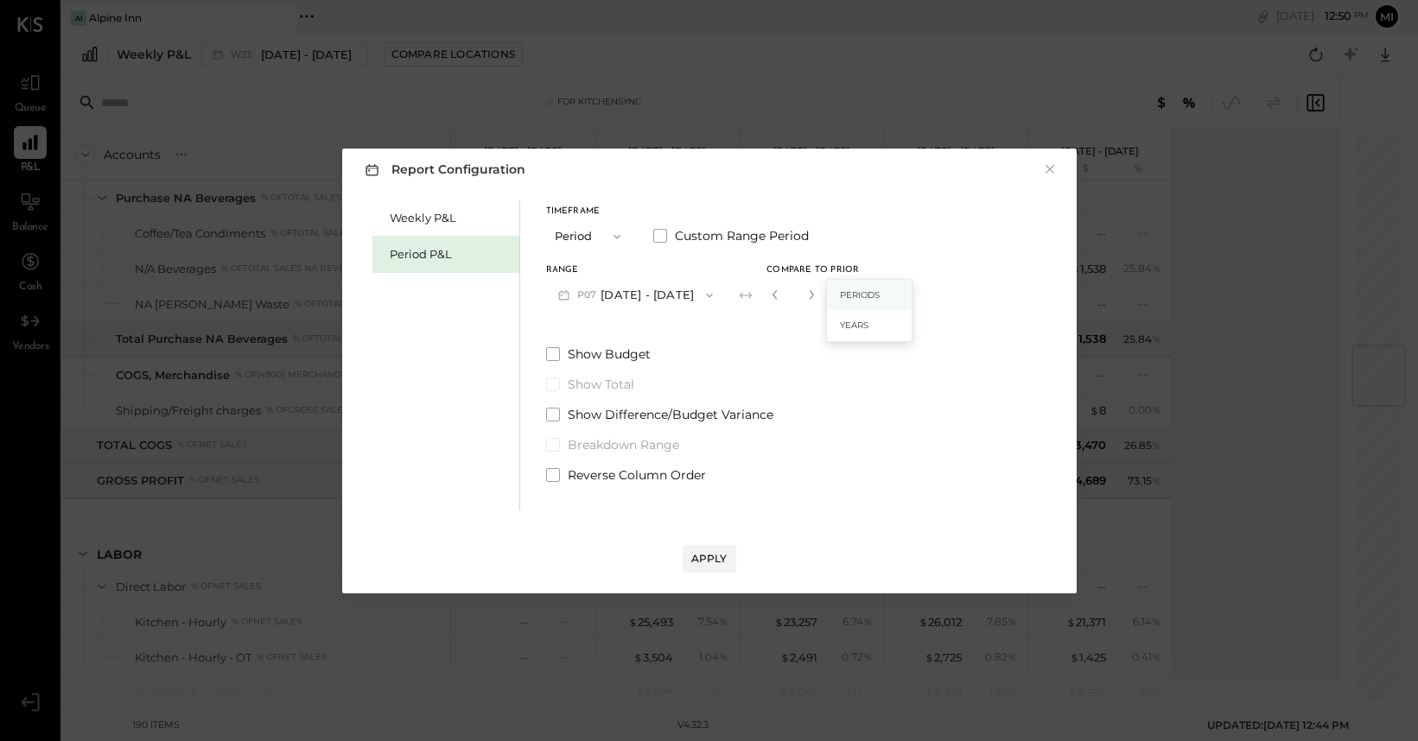
click at [880, 296] on span "Periods" at bounding box center [860, 295] width 40 height 11
click at [820, 296] on div "*" at bounding box center [794, 295] width 54 height 32
click at [820, 298] on div "*" at bounding box center [794, 295] width 54 height 32
click at [814, 298] on icon "button" at bounding box center [812, 295] width 4 height 10
type input "*"
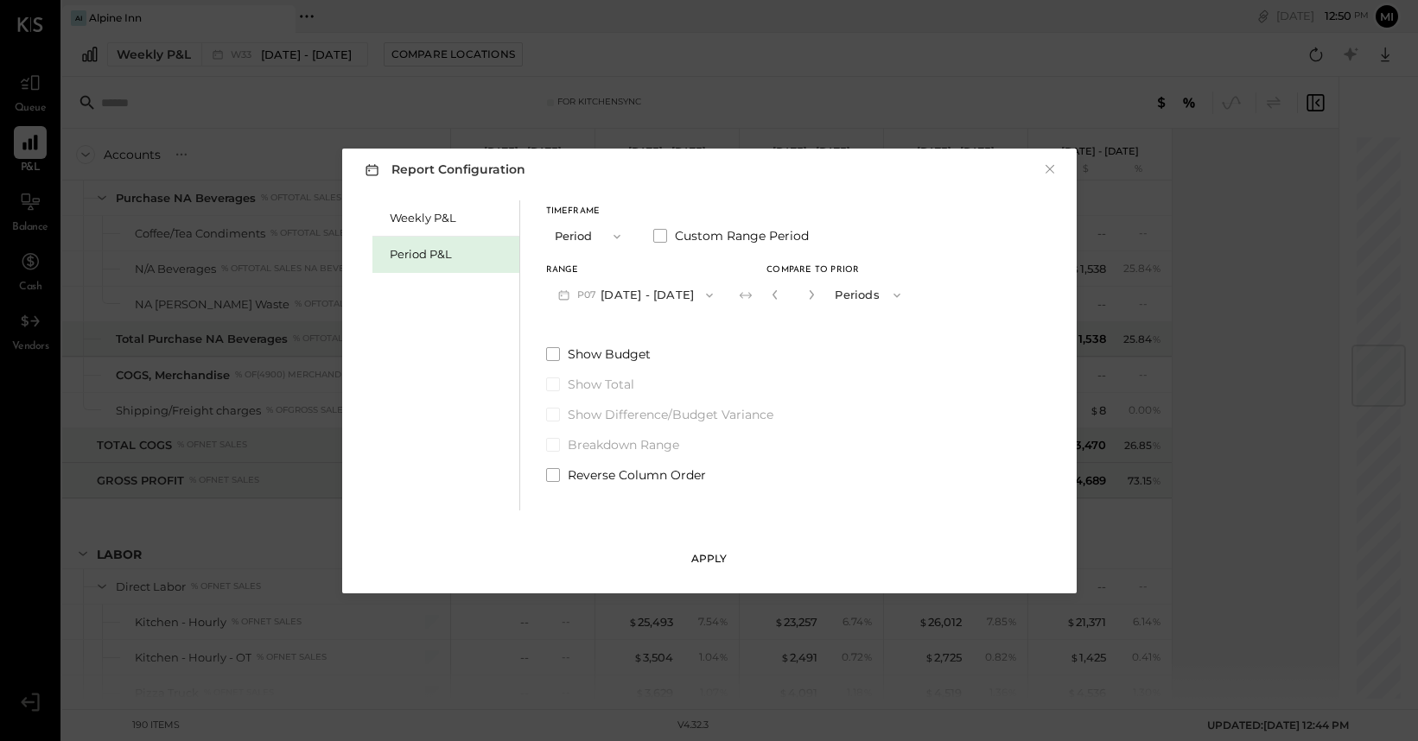
click at [703, 547] on button "Apply" at bounding box center [710, 559] width 54 height 28
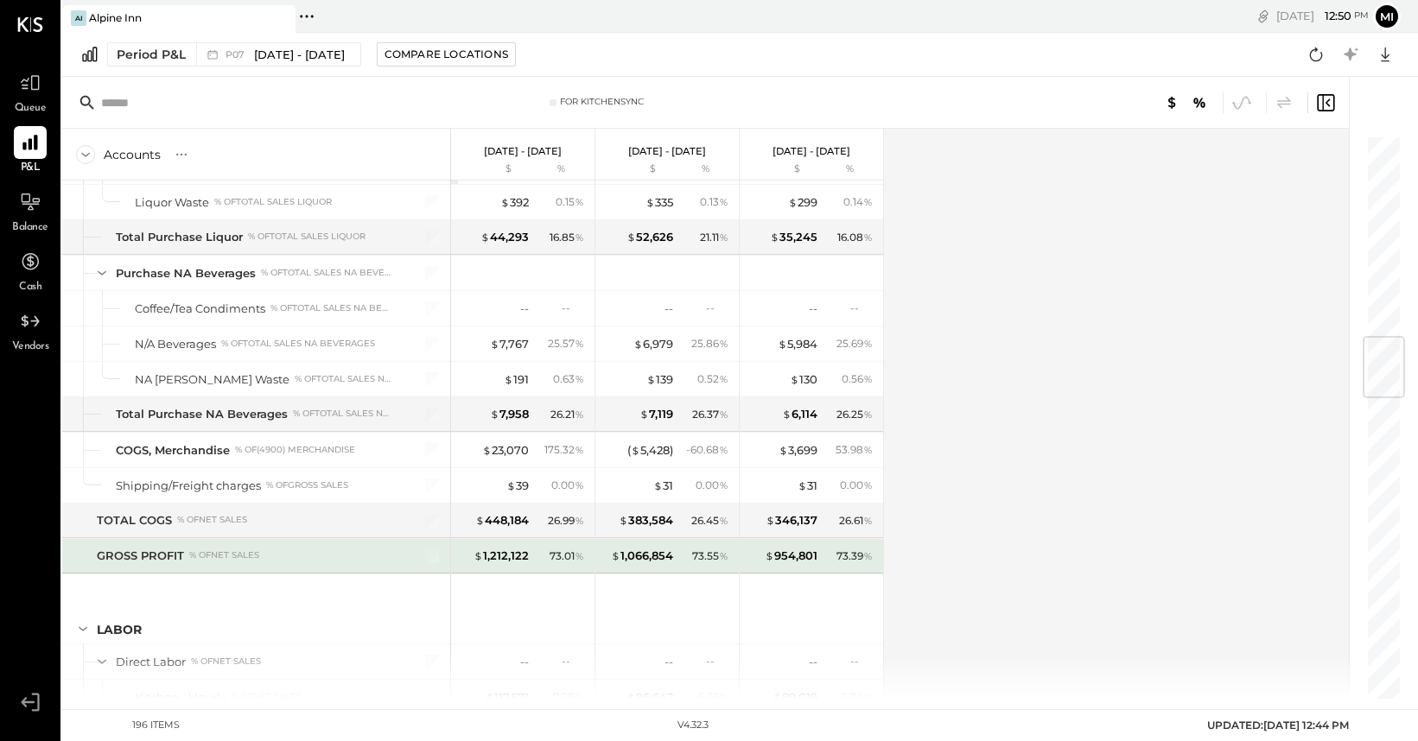
scroll to position [1696, 0]
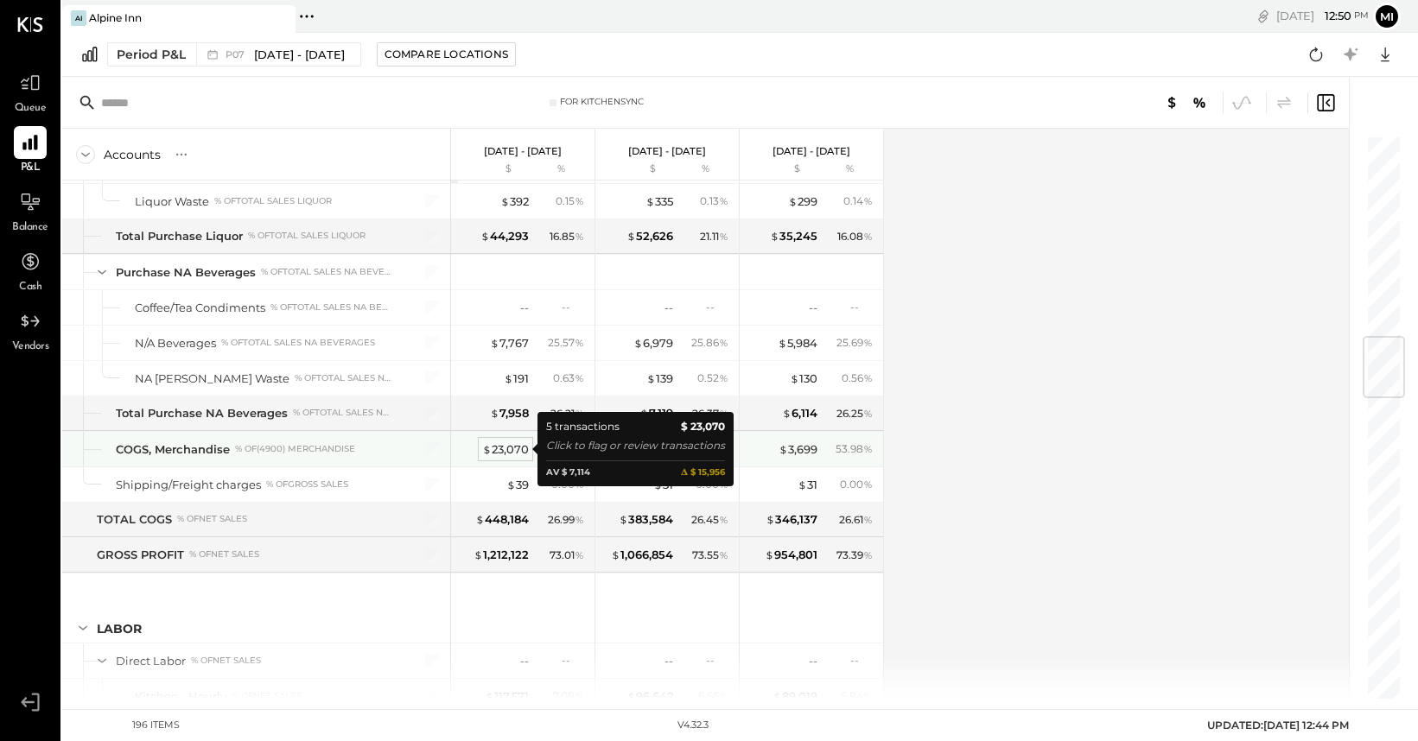
click at [494, 449] on div "$ 23,070" at bounding box center [505, 450] width 47 height 16
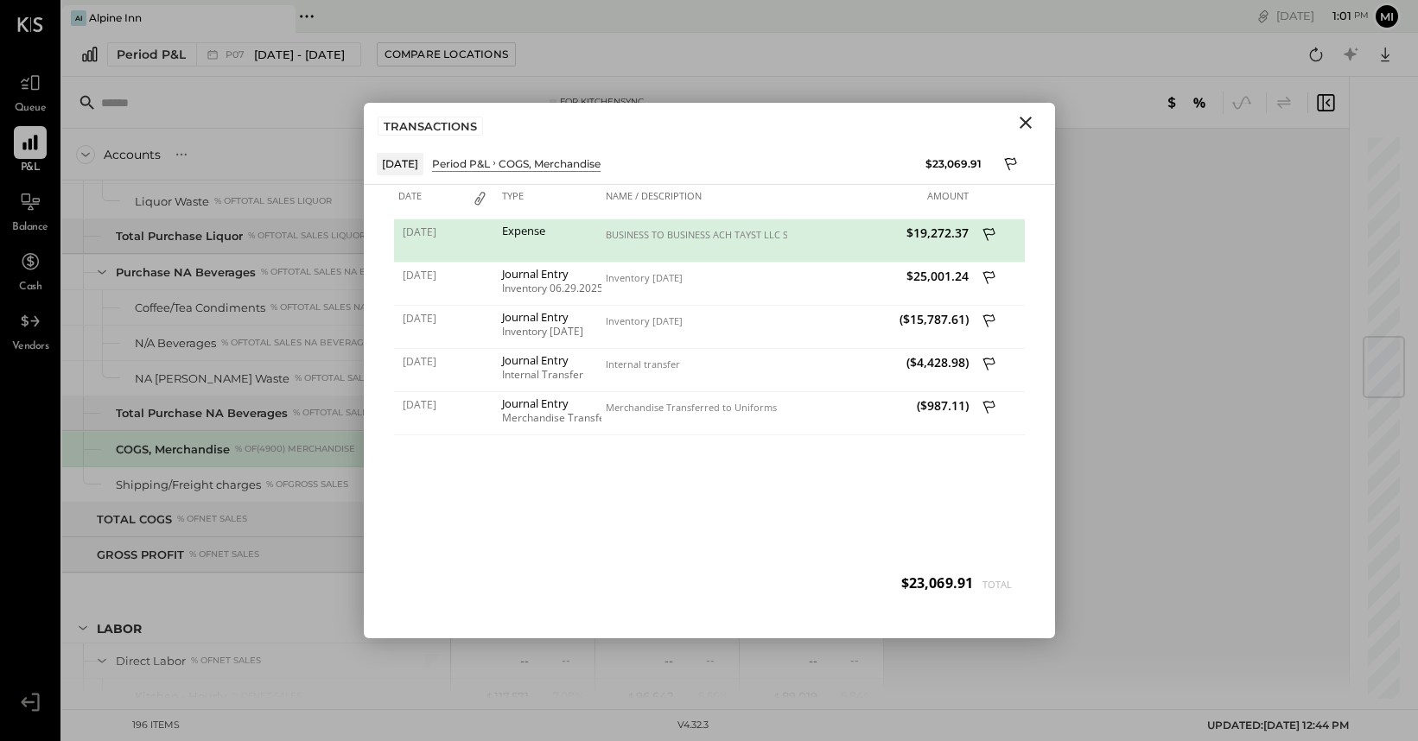
click at [1021, 118] on icon "Close" at bounding box center [1026, 123] width 12 height 12
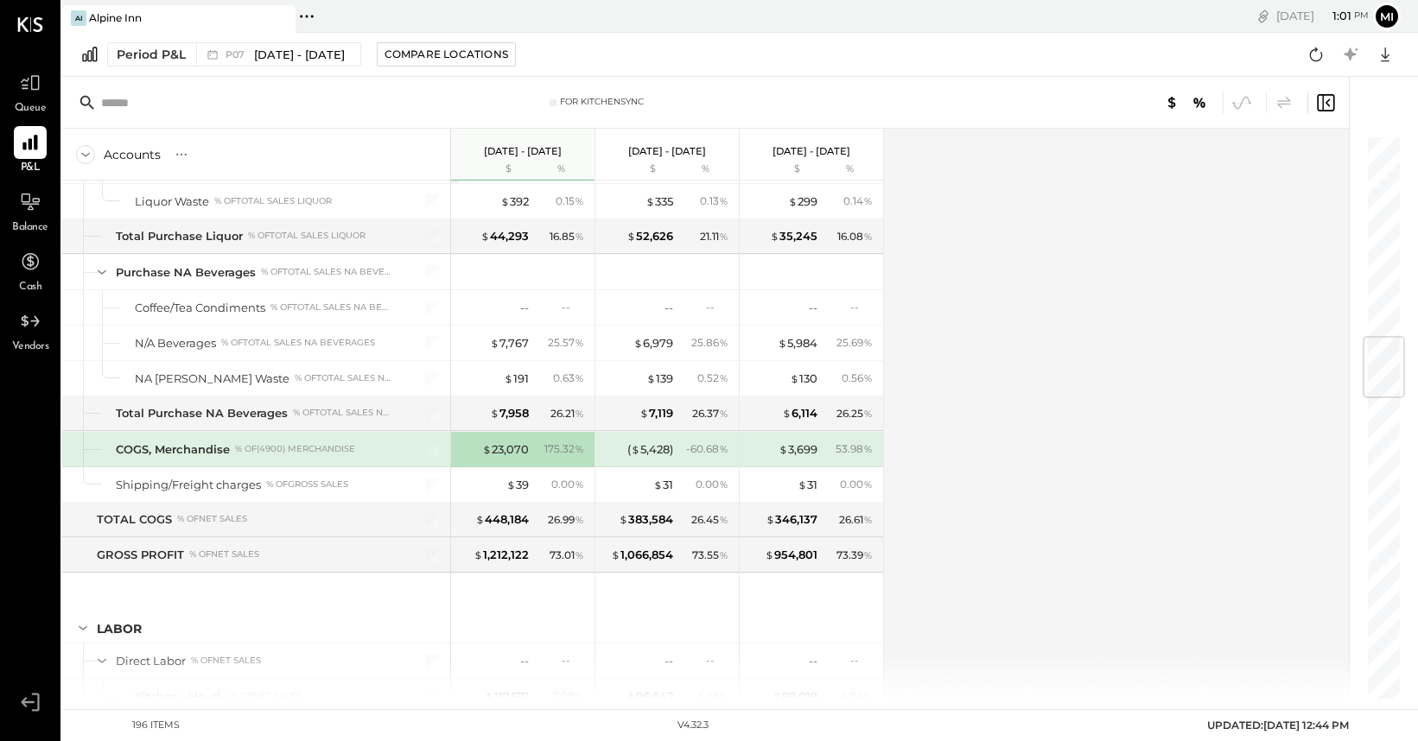
click at [139, 105] on input "text" at bounding box center [237, 102] width 272 height 31
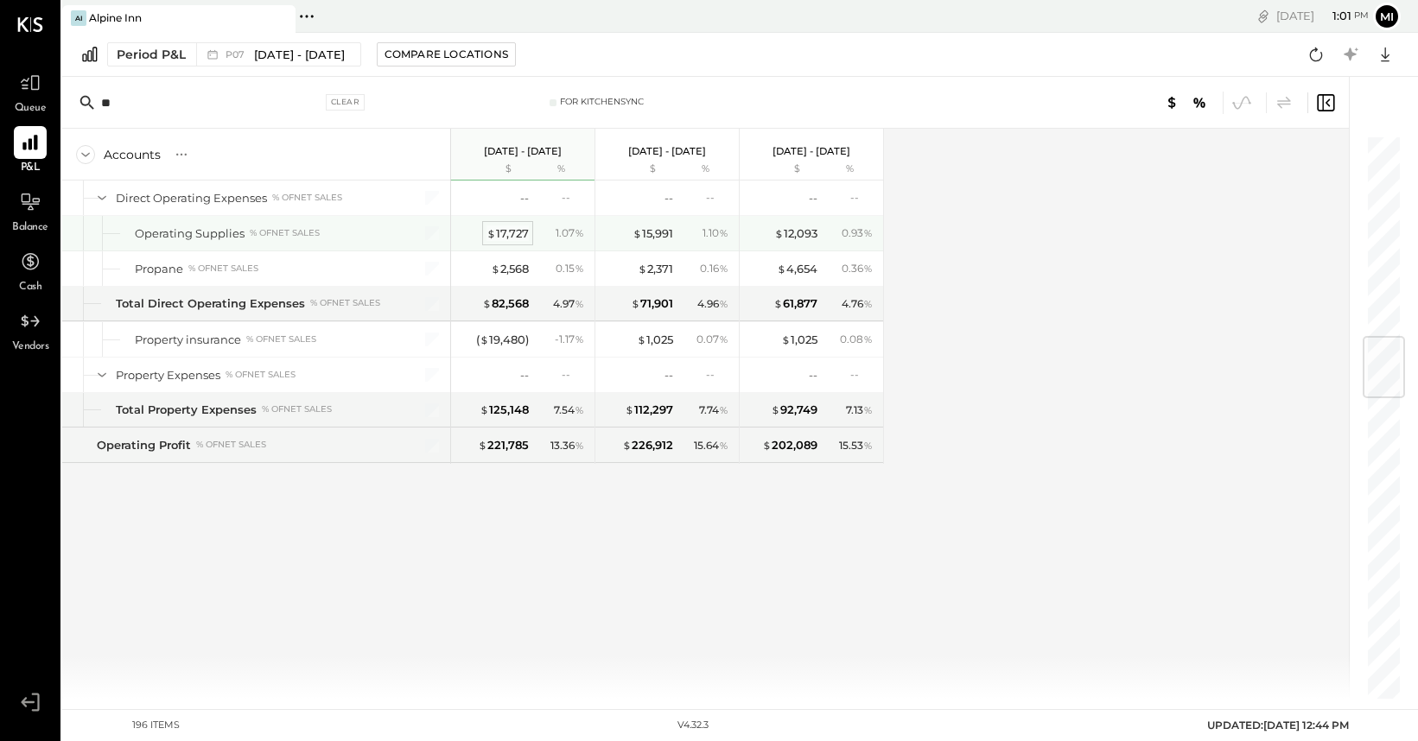
click at [500, 229] on div "$ 17,727" at bounding box center [508, 234] width 42 height 16
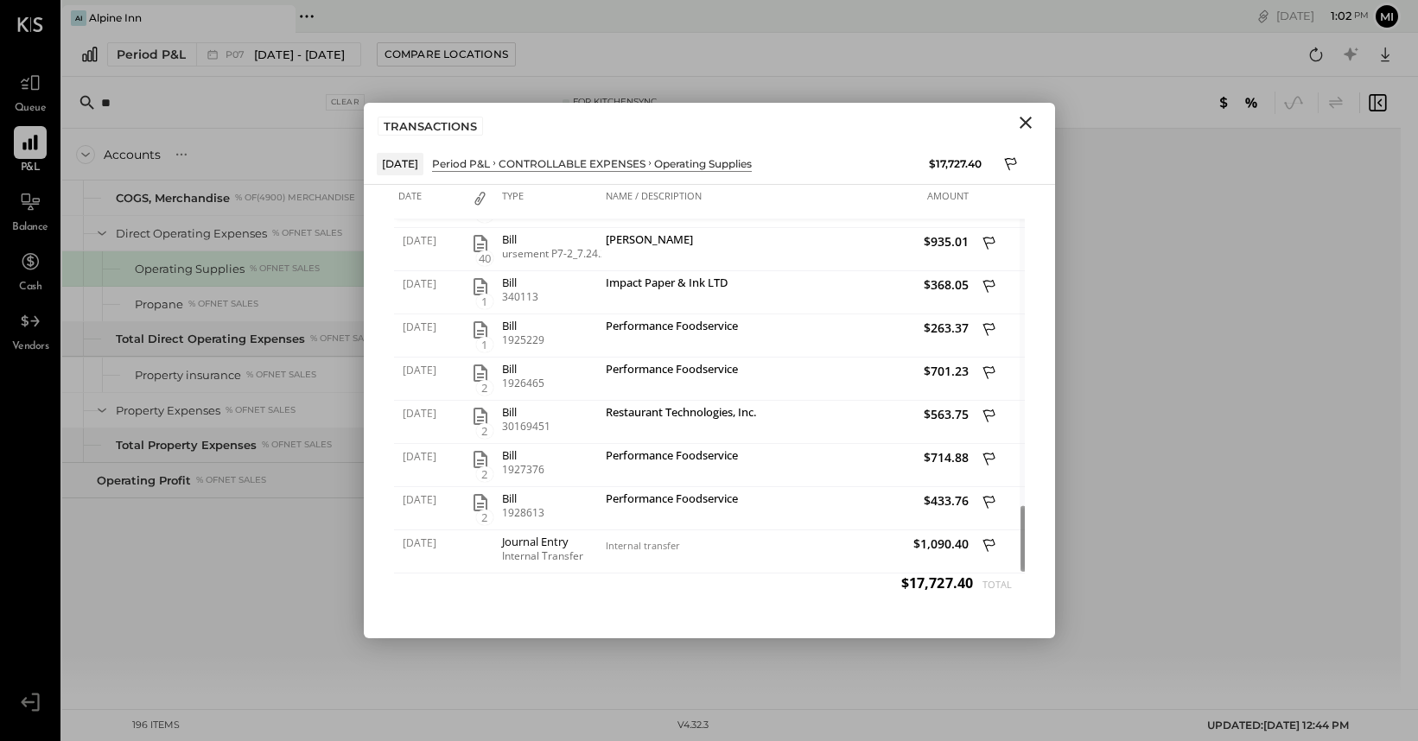
click at [1024, 120] on icon "Close" at bounding box center [1026, 123] width 12 height 12
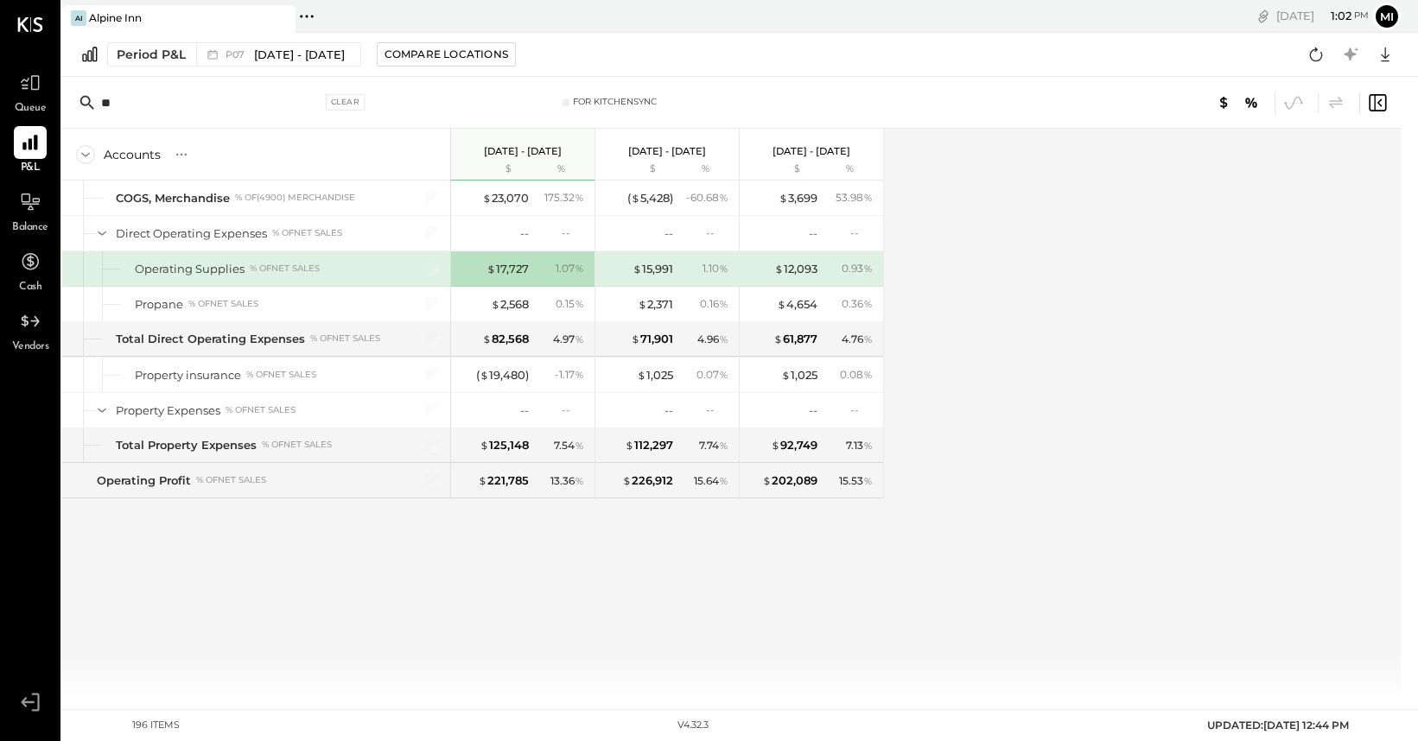
drag, startPoint x: 130, startPoint y: 105, endPoint x: 64, endPoint y: 103, distance: 65.7
click at [64, 104] on div "** Clear For KitchenSync" at bounding box center [731, 103] width 1339 height 52
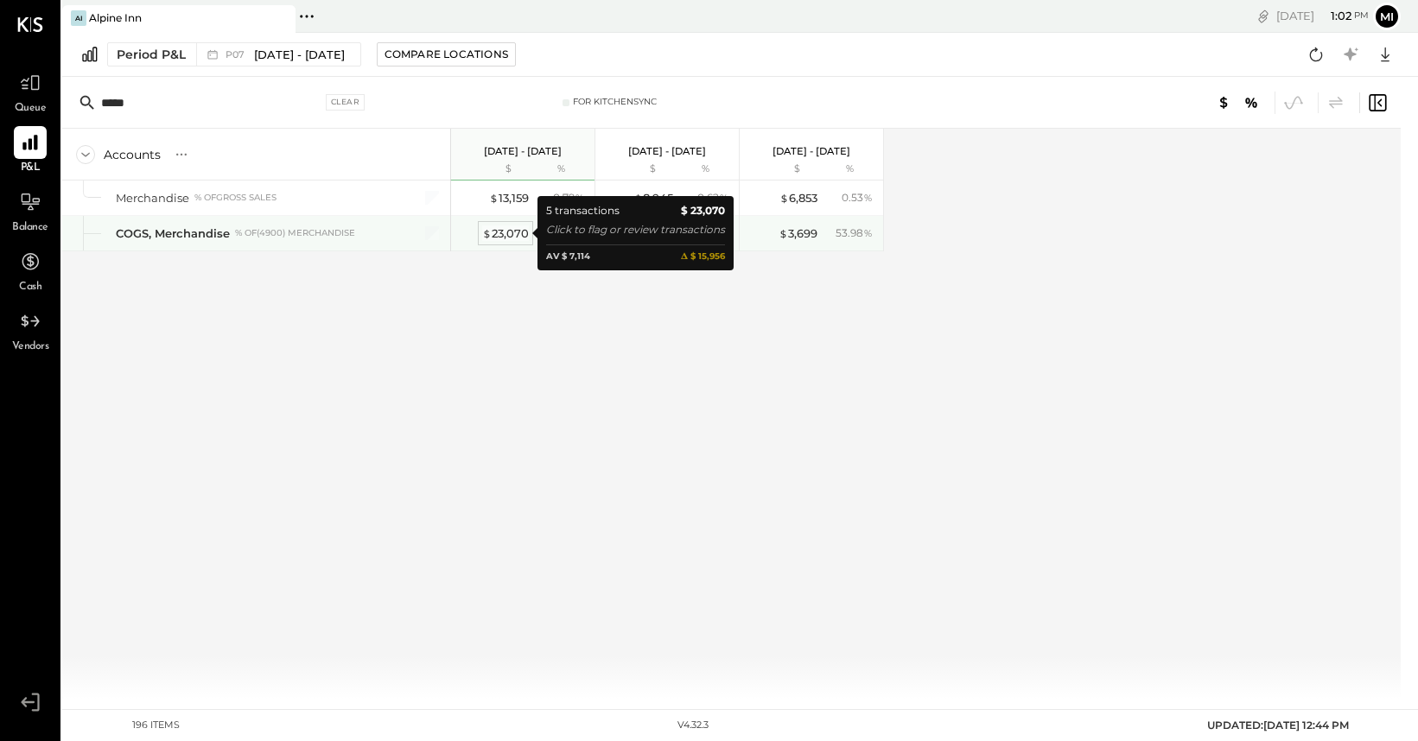
click at [508, 235] on div "$ 23,070" at bounding box center [505, 234] width 47 height 16
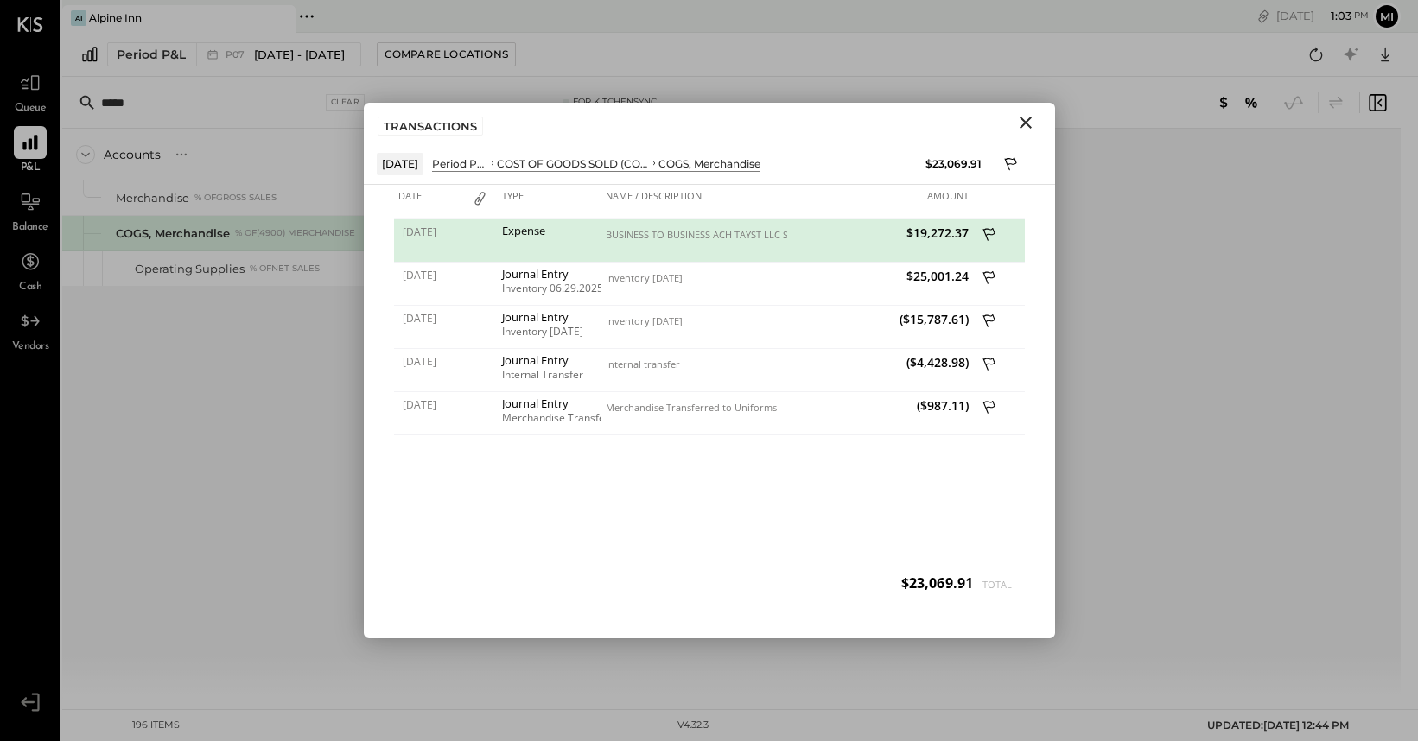
click at [1024, 121] on icon "Close" at bounding box center [1026, 123] width 12 height 12
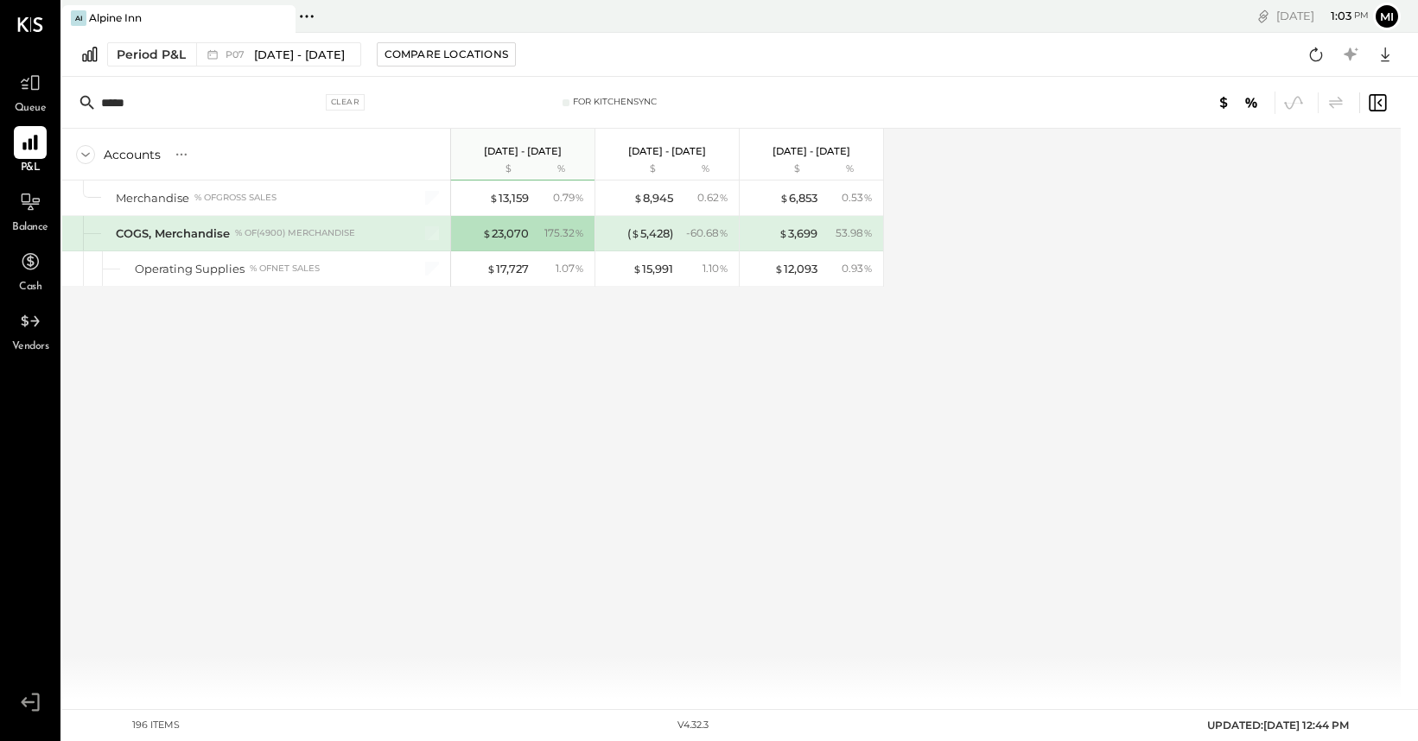
drag, startPoint x: 166, startPoint y: 103, endPoint x: 58, endPoint y: 104, distance: 108.0
click at [58, 104] on div "Queue P&L Balance Cash Vendors v 4.32.3 AI Alpine Inn Pinned Locations ( 1 ) [G…" at bounding box center [709, 370] width 1418 height 741
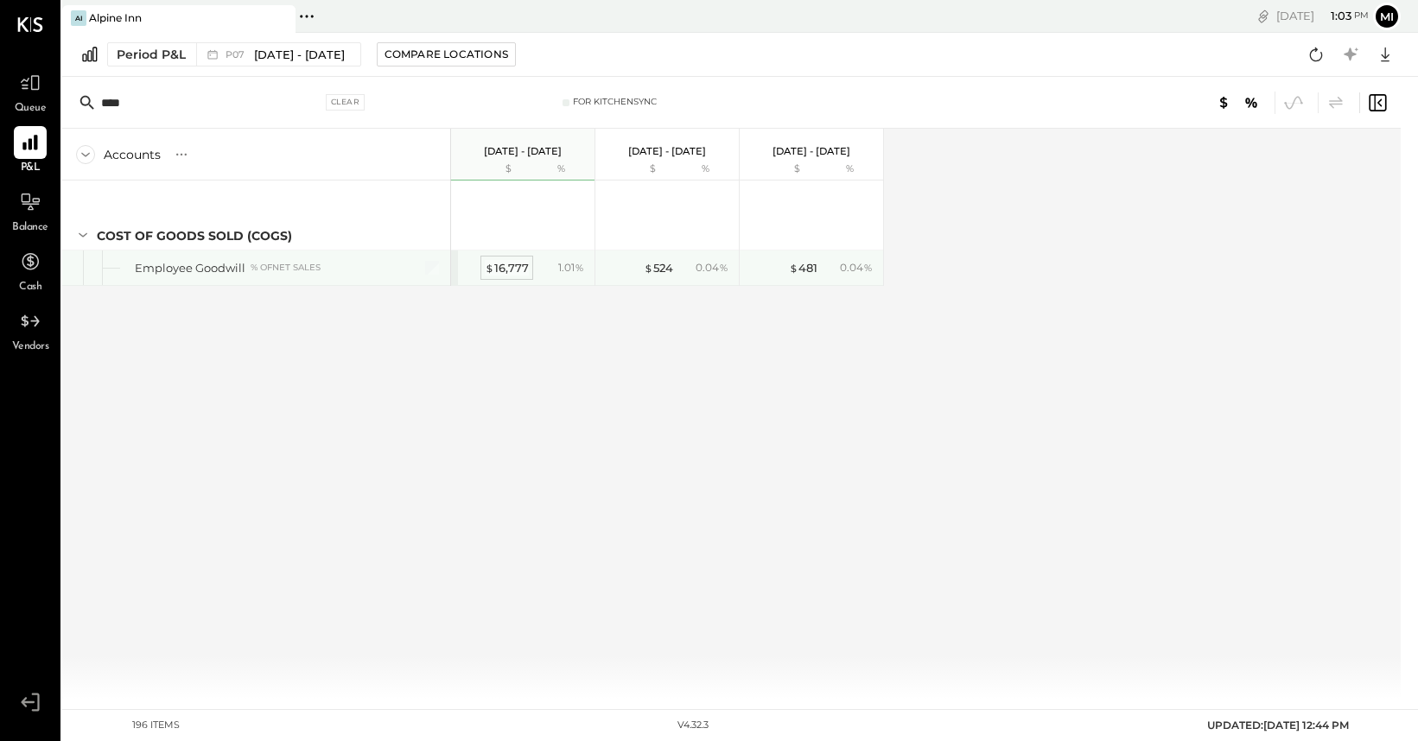
type input "****"
click at [512, 263] on div "$ 16,777" at bounding box center [507, 268] width 44 height 16
